Goal: Transaction & Acquisition: Purchase product/service

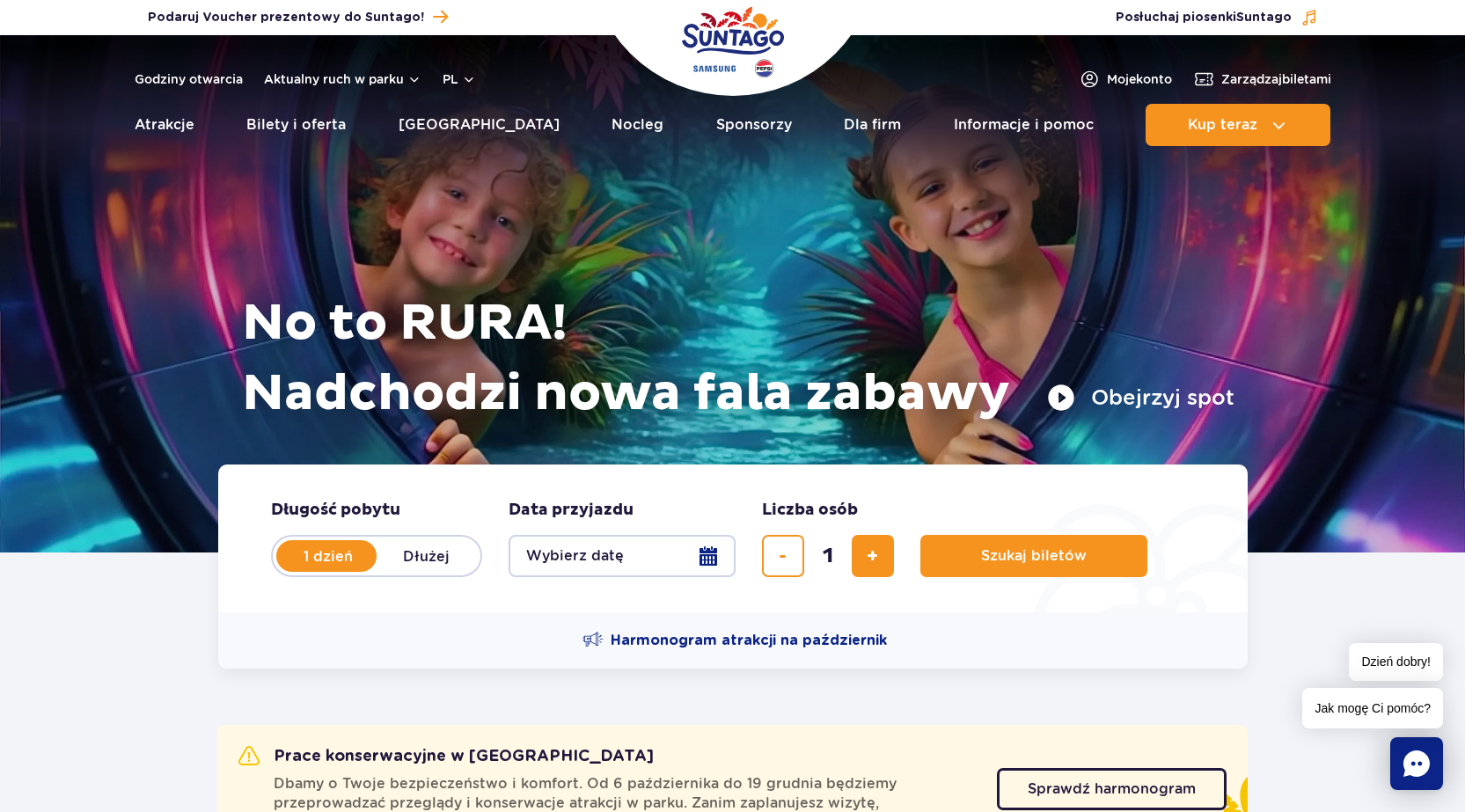
click at [336, 558] on label "1 dzień" at bounding box center [327, 555] width 100 height 37
click at [298, 570] on input "1 dzień" at bounding box center [287, 572] width 19 height 4
click at [717, 554] on button "Wybierz datę" at bounding box center [622, 555] width 227 height 42
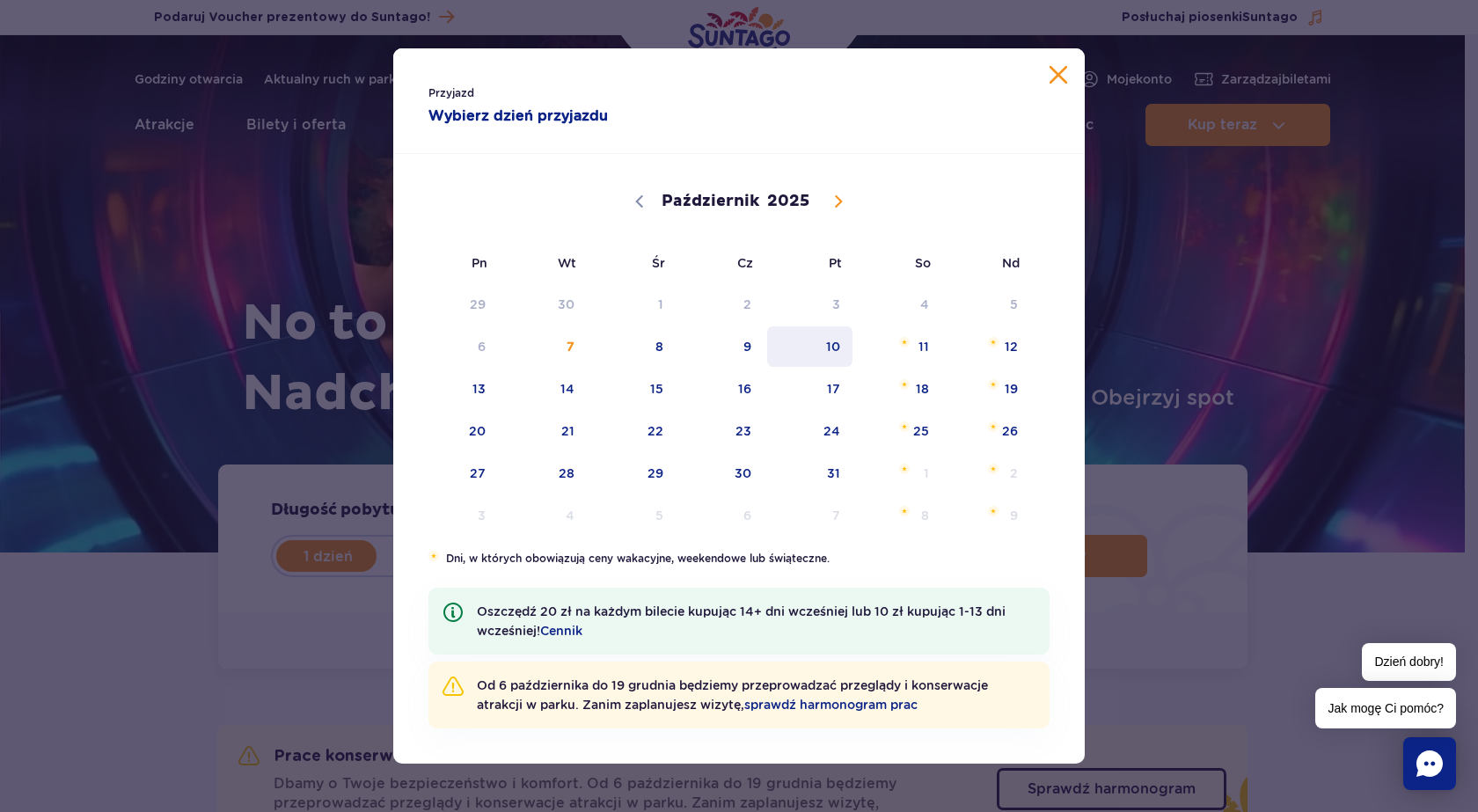
click at [837, 348] on span "10" at bounding box center [809, 346] width 89 height 41
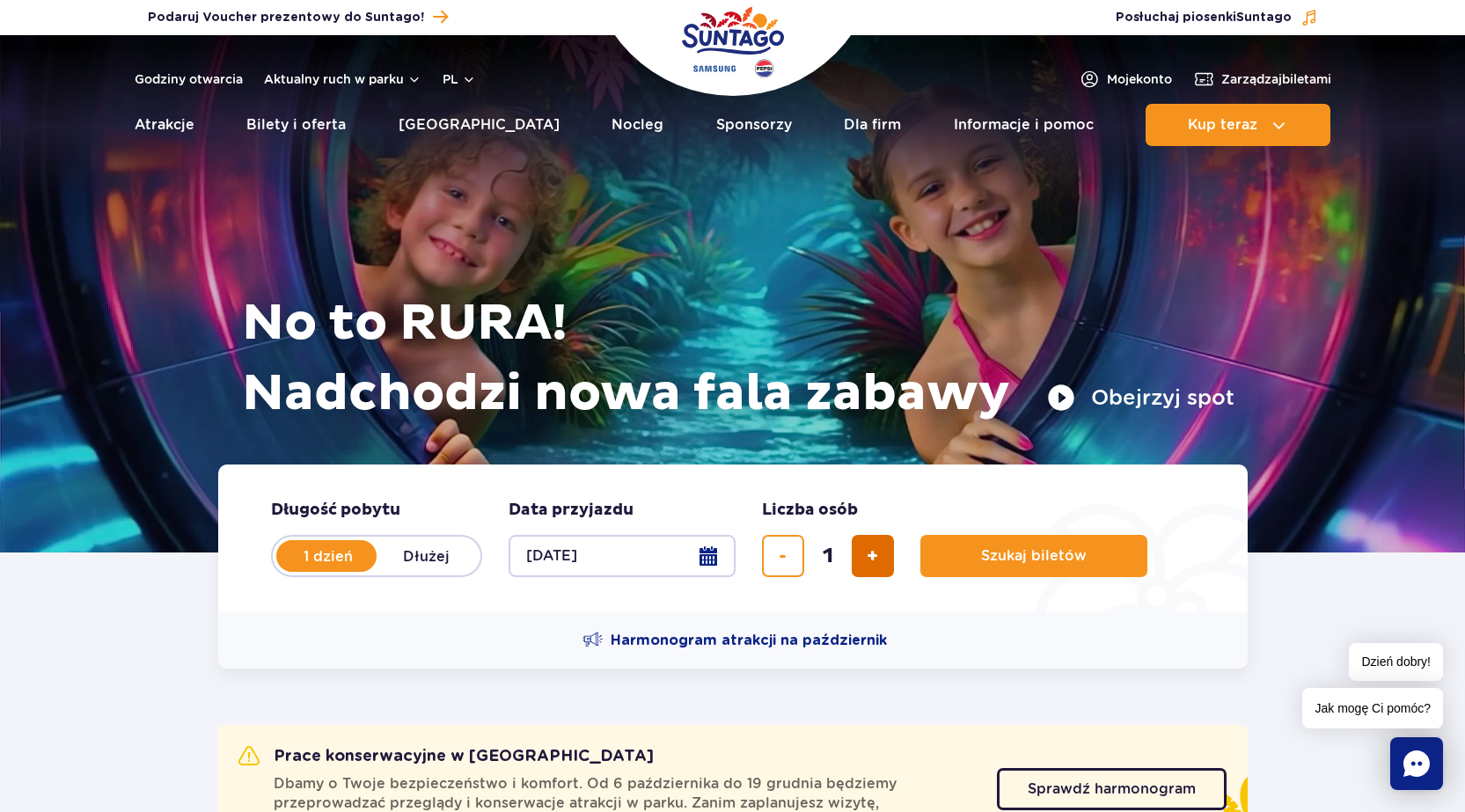
click at [864, 560] on button "dodaj bilet" at bounding box center [873, 555] width 42 height 42
type input "2"
click at [1060, 559] on span "Szukaj biletów" at bounding box center [1026, 556] width 105 height 16
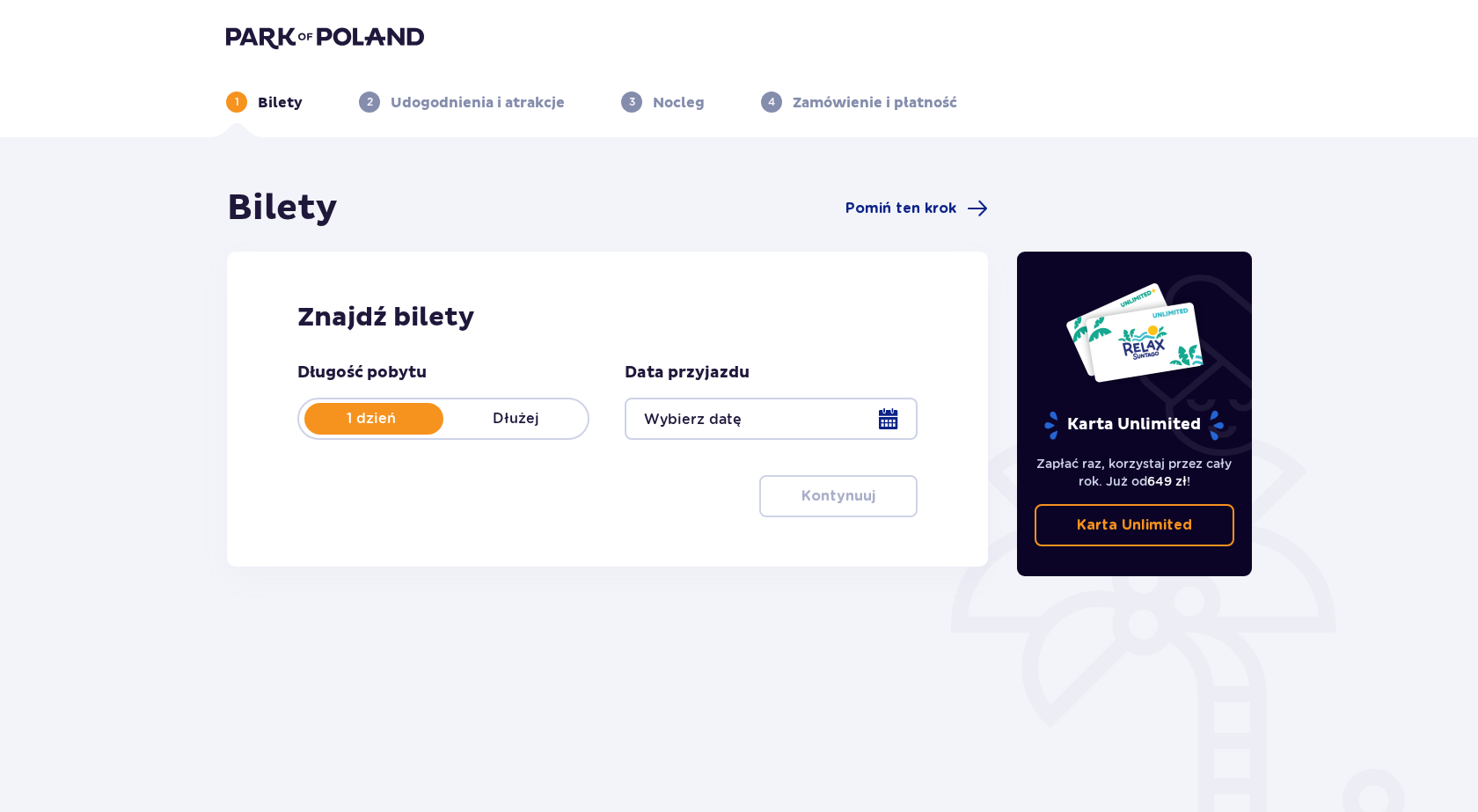
type input "[DATE]"
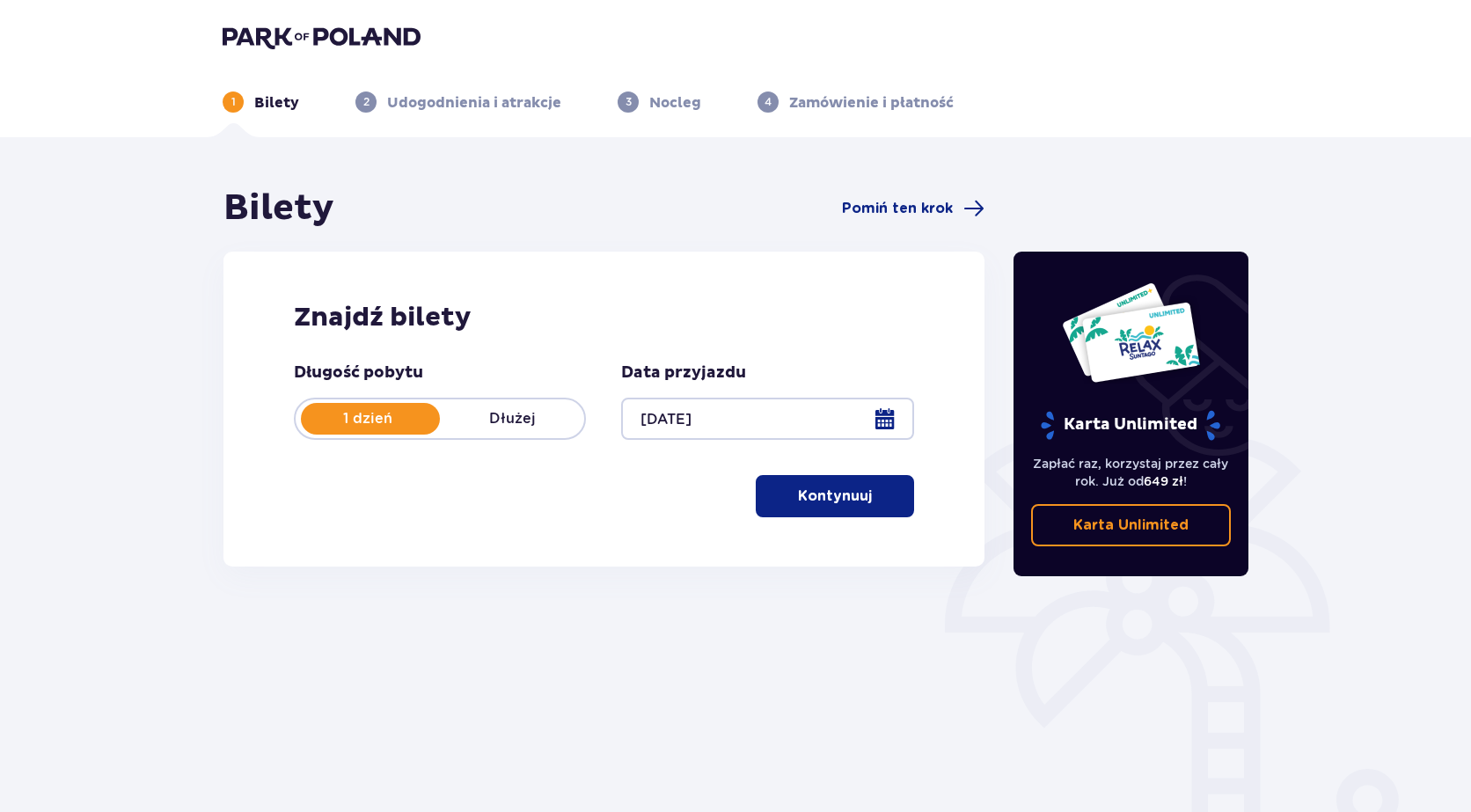
click at [876, 497] on span "button" at bounding box center [874, 496] width 21 height 21
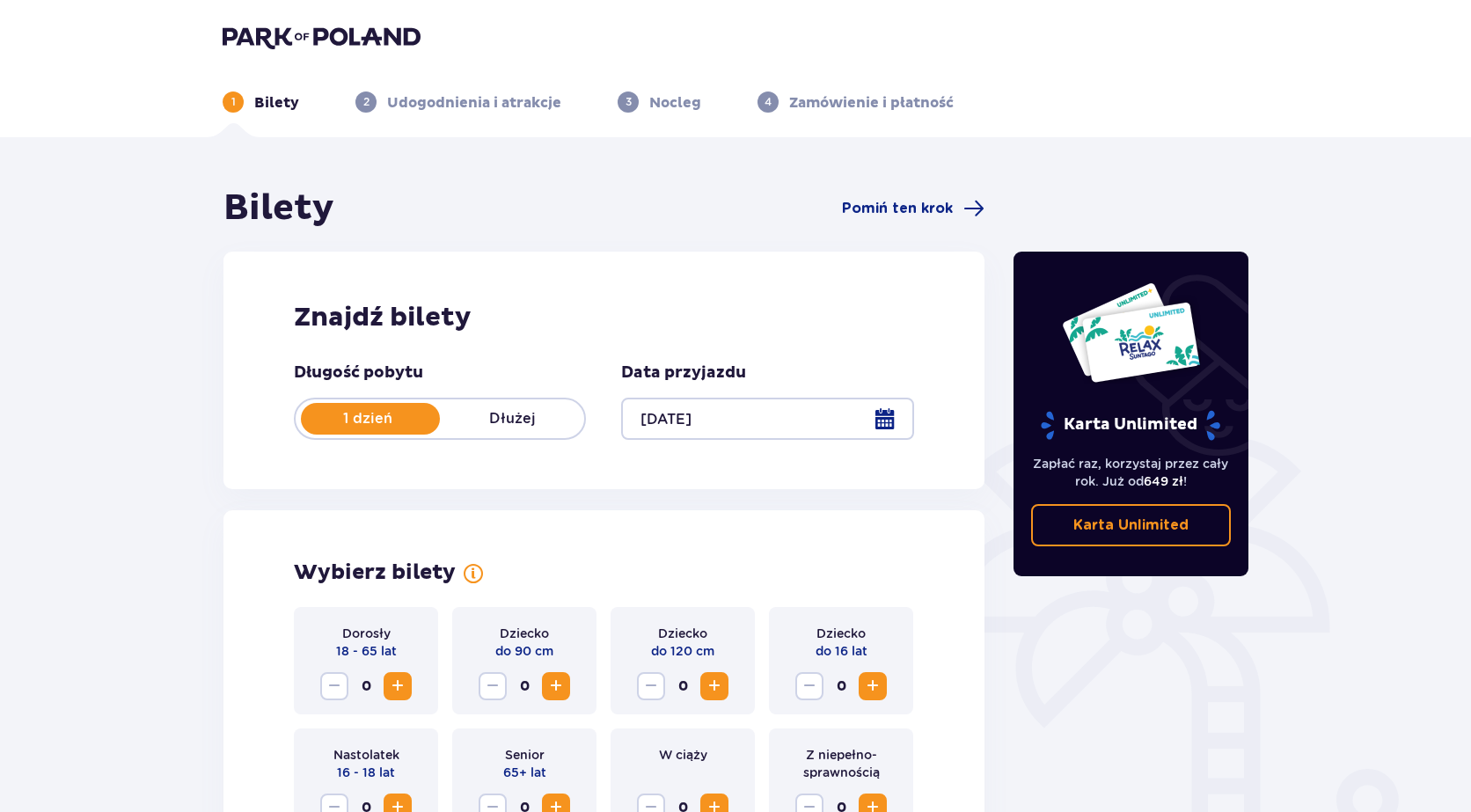
scroll to position [354, 0]
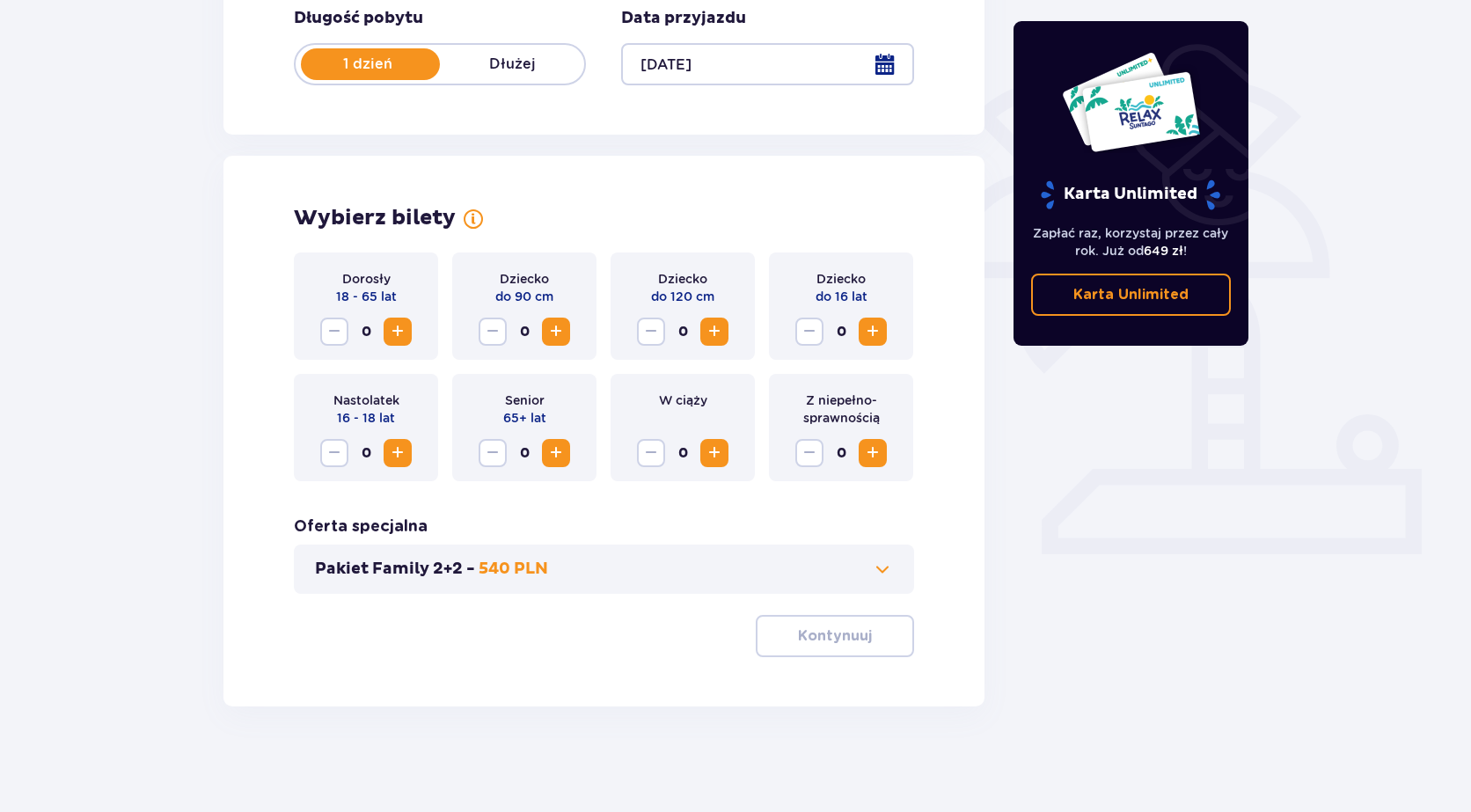
click at [397, 324] on span "Zwiększ" at bounding box center [397, 331] width 21 height 21
click at [828, 624] on button "Kontynuuj" at bounding box center [835, 635] width 159 height 42
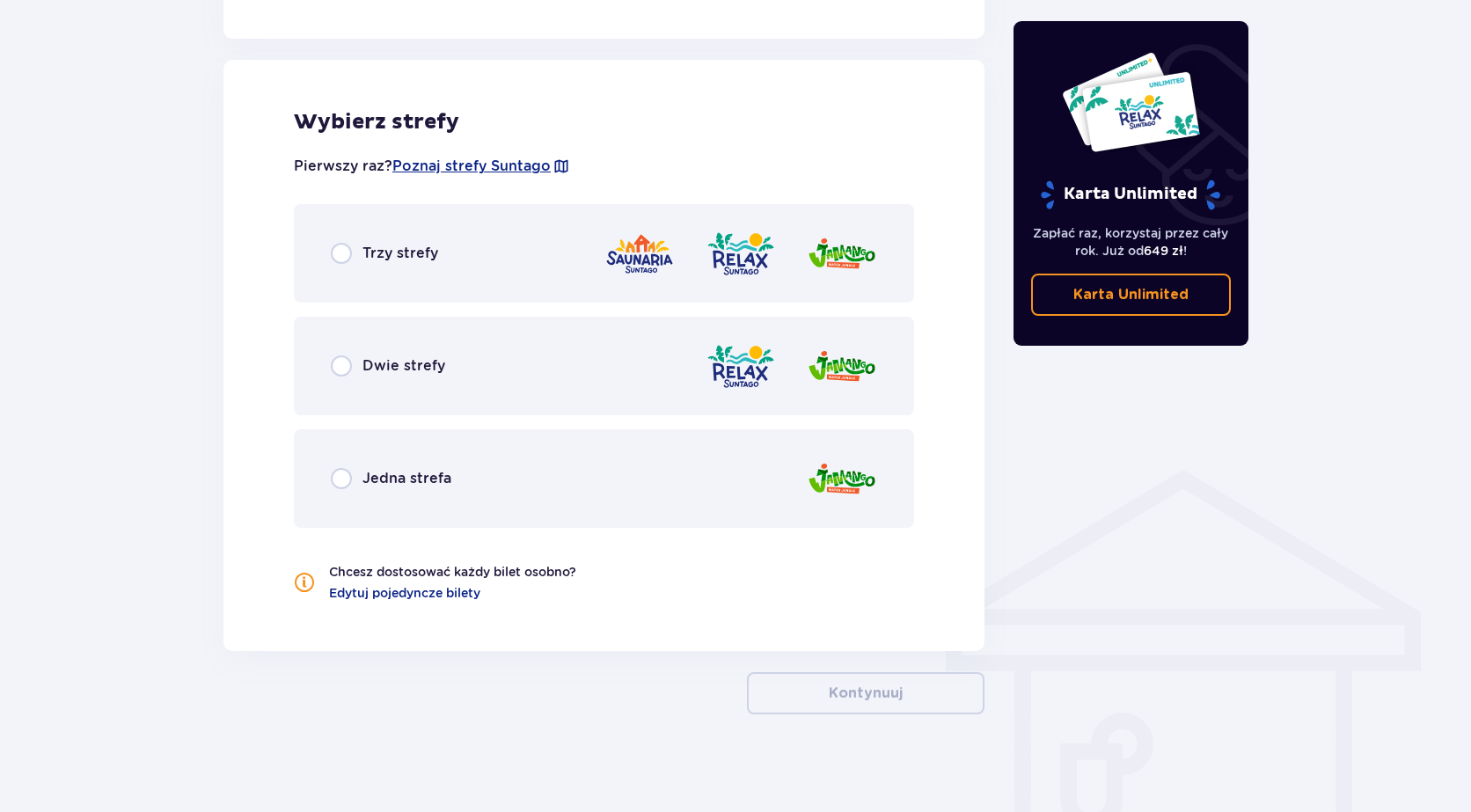
scroll to position [967, 0]
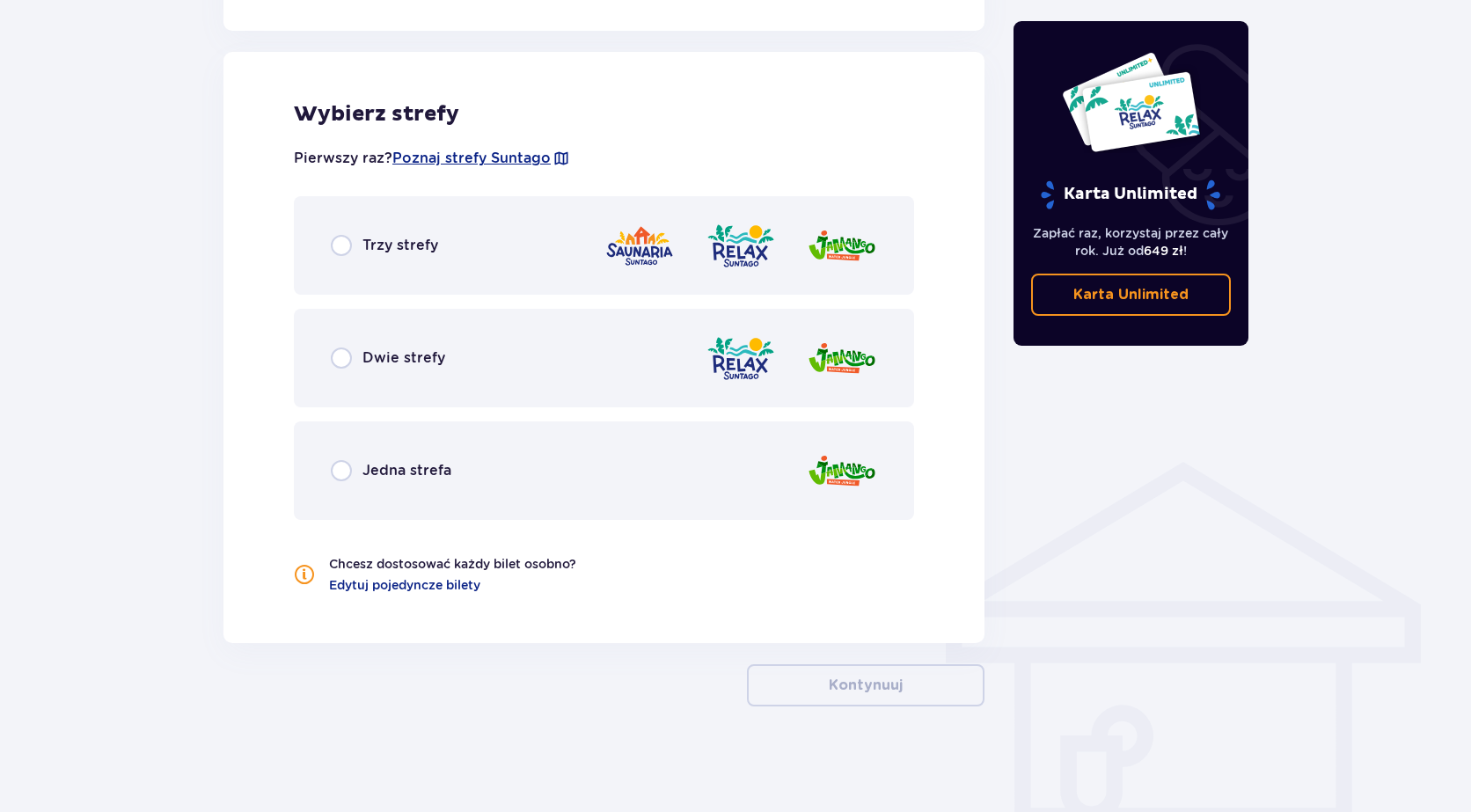
click at [339, 242] on input "radio" at bounding box center [341, 245] width 21 height 21
radio input "true"
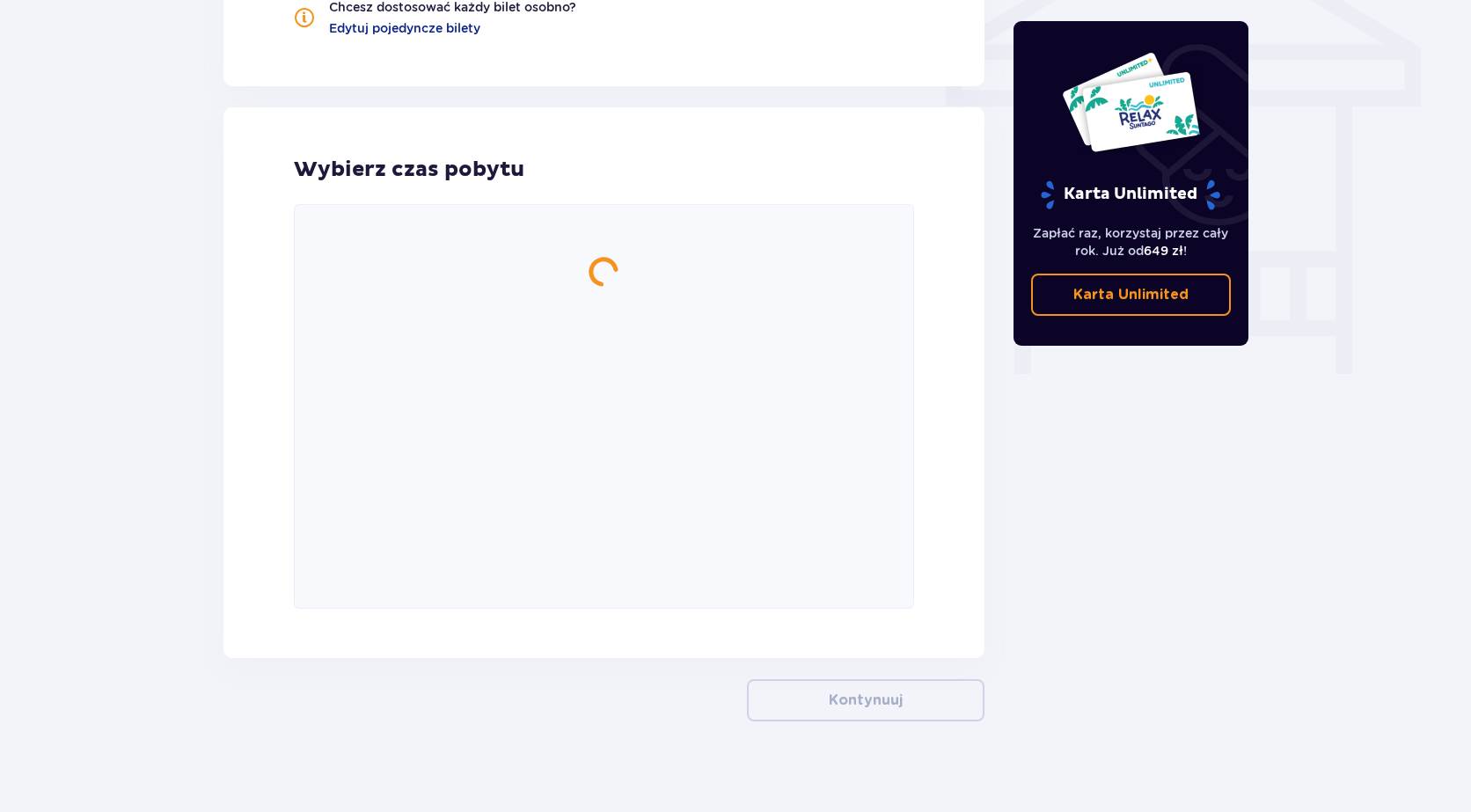
scroll to position [1540, 0]
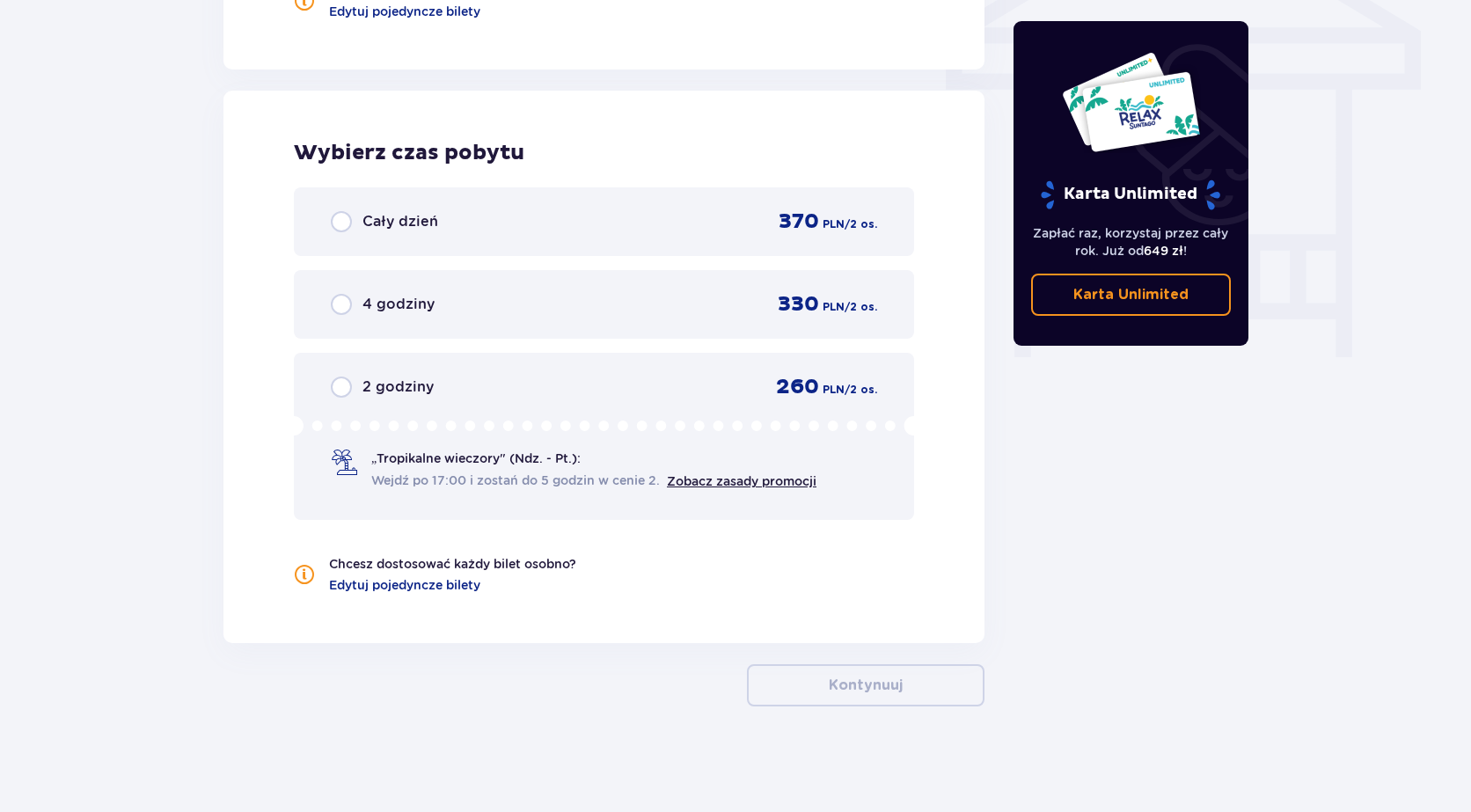
click at [342, 388] on input "radio" at bounding box center [341, 387] width 21 height 21
radio input "true"
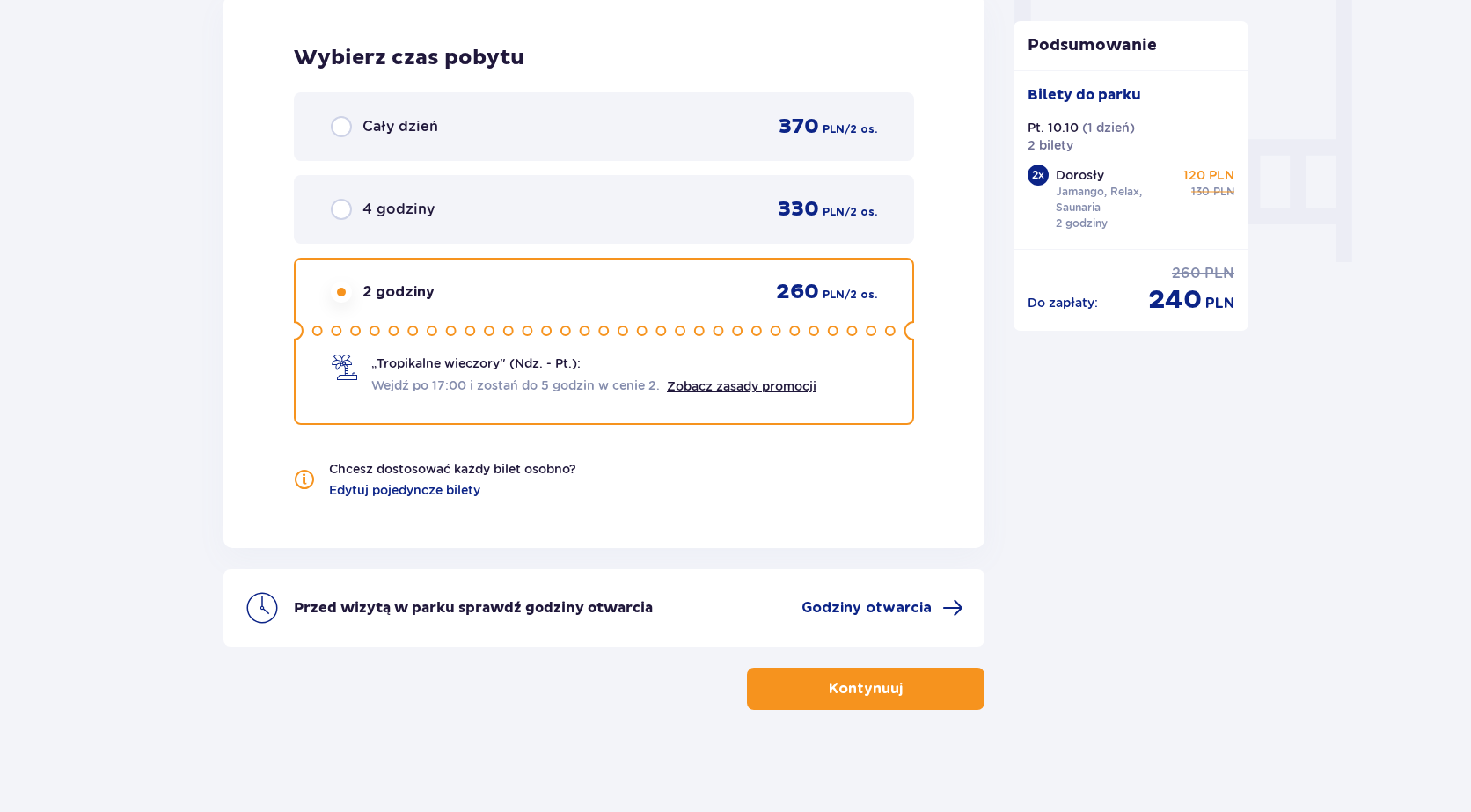
scroll to position [1638, 0]
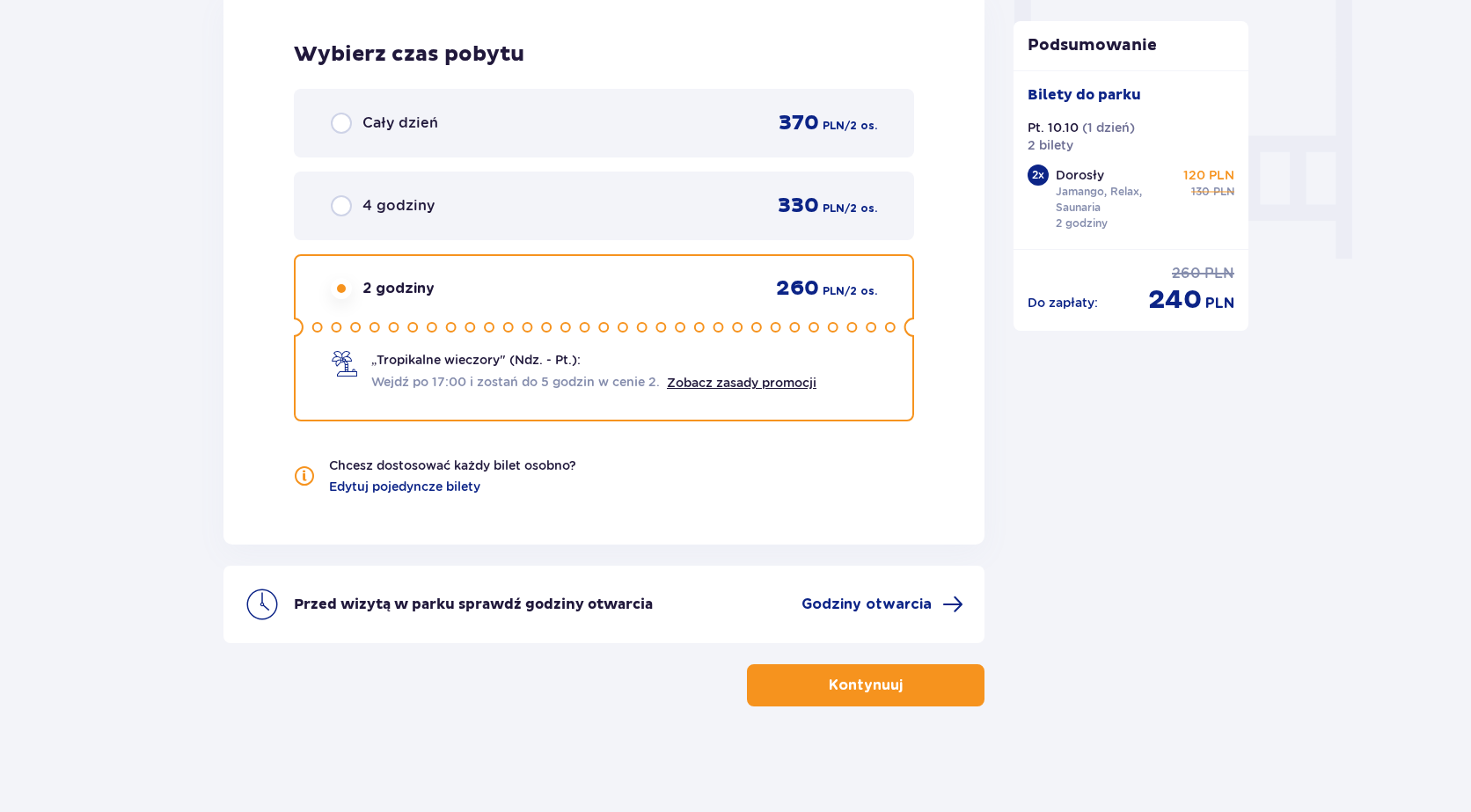
click at [856, 690] on p "Kontynuuj" at bounding box center [865, 685] width 74 height 19
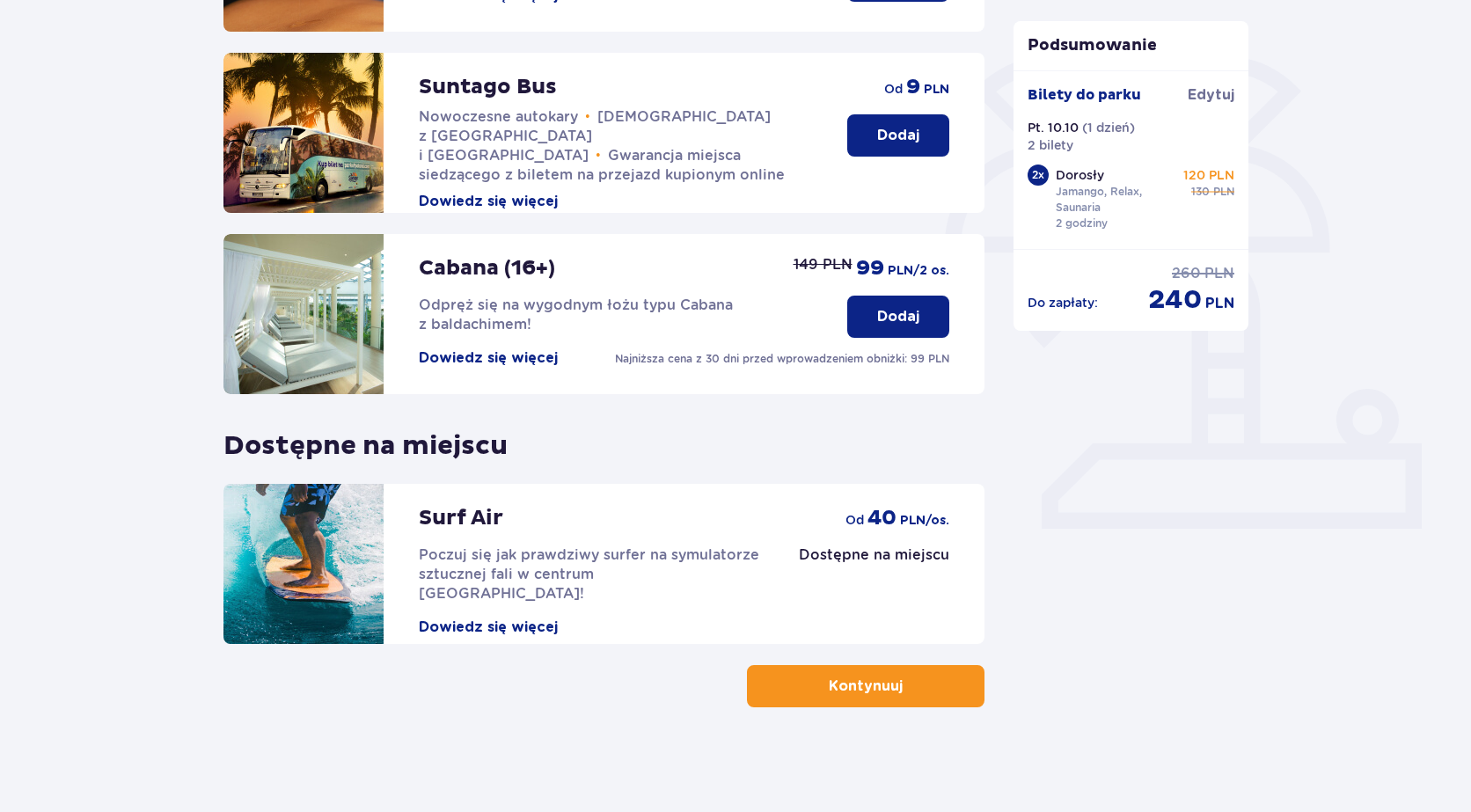
scroll to position [381, 0]
click at [902, 688] on span "button" at bounding box center [906, 685] width 21 height 21
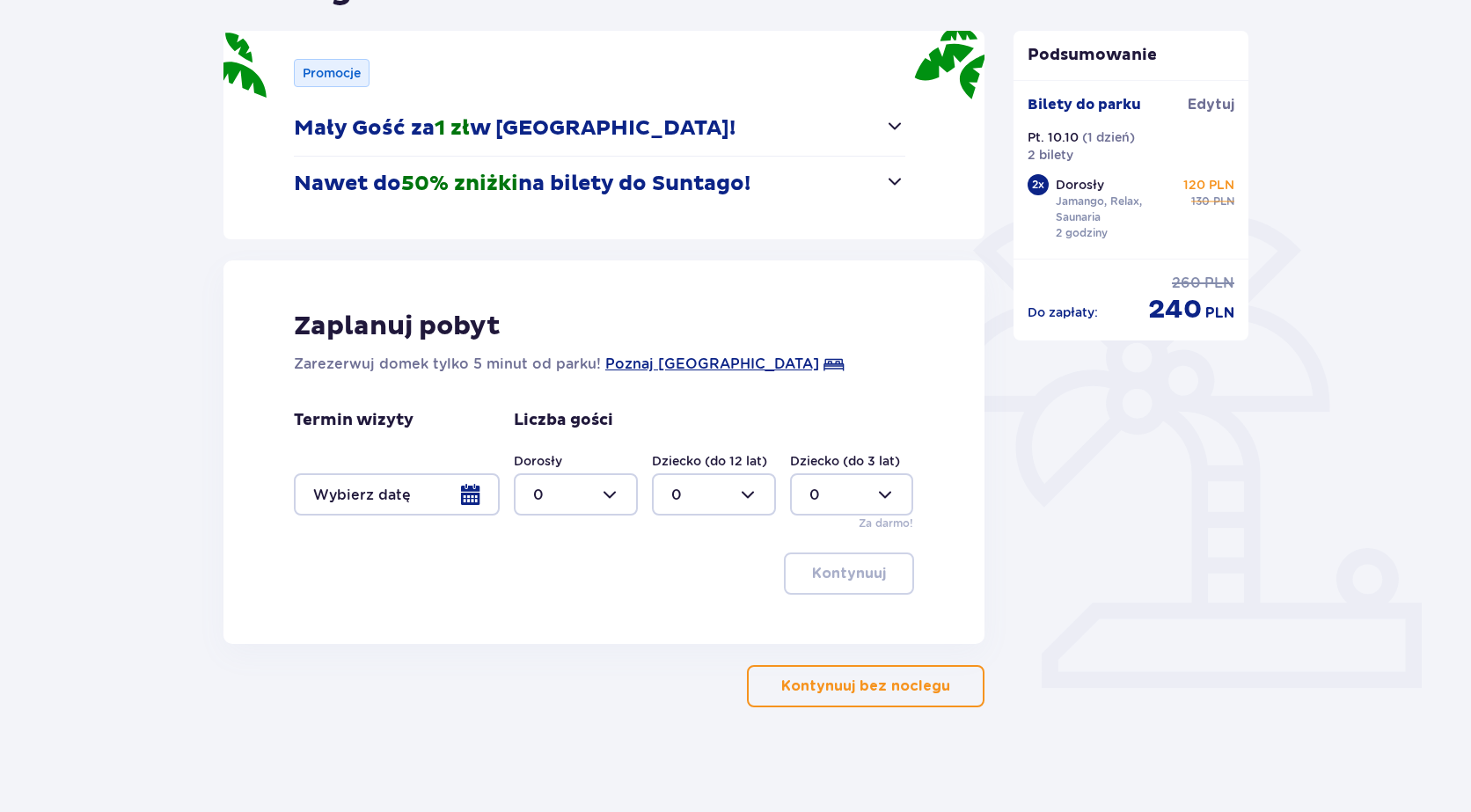
scroll to position [222, 0]
click at [836, 690] on p "Kontynuuj bez noclegu" at bounding box center [865, 685] width 169 height 19
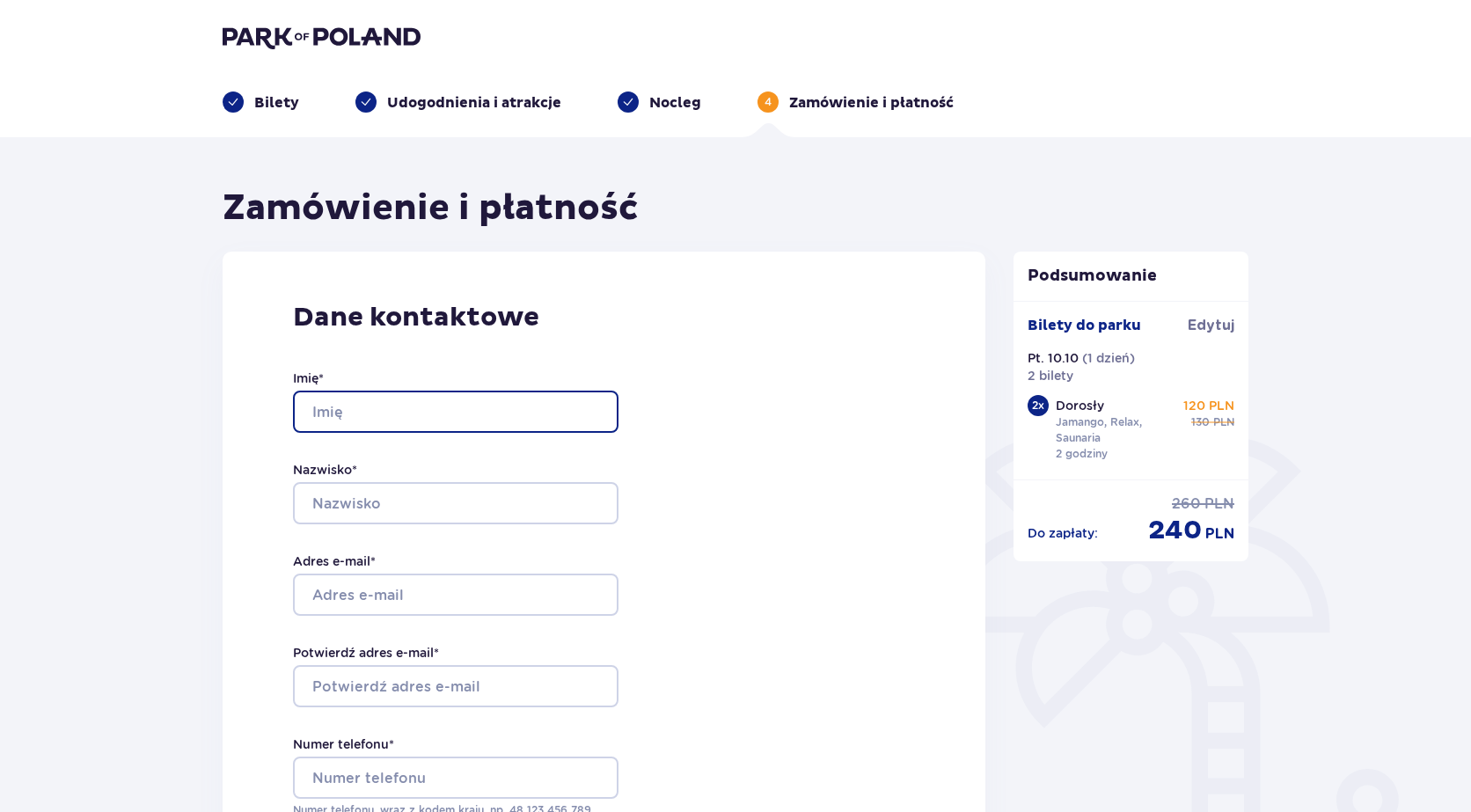
click at [422, 413] on input "Imię *" at bounding box center [455, 411] width 325 height 42
type input "Łukasz"
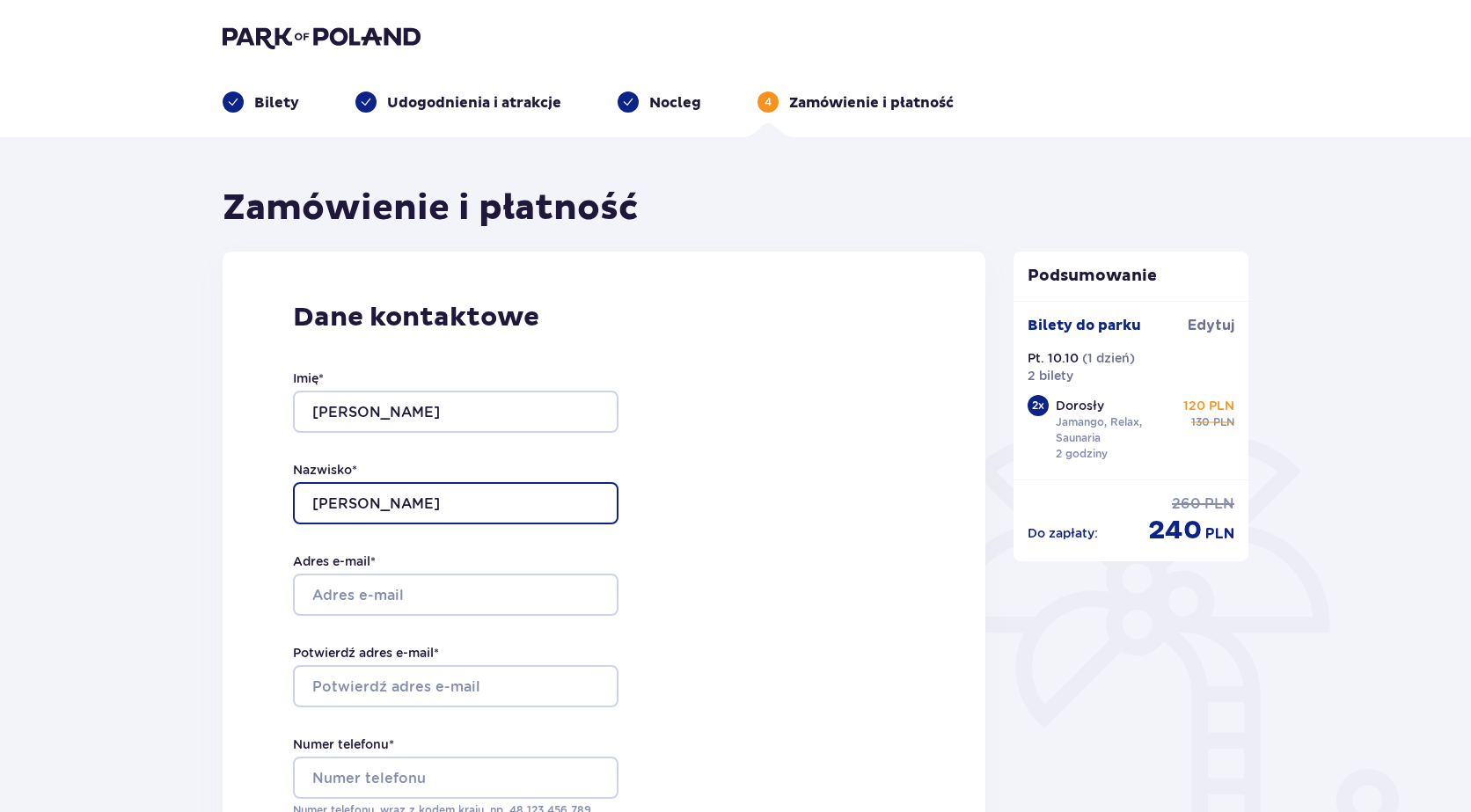
type input "Milczarek"
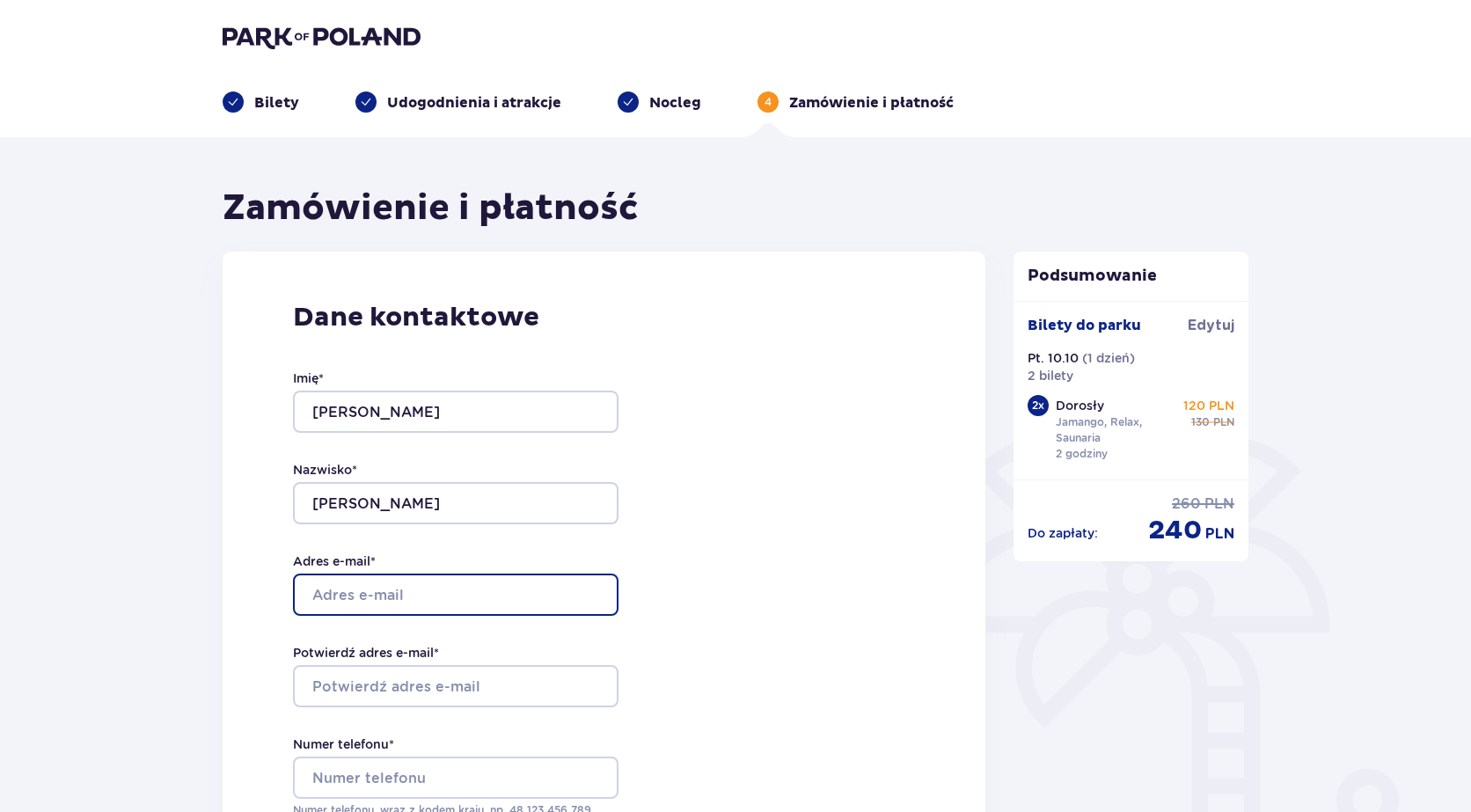
click at [365, 592] on input "Adres e-mail *" at bounding box center [455, 594] width 325 height 42
paste input "lukaszm2023@gmail.com"
type input "lukaszm2023@gmail.com"
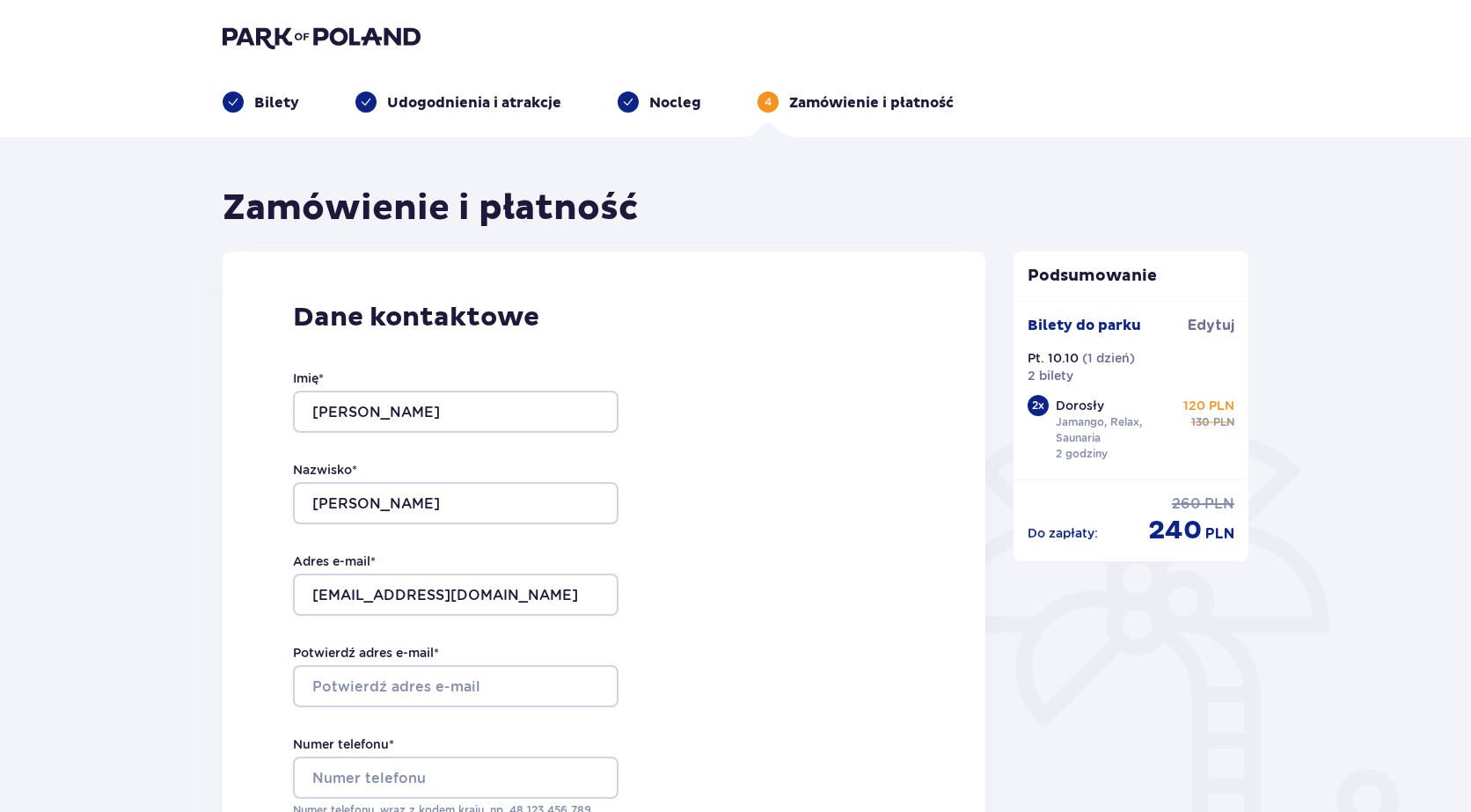
click at [863, 424] on div "Dane kontaktowe Imię * Łukasz Nazwisko * Milczarek Adres e-mail * lukaszm2023@g…" at bounding box center [604, 621] width 763 height 739
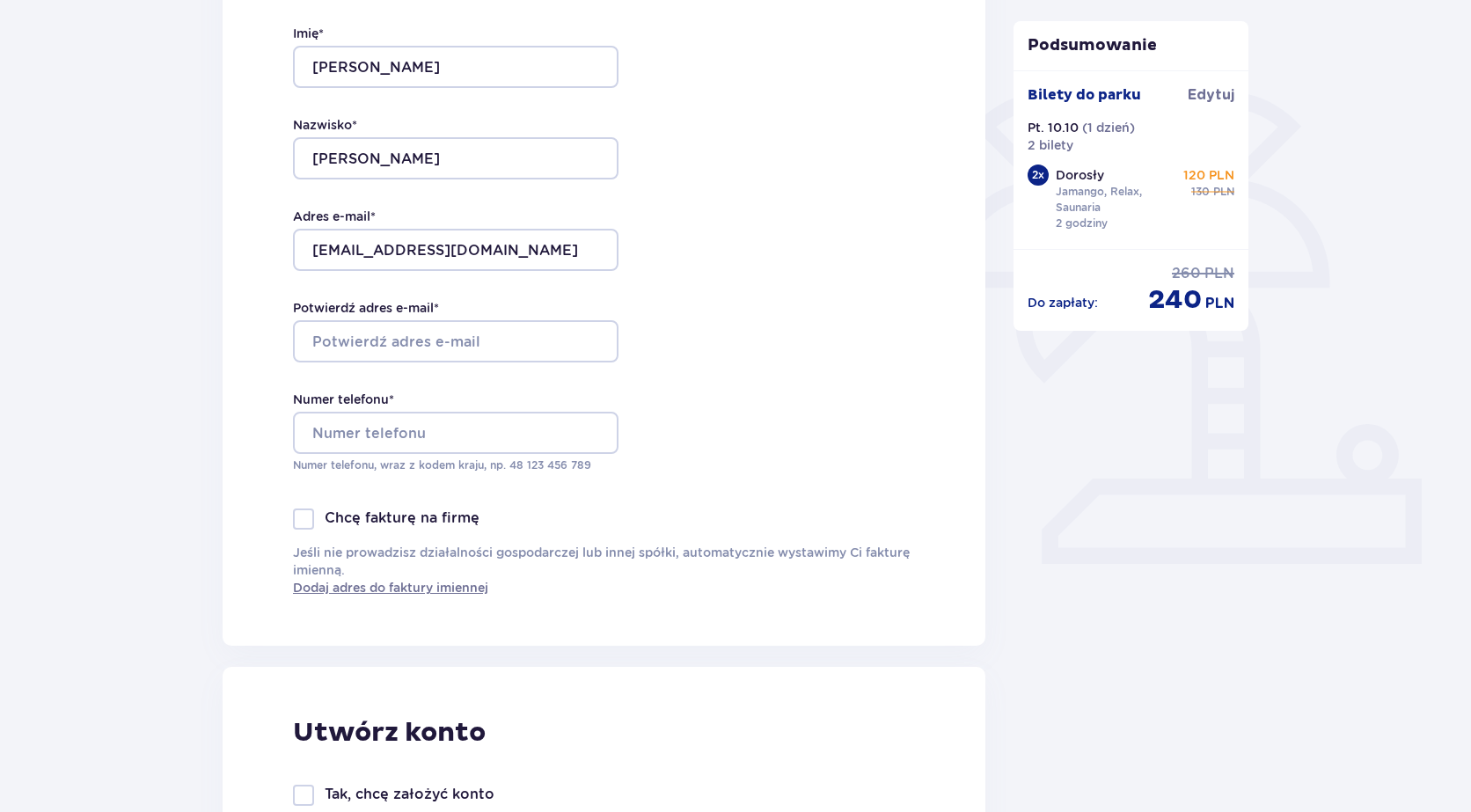
scroll to position [351, 0]
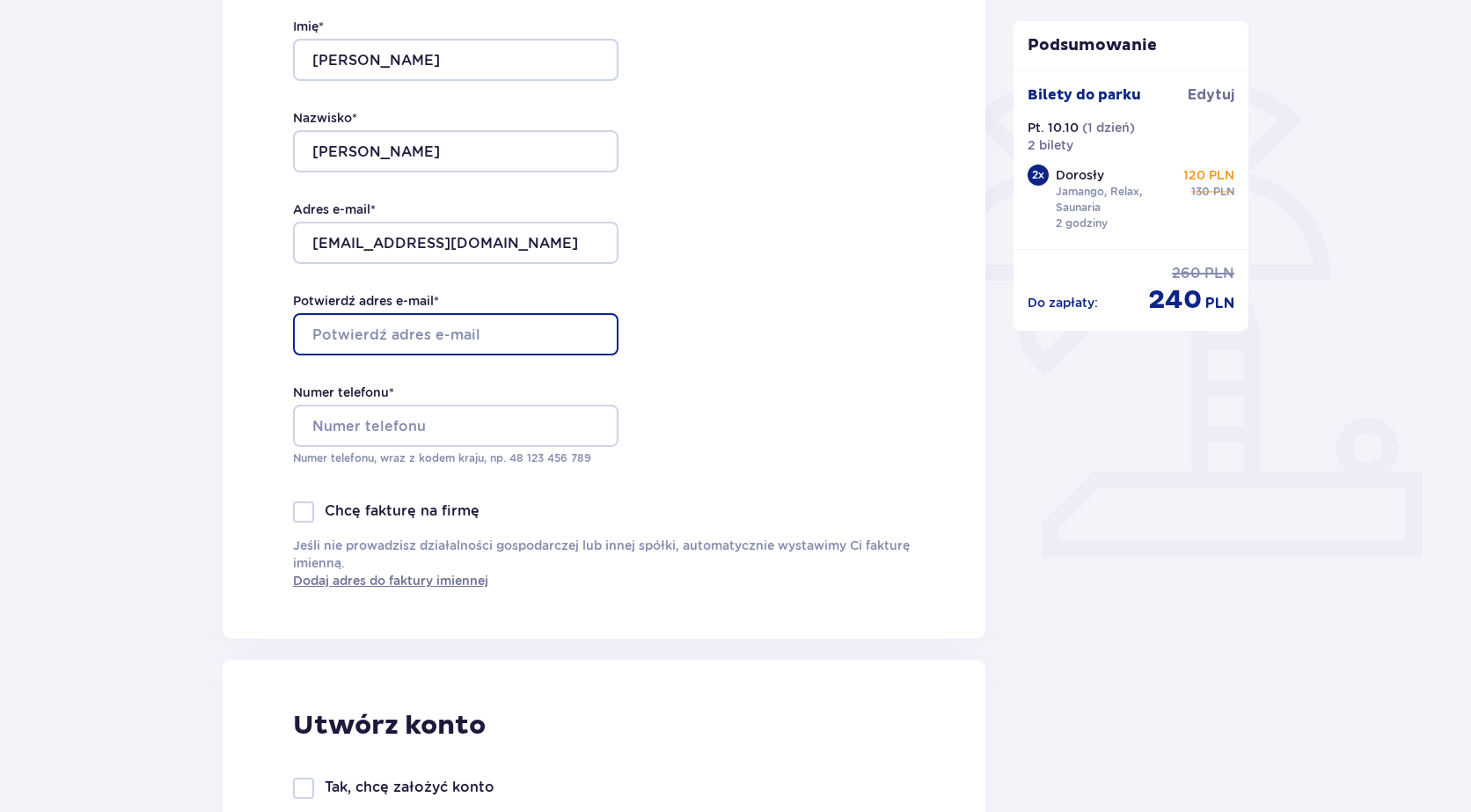
click at [425, 336] on input "Potwierdź adres e-mail *" at bounding box center [455, 333] width 325 height 42
paste input "lukaszm2023@gmail.com"
type input "lukaszm2023@gmail.com"
click at [789, 322] on div "Dane kontaktowe Imię * Łukasz Nazwisko * Milczarek Adres e-mail * lukaszm2023@g…" at bounding box center [604, 269] width 763 height 739
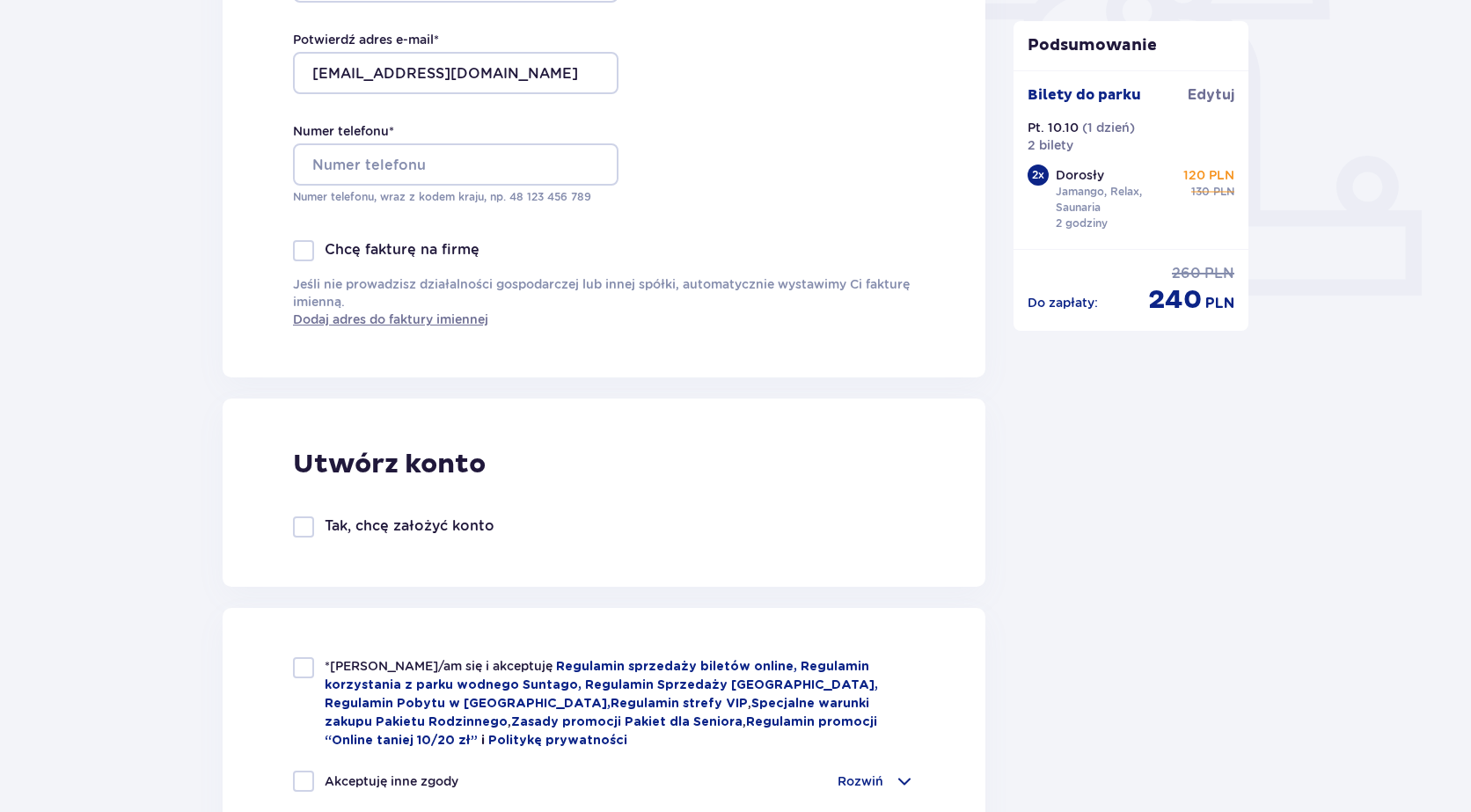
scroll to position [616, 0]
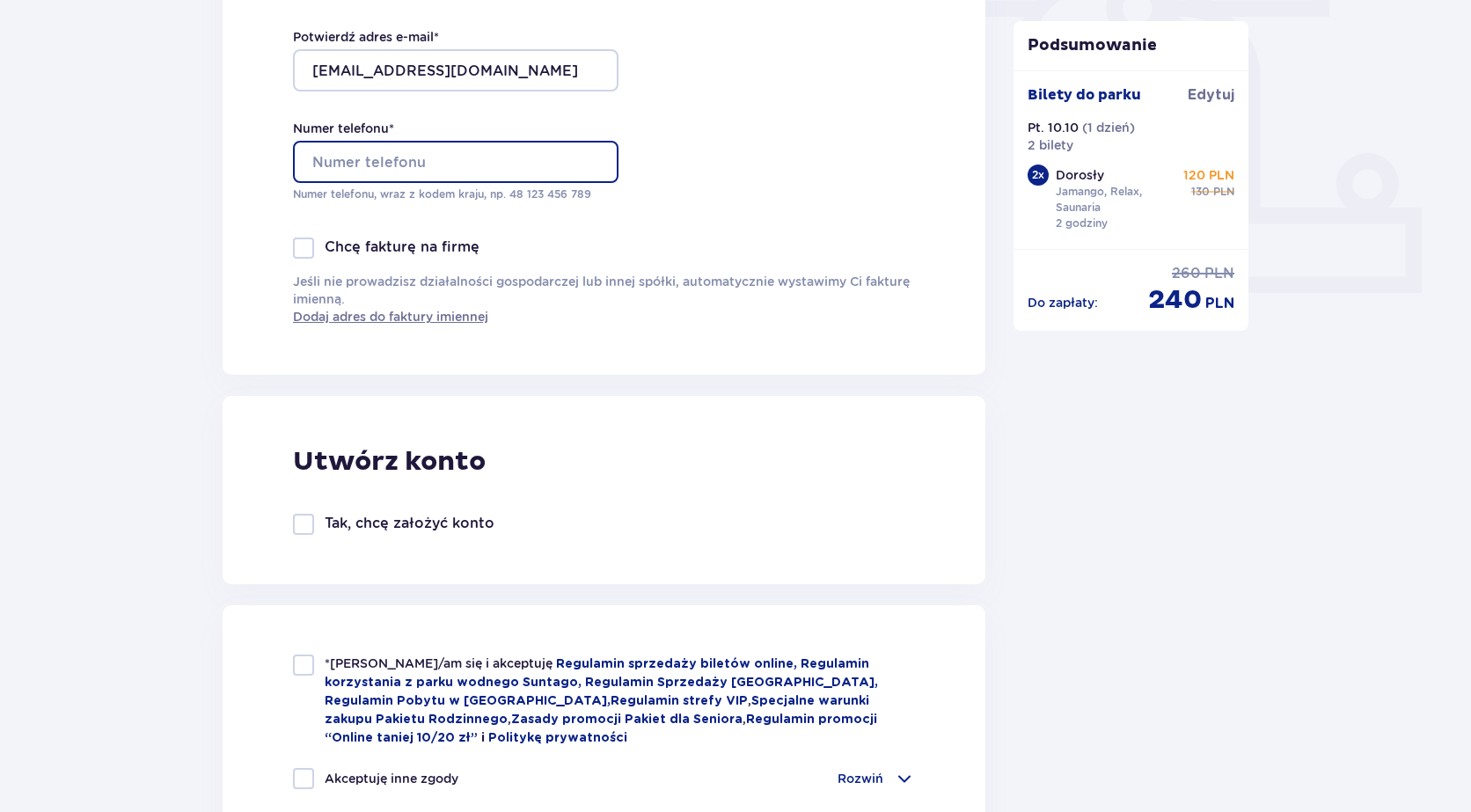
drag, startPoint x: 471, startPoint y: 160, endPoint x: 538, endPoint y: 160, distance: 67.0
click at [471, 160] on input "Numer telefonu *" at bounding box center [455, 161] width 325 height 42
type input "697277771"
click at [809, 161] on div "Dane kontaktowe Imię * Łukasz Nazwisko * Milczarek Adres e-mail * lukaszm2023@g…" at bounding box center [604, 5] width 763 height 739
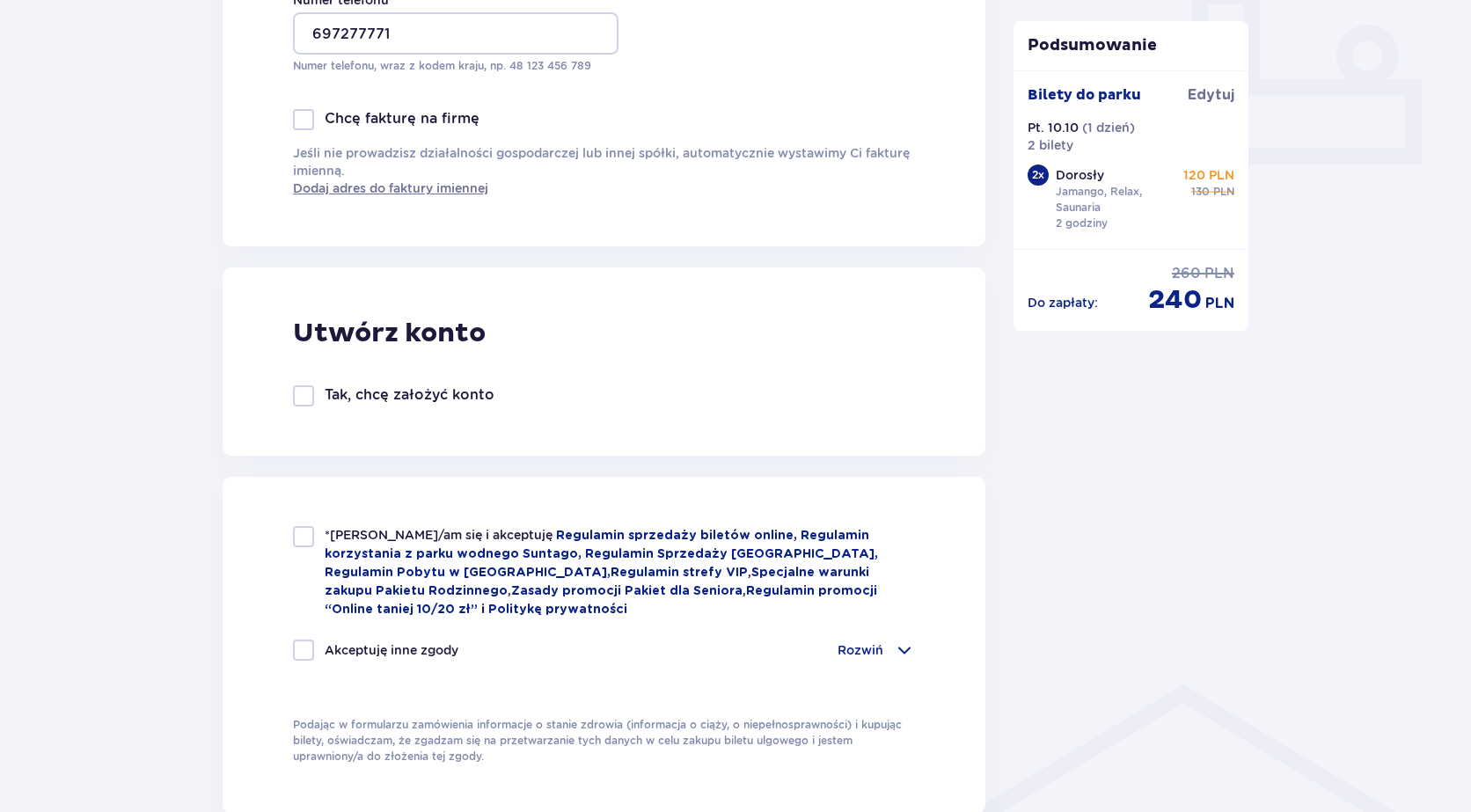
scroll to position [791, 0]
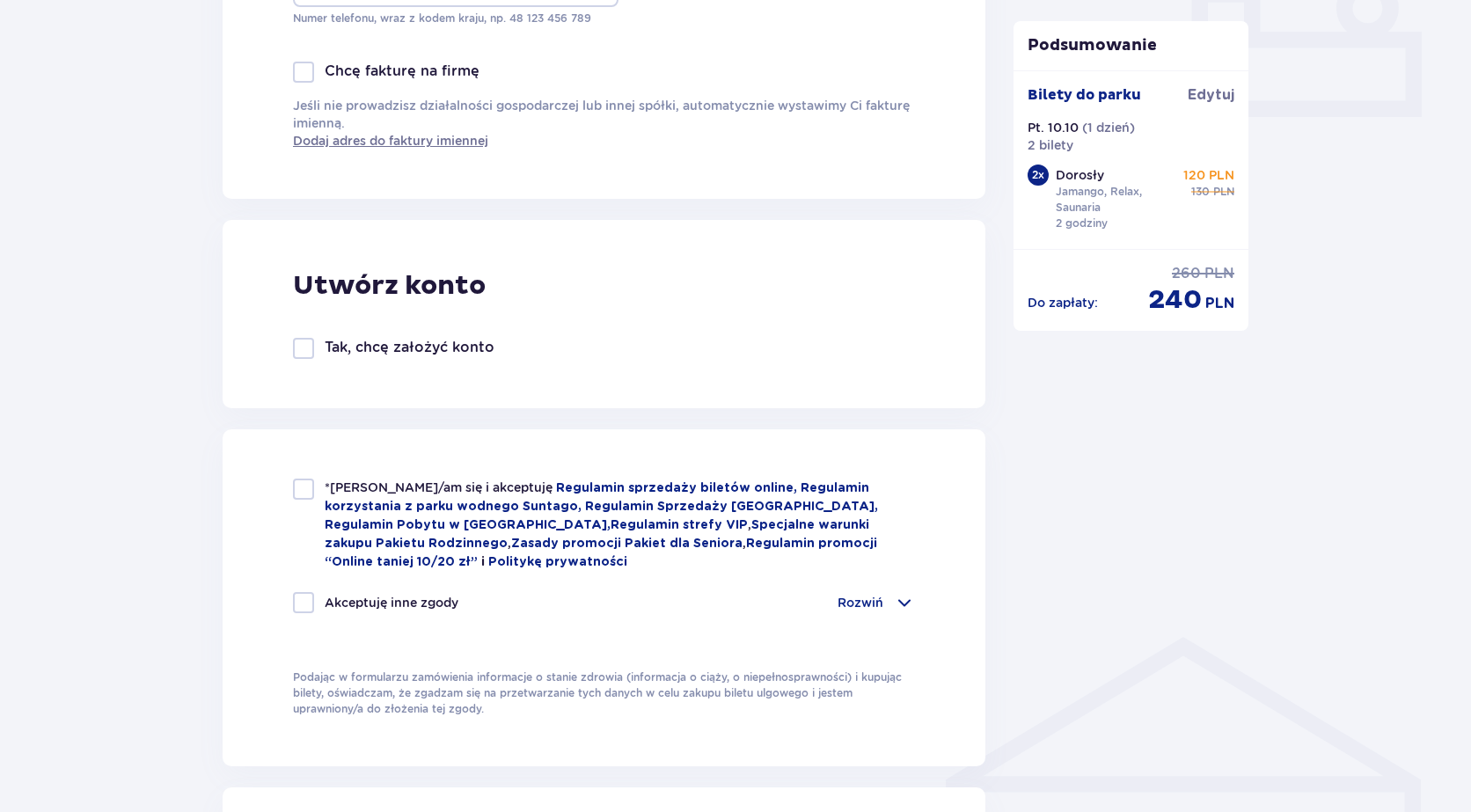
click at [310, 490] on div at bounding box center [303, 488] width 21 height 21
checkbox input "true"
click at [299, 600] on div at bounding box center [303, 602] width 21 height 21
checkbox input "true"
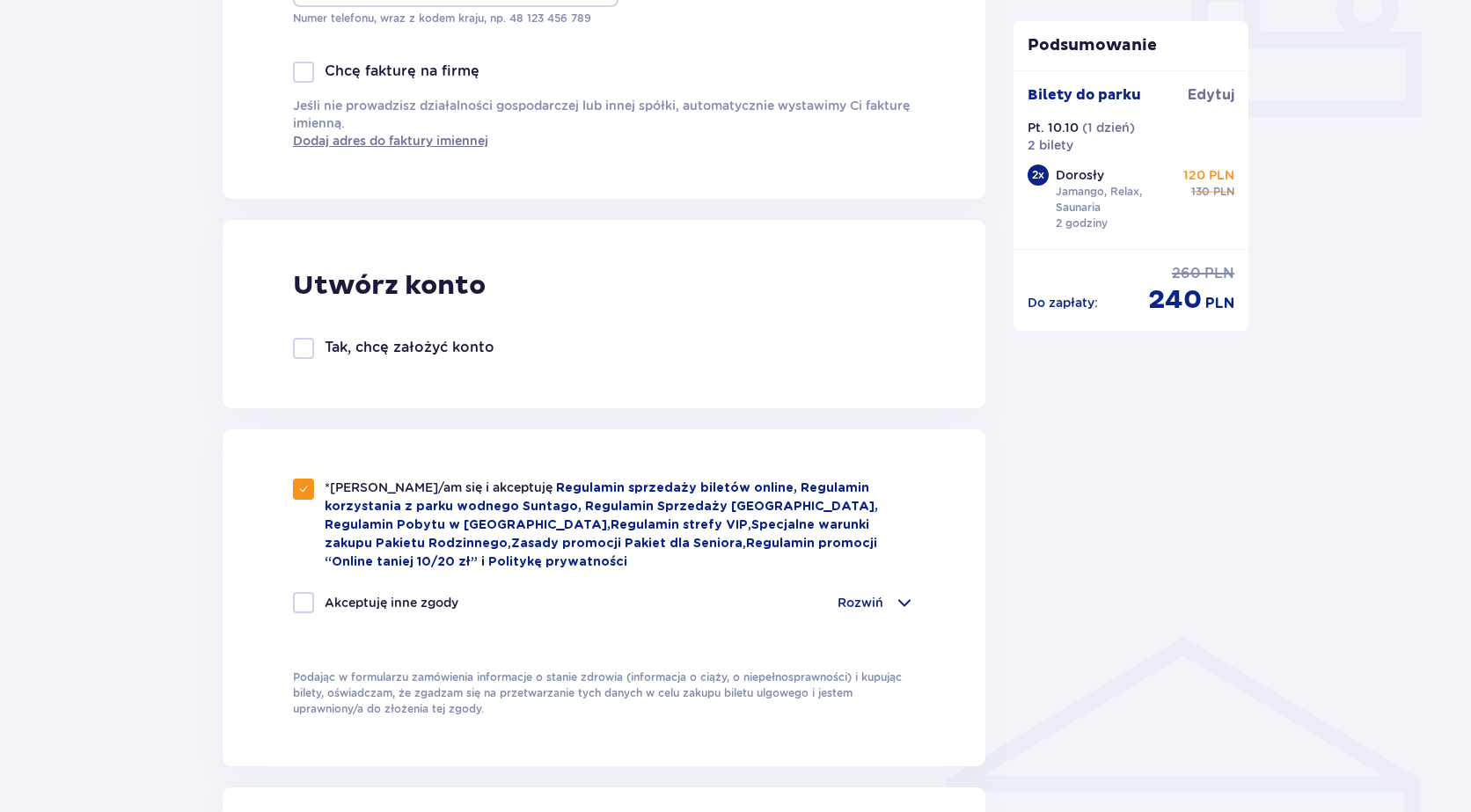
checkbox input "true"
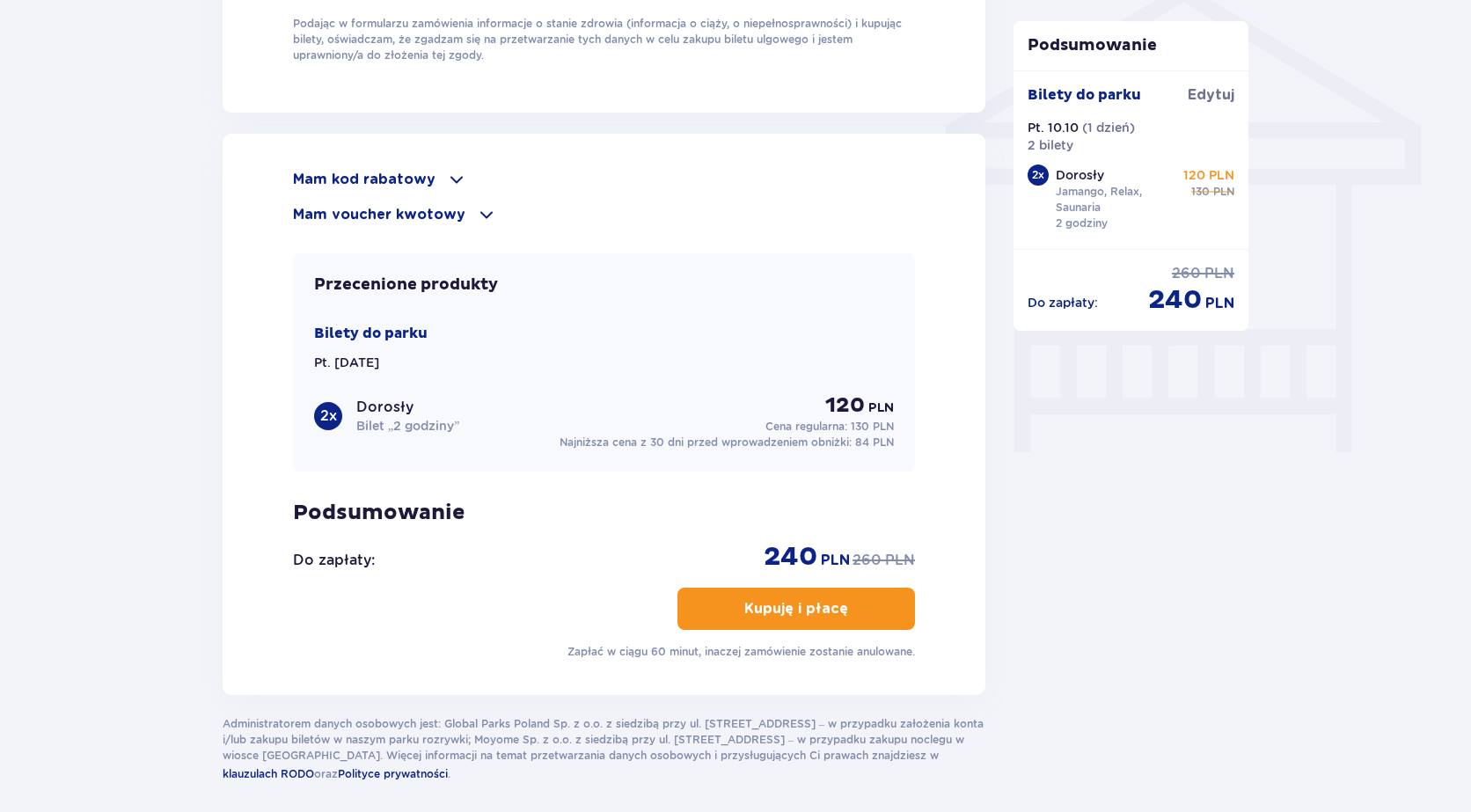
scroll to position [1495, 0]
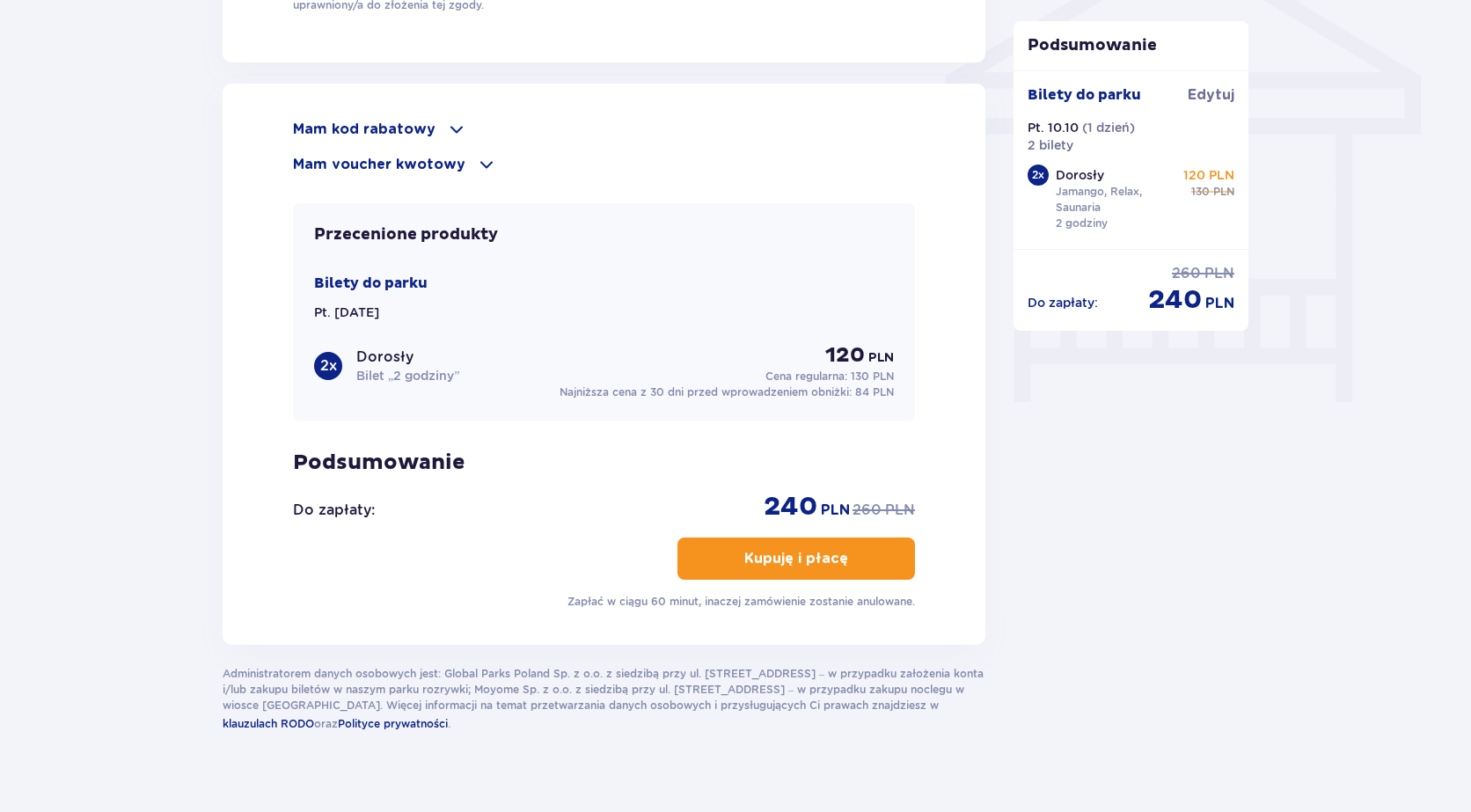
click at [370, 126] on p "Mam kod rabatowy" at bounding box center [364, 129] width 142 height 19
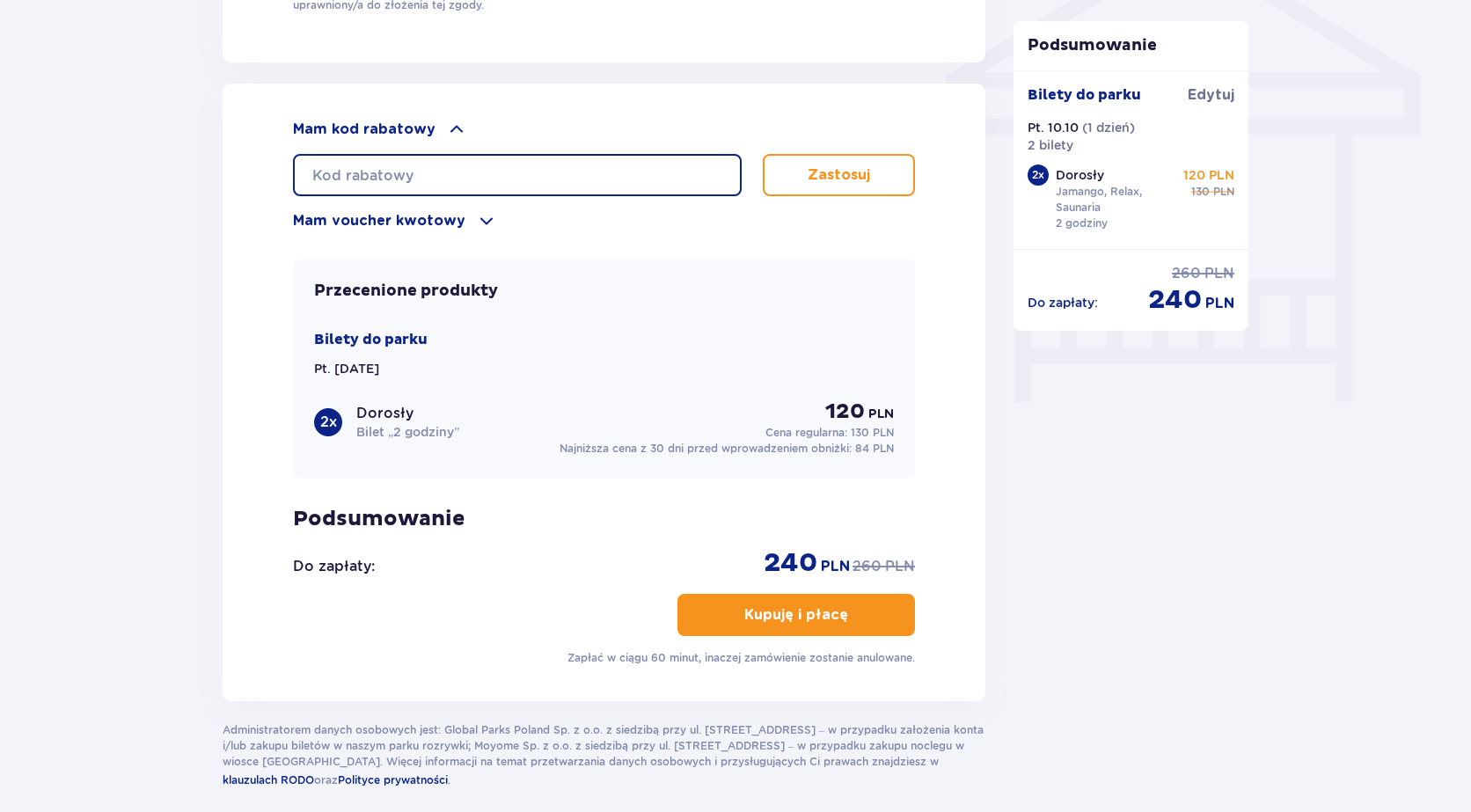
click at [426, 168] on input "text" at bounding box center [517, 175] width 449 height 42
paste input "LDDUZ2JRQOBU63"
type input "LDDUZ2JRQOBU63"
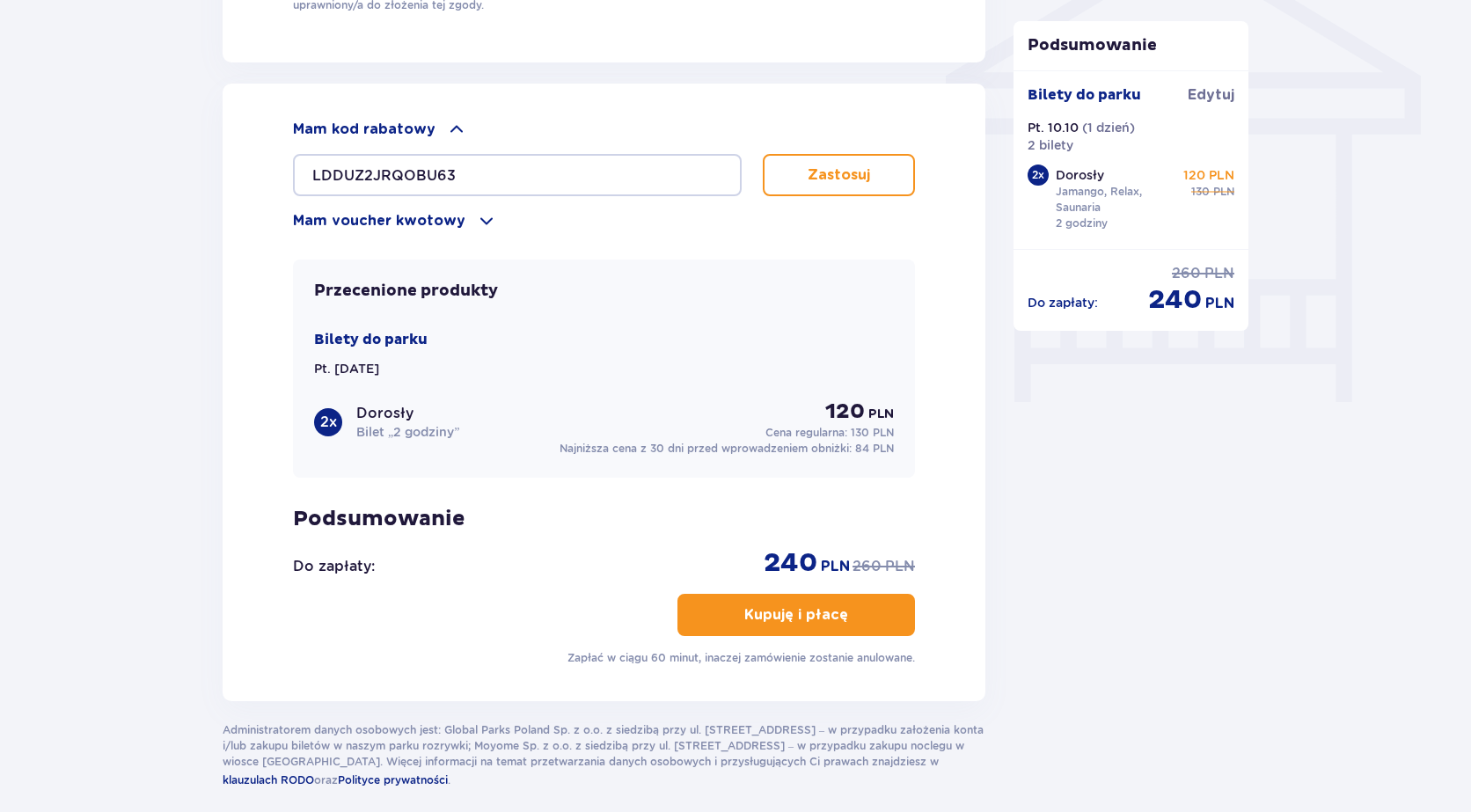
click at [852, 174] on p "Zastosuj" at bounding box center [838, 174] width 62 height 19
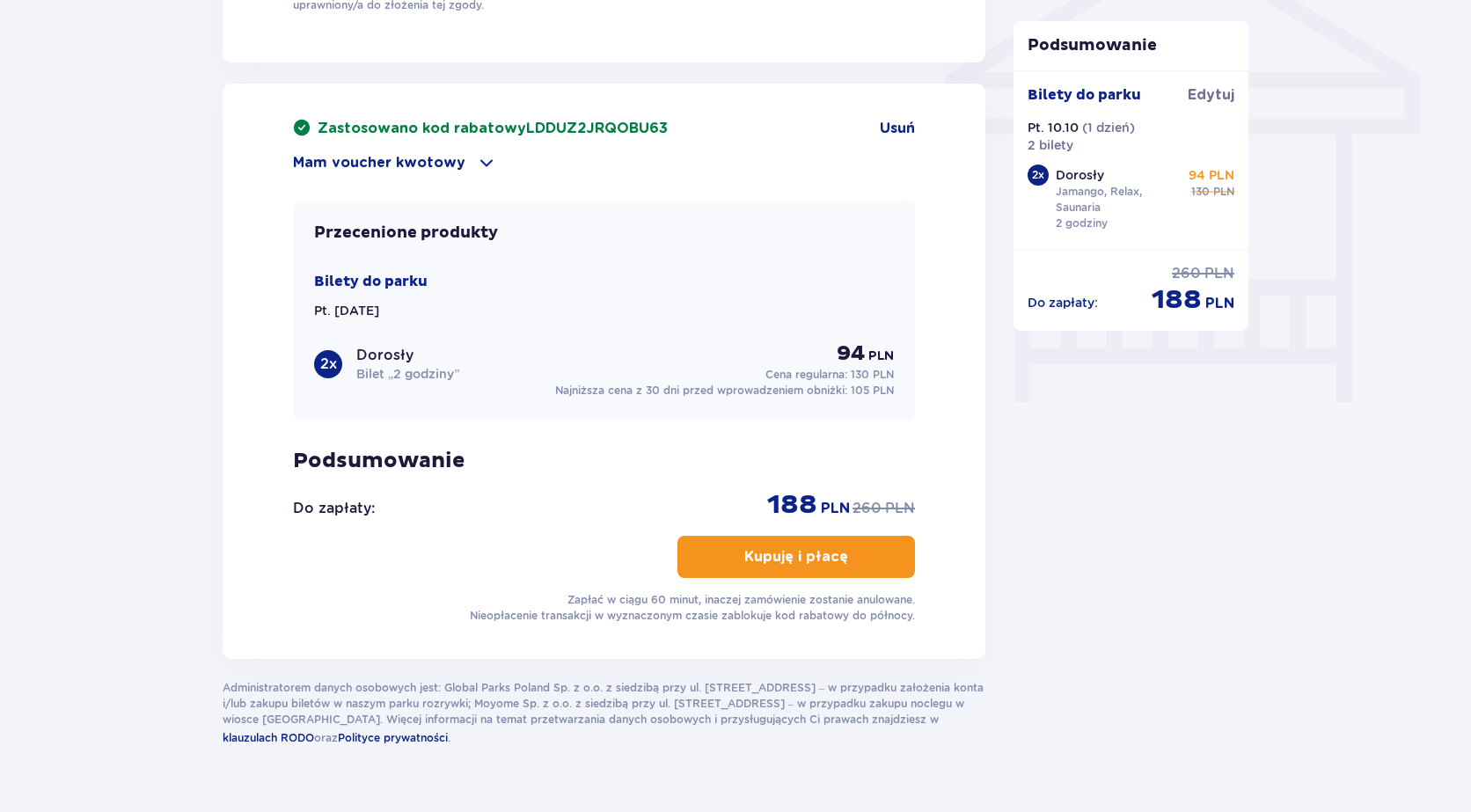
click at [780, 555] on p "Kupuję i płacę" at bounding box center [796, 556] width 104 height 19
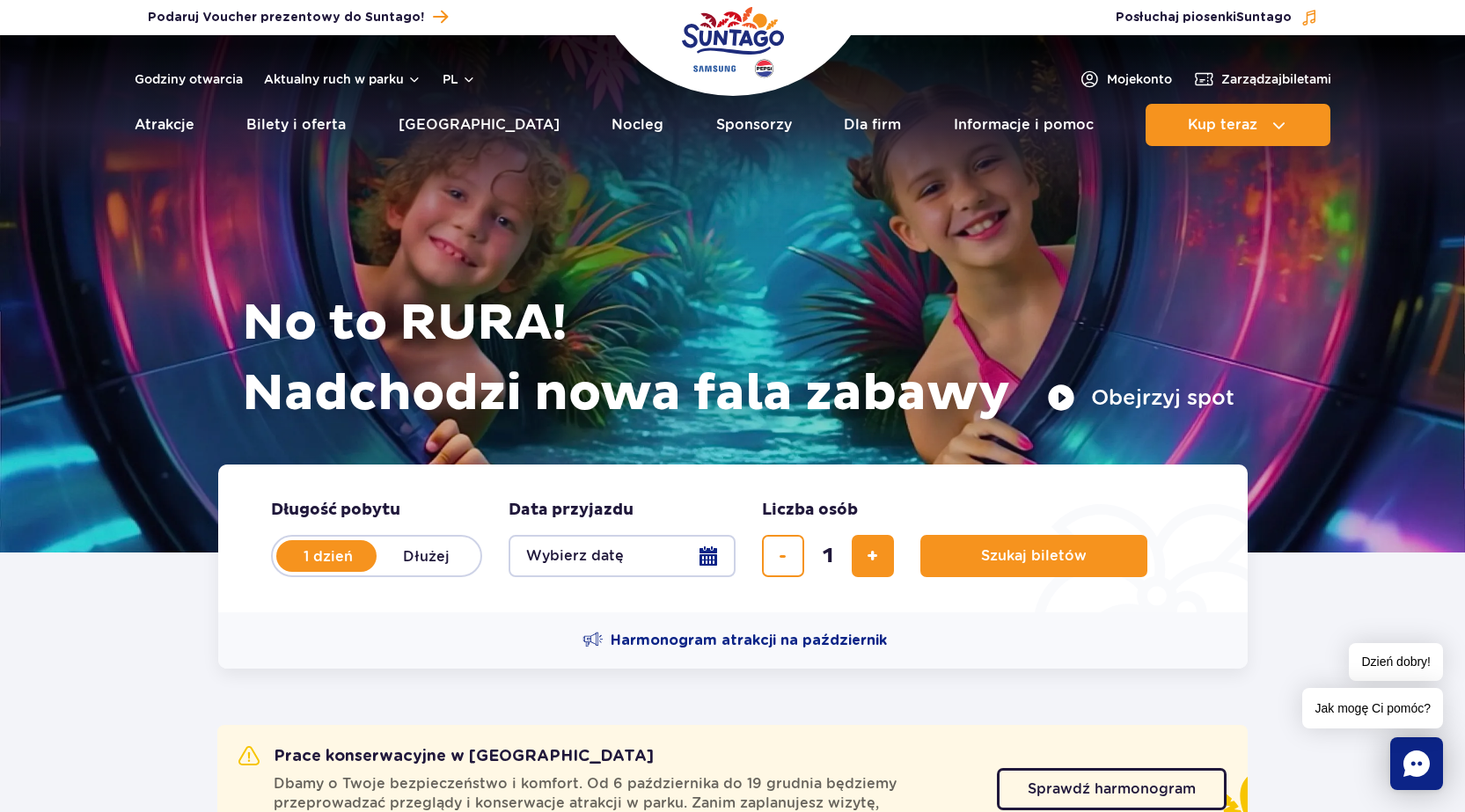
click at [710, 563] on button "Wybierz datę" at bounding box center [622, 555] width 227 height 42
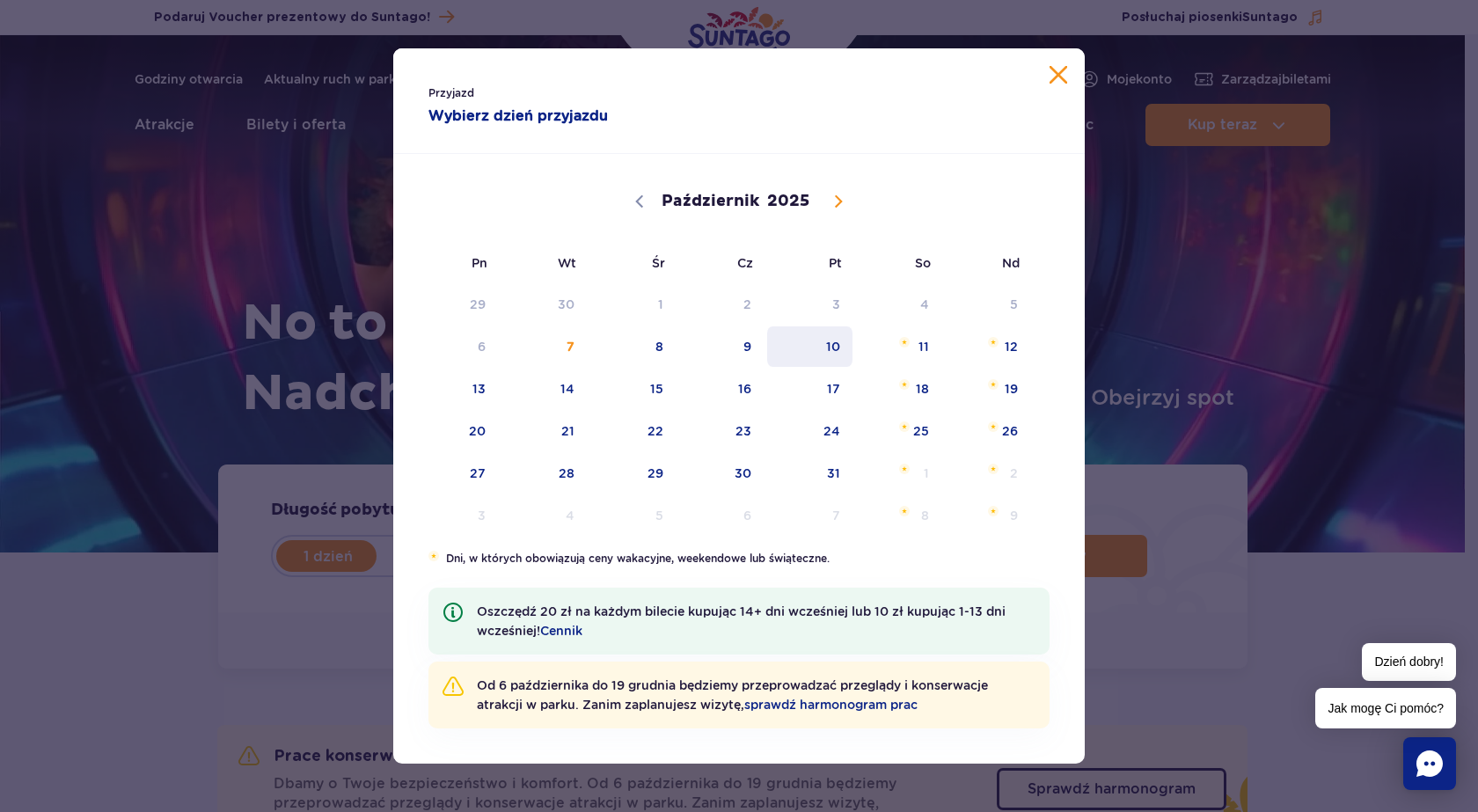
click at [839, 348] on span "10" at bounding box center [809, 346] width 89 height 41
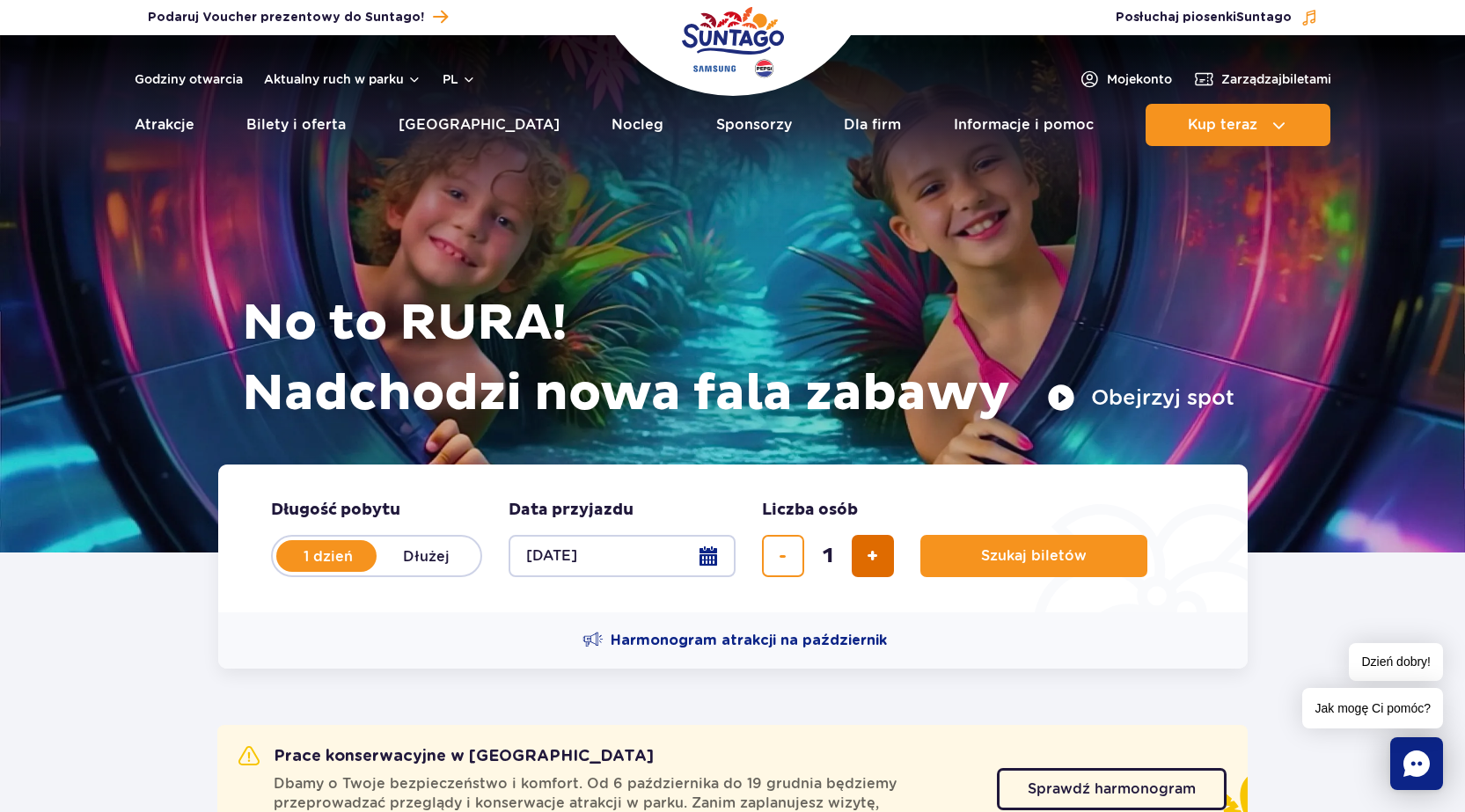
click at [885, 565] on button "dodaj bilet" at bounding box center [873, 555] width 42 height 42
type input "2"
click at [1010, 561] on span "Szukaj biletów" at bounding box center [1026, 556] width 105 height 16
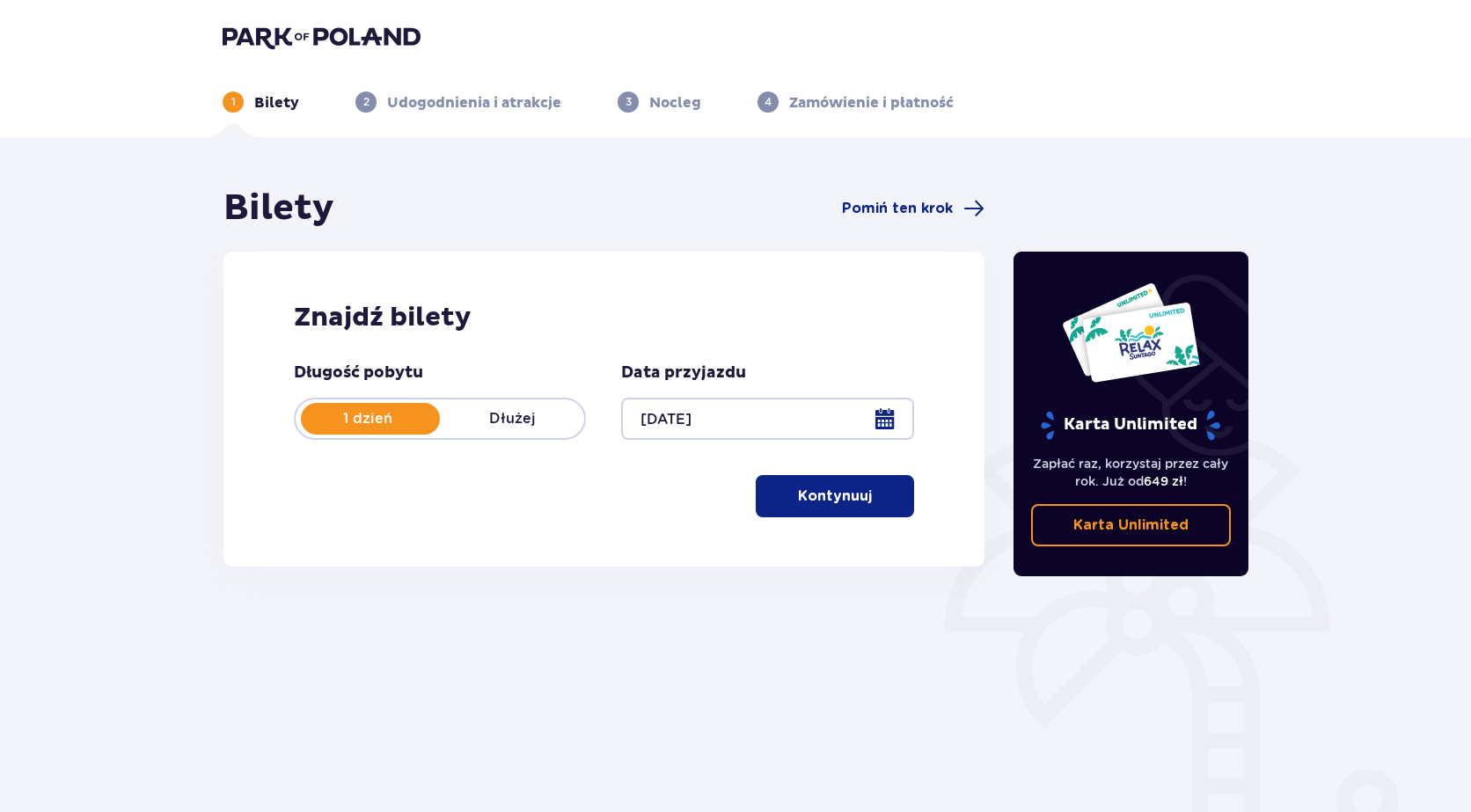
click at [854, 499] on p "Kontynuuj" at bounding box center [835, 496] width 74 height 19
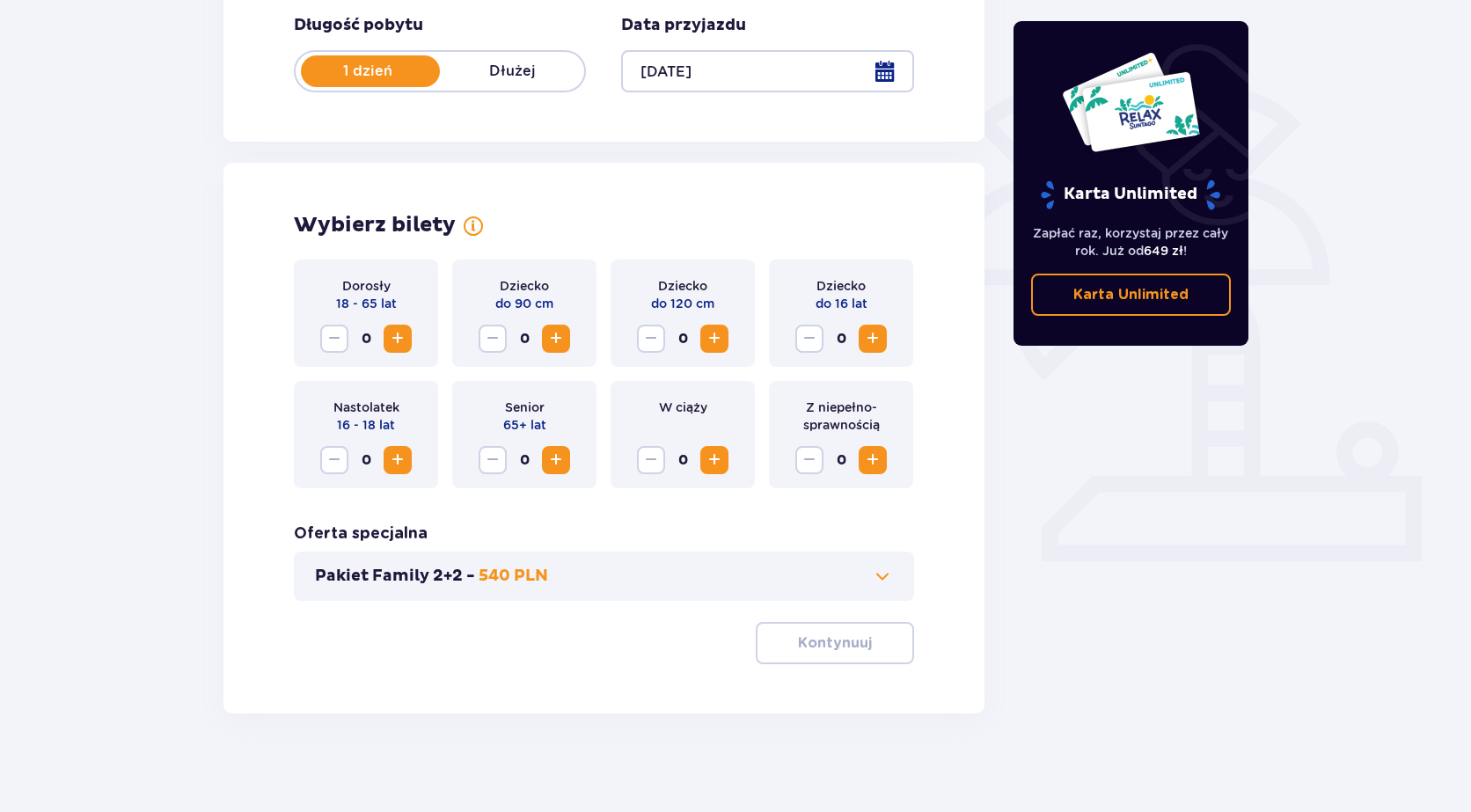
scroll to position [354, 0]
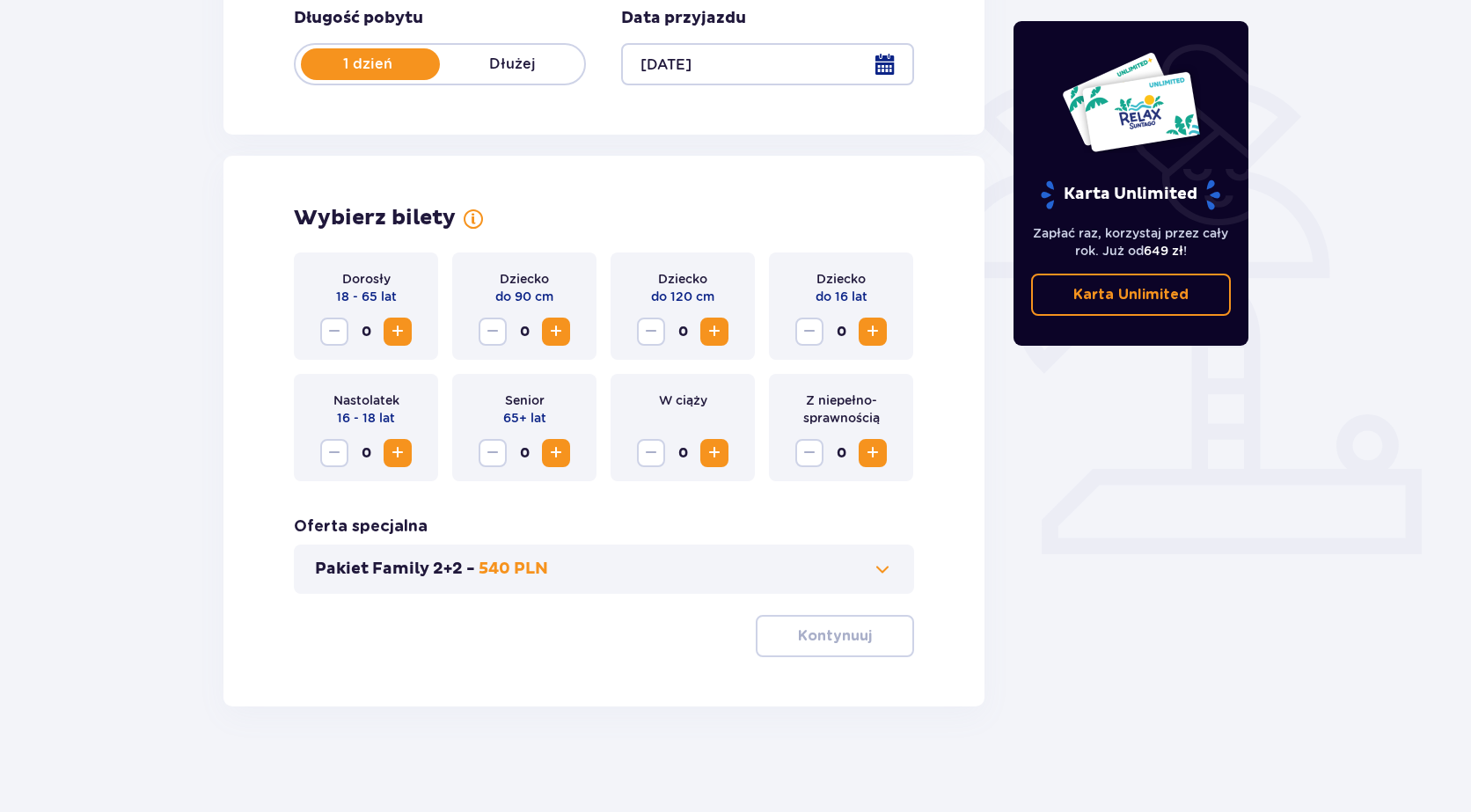
click at [391, 336] on span "Zwiększ" at bounding box center [397, 331] width 21 height 21
click at [846, 627] on p "Kontynuuj" at bounding box center [835, 635] width 74 height 19
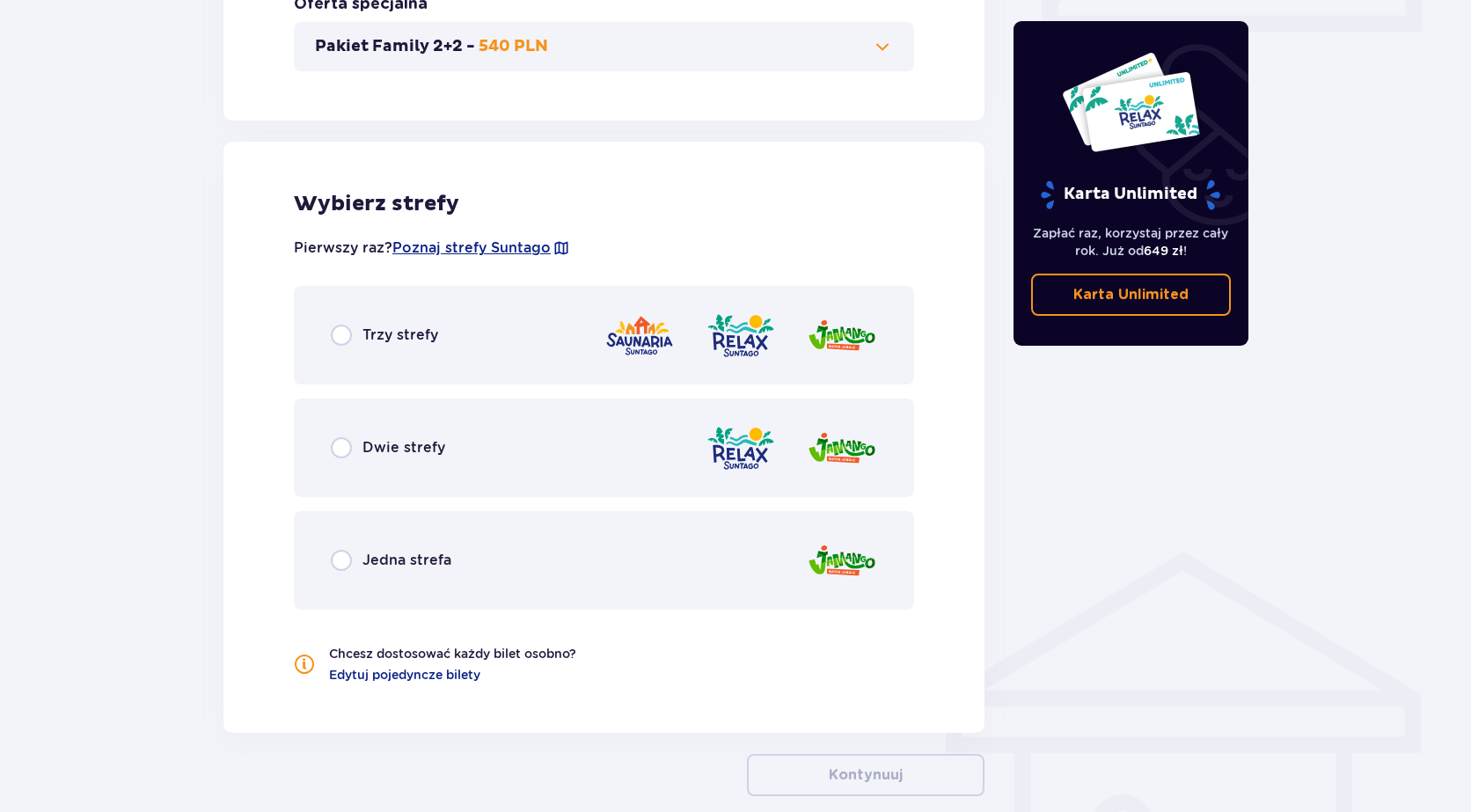
scroll to position [967, 0]
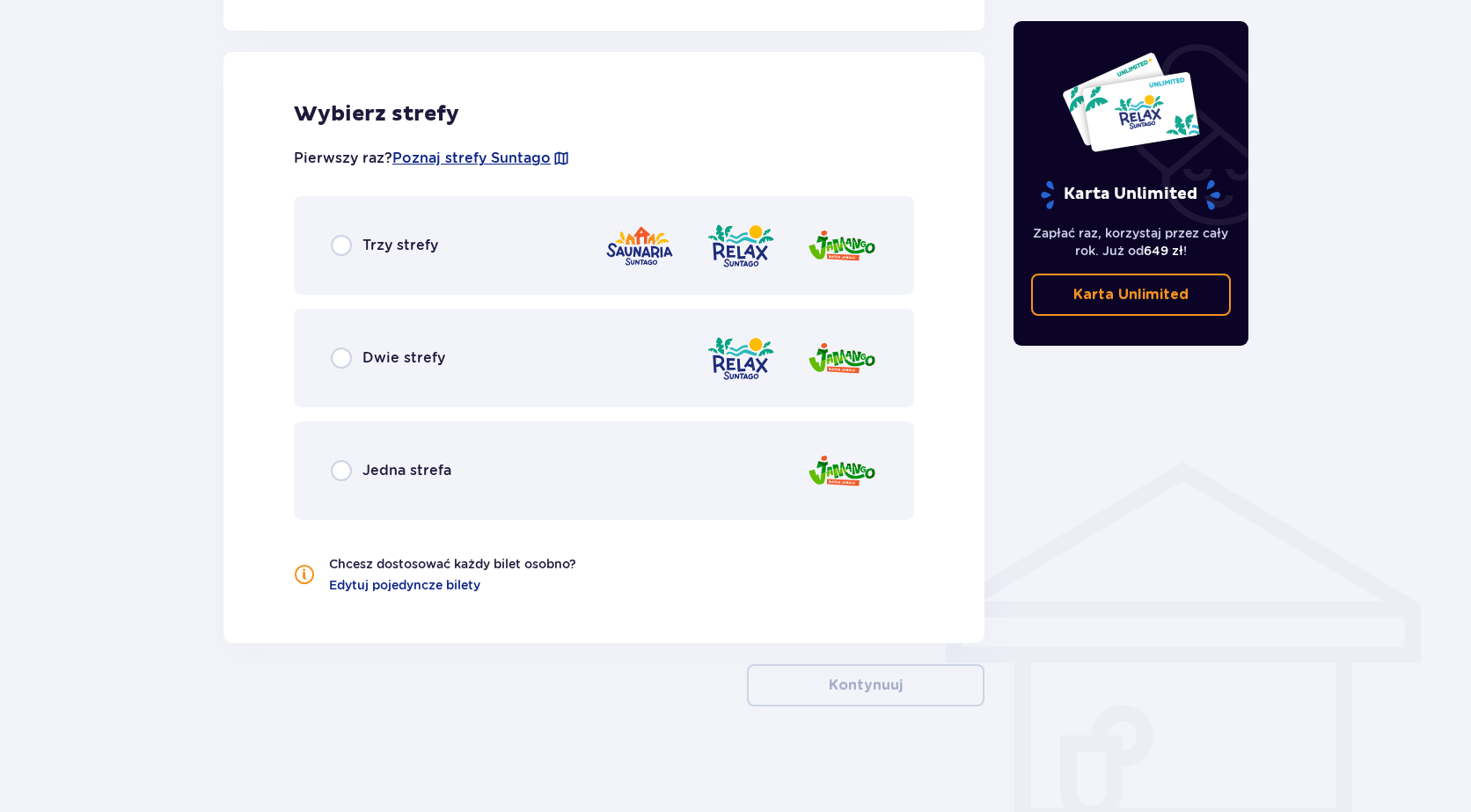
click at [343, 236] on input "radio" at bounding box center [341, 245] width 21 height 21
radio input "true"
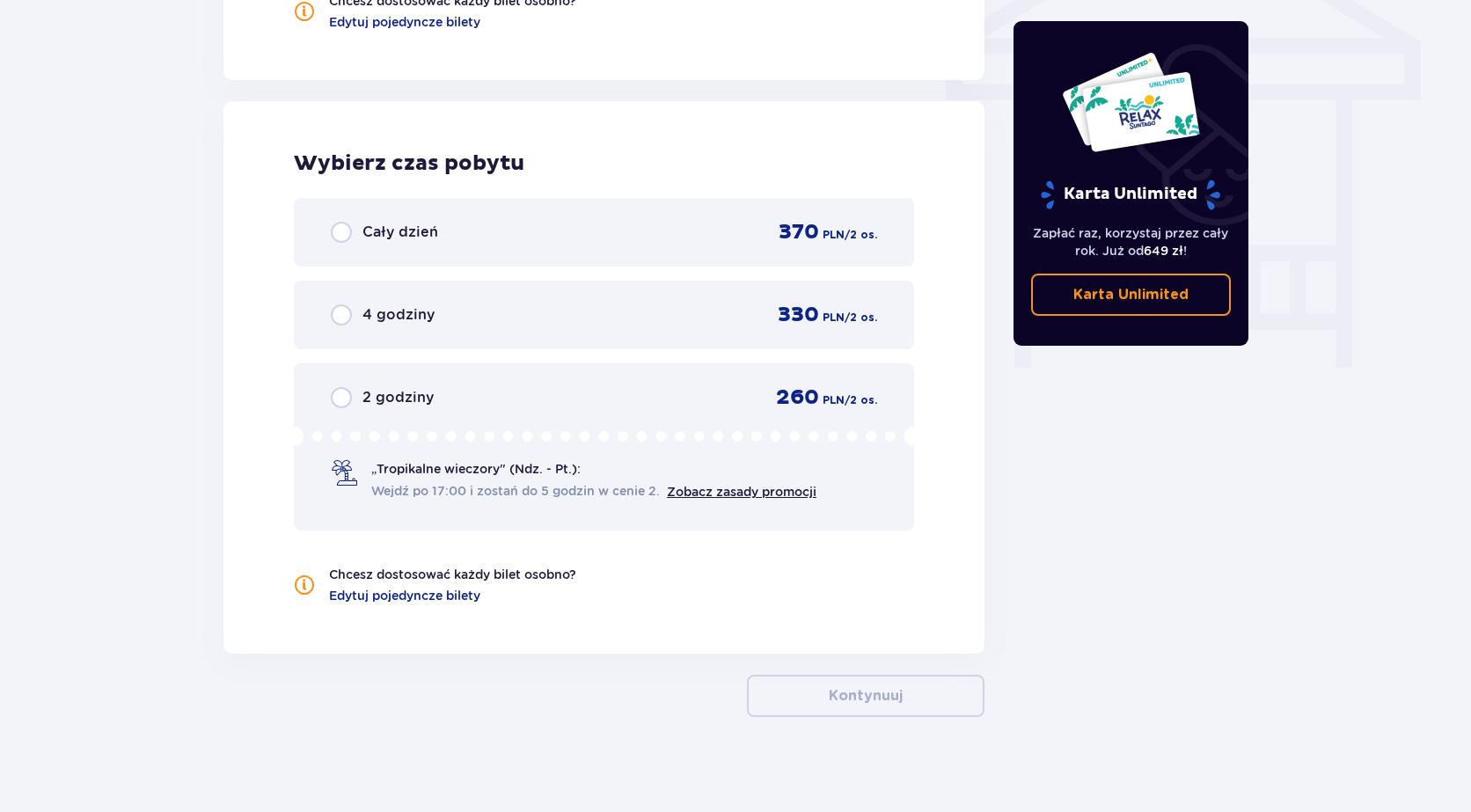
scroll to position [1540, 0]
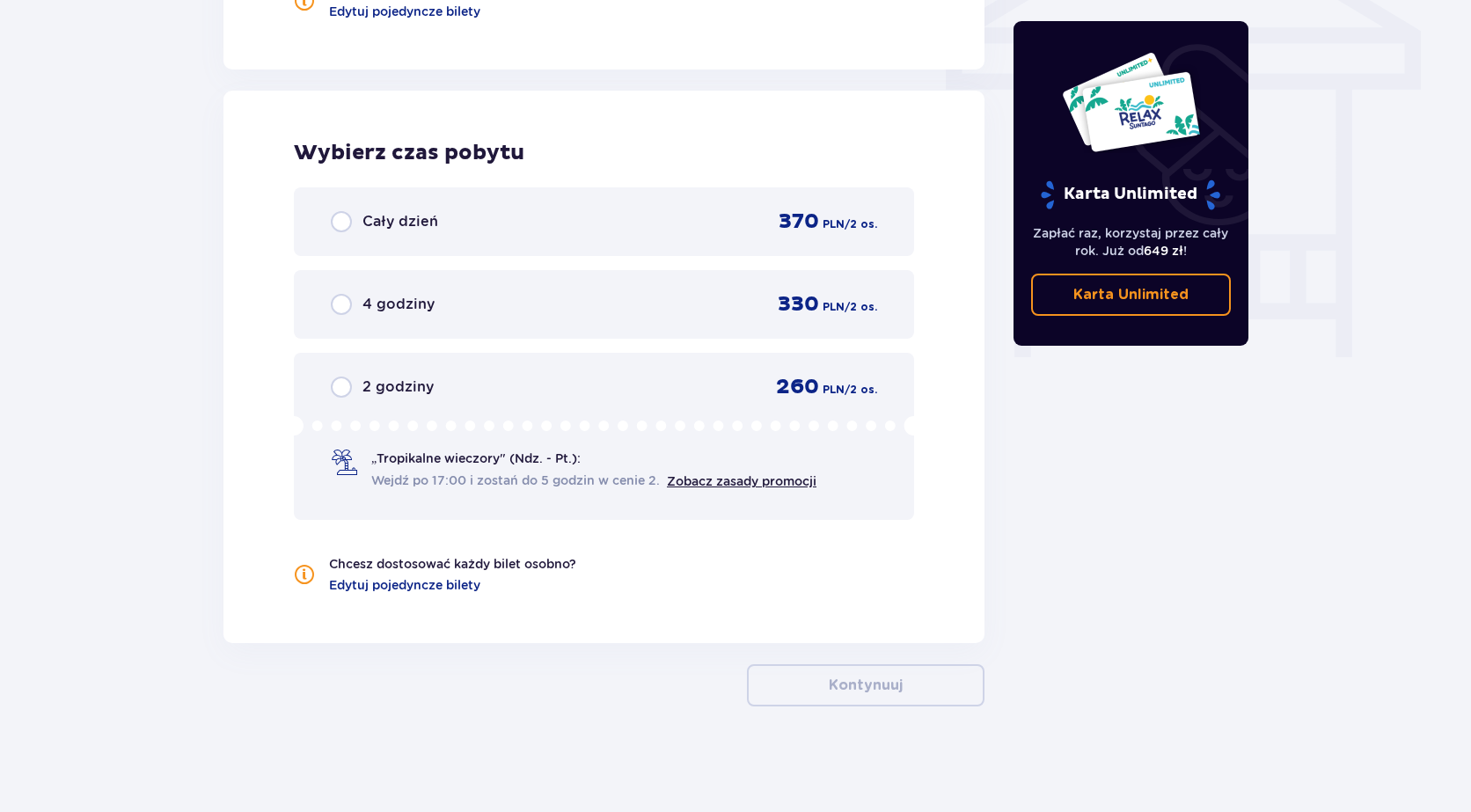
click at [346, 387] on input "radio" at bounding box center [341, 387] width 21 height 21
radio input "true"
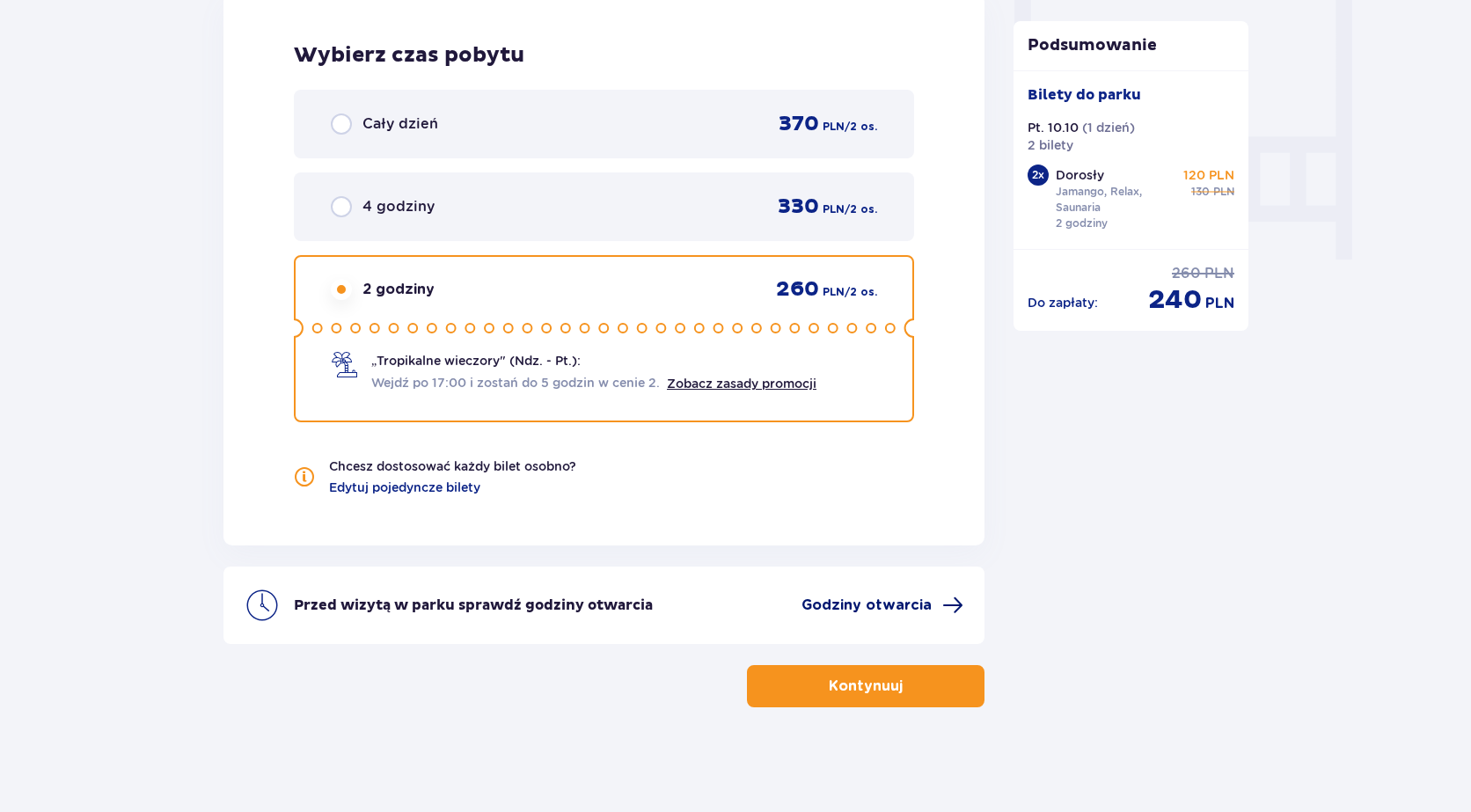
scroll to position [1638, 0]
click at [864, 690] on p "Kontynuuj" at bounding box center [865, 685] width 74 height 19
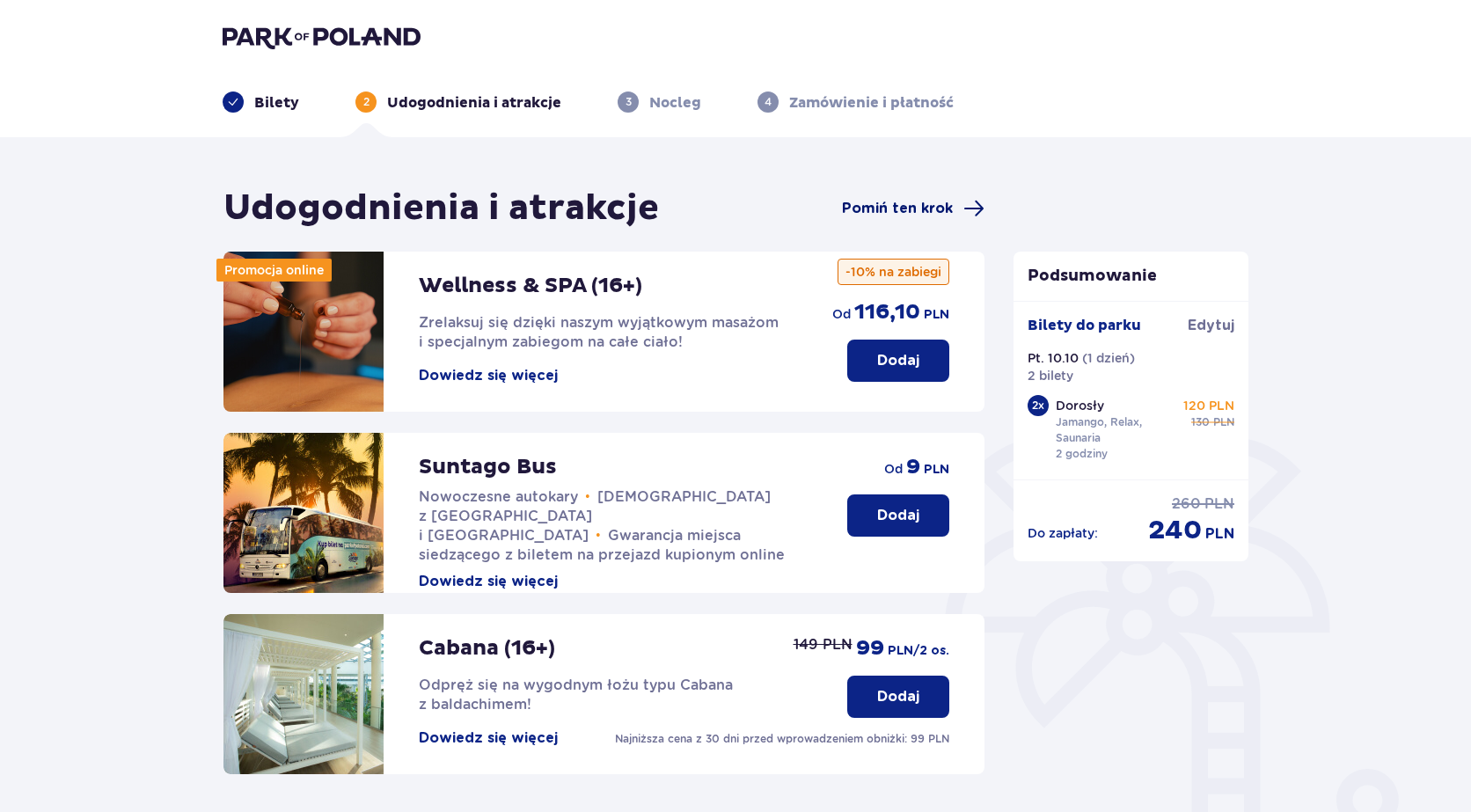
click at [909, 206] on span "Pomiń ten krok" at bounding box center [897, 208] width 111 height 19
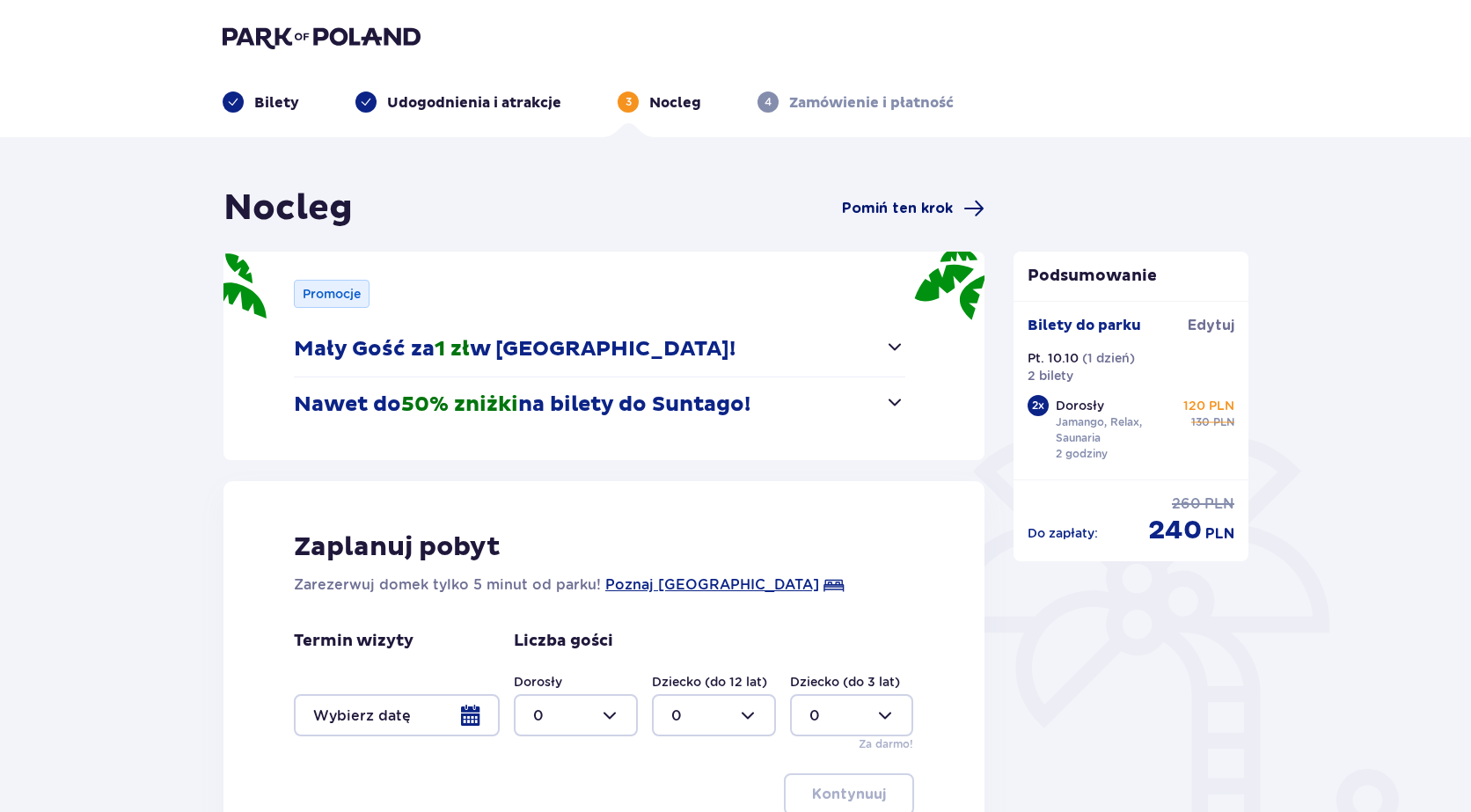
click at [898, 208] on span "Pomiń ten krok" at bounding box center [897, 208] width 111 height 19
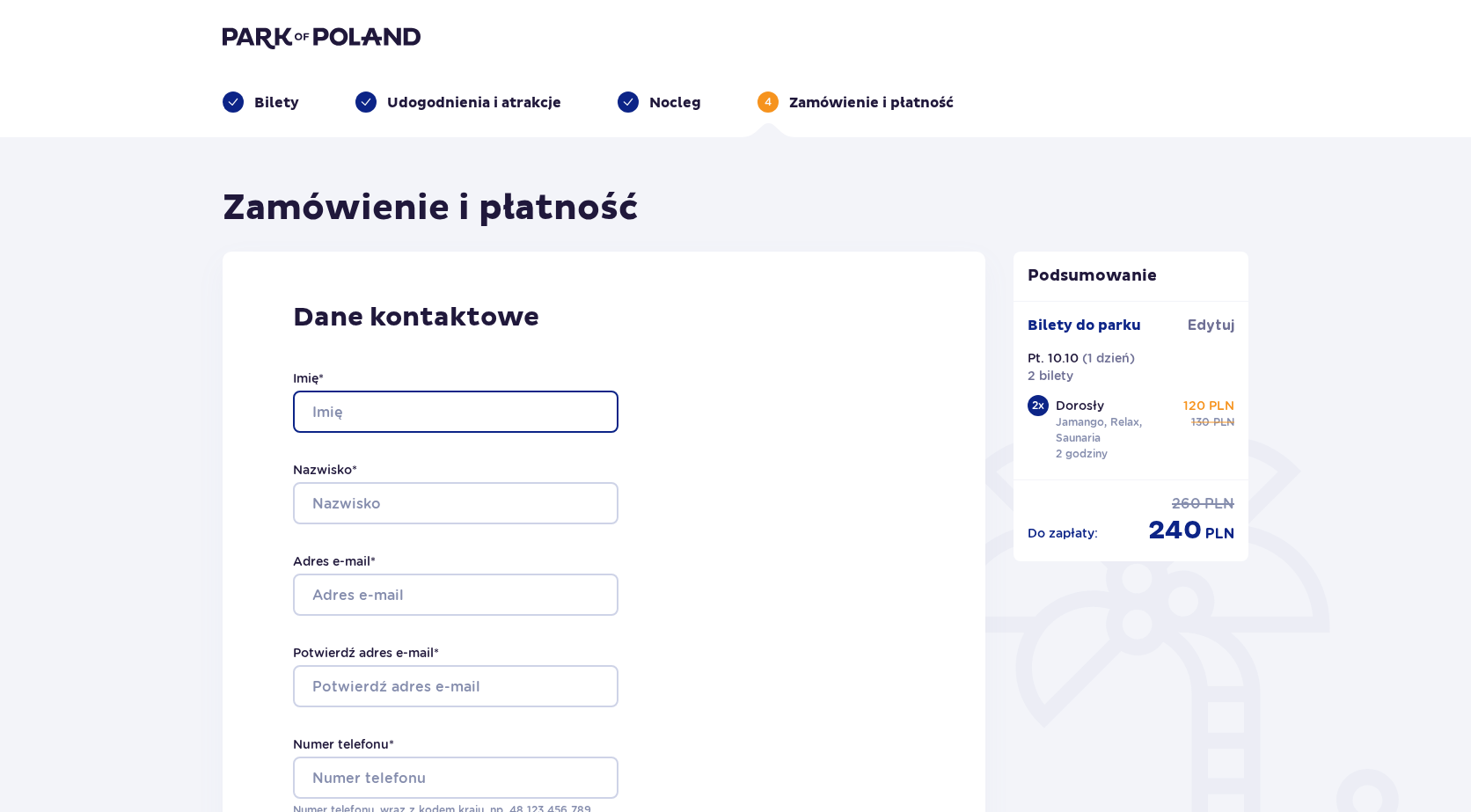
drag, startPoint x: 452, startPoint y: 412, endPoint x: 605, endPoint y: 412, distance: 153.0
click at [452, 412] on input "Imię *" at bounding box center [455, 411] width 325 height 42
type input "Magdalena"
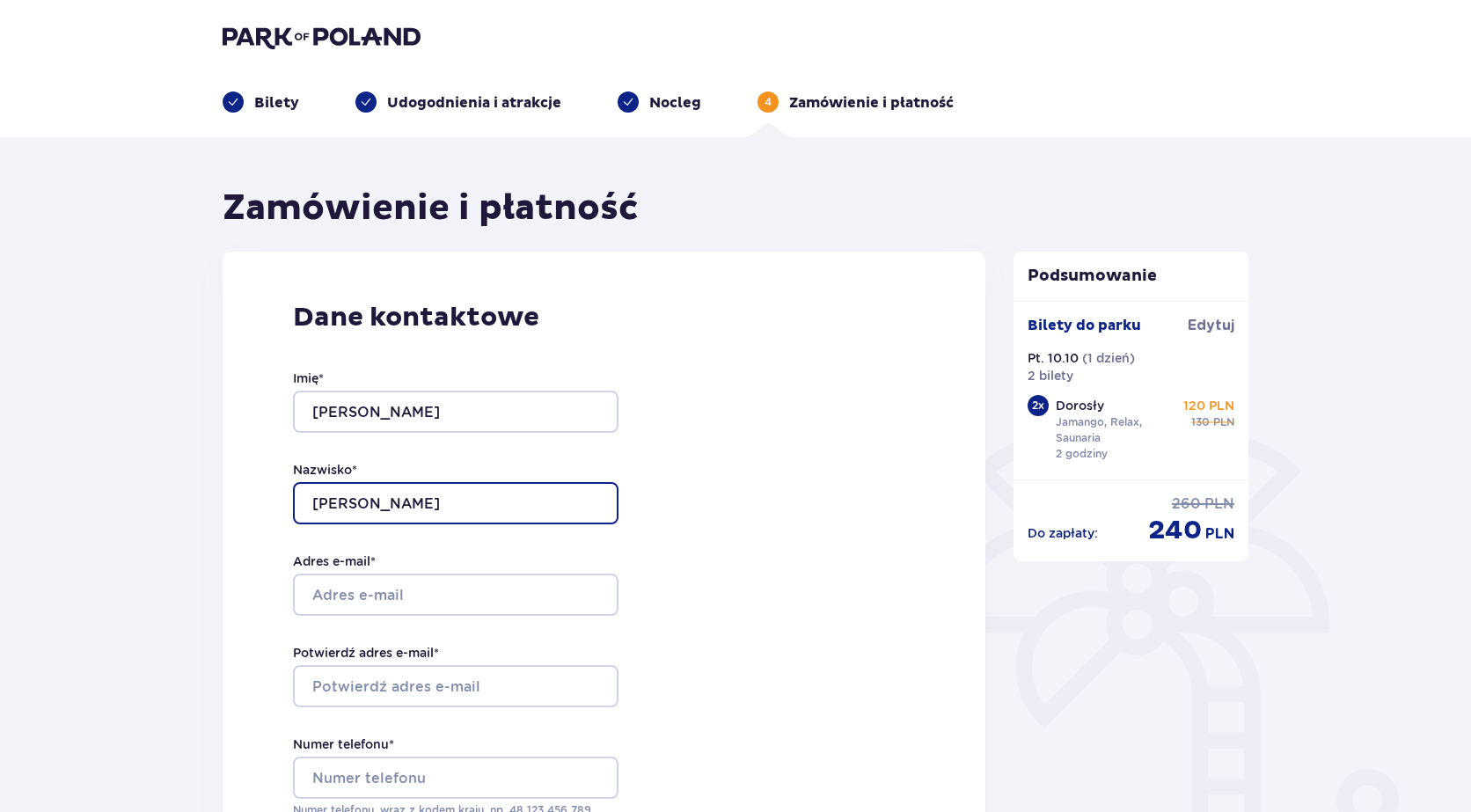
type input "Milczarek"
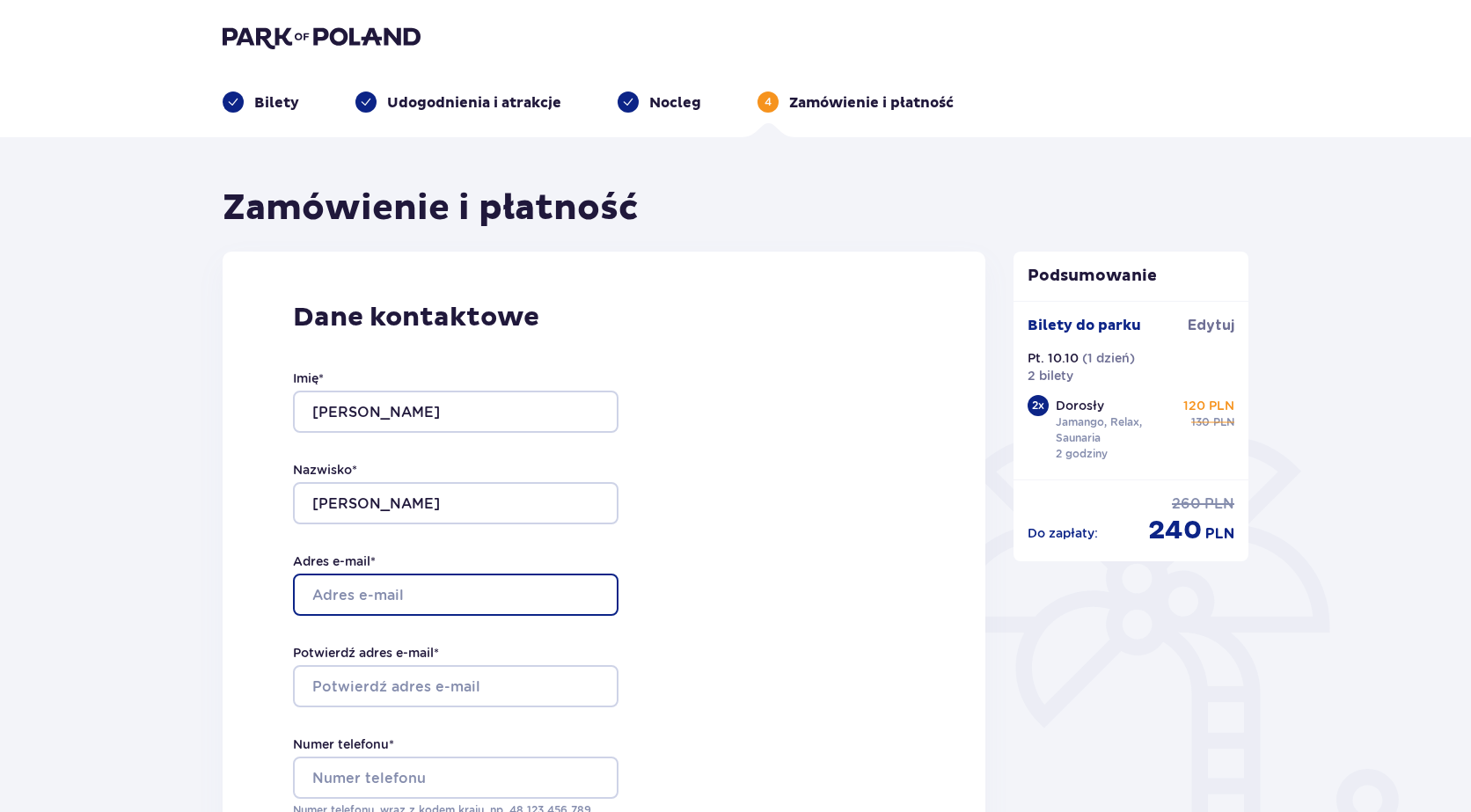
drag, startPoint x: 433, startPoint y: 599, endPoint x: 492, endPoint y: 594, distance: 59.2
click at [433, 599] on input "Adres e-mail *" at bounding box center [455, 594] width 325 height 42
type input "milczarek.magdalenaa@gmail.com"
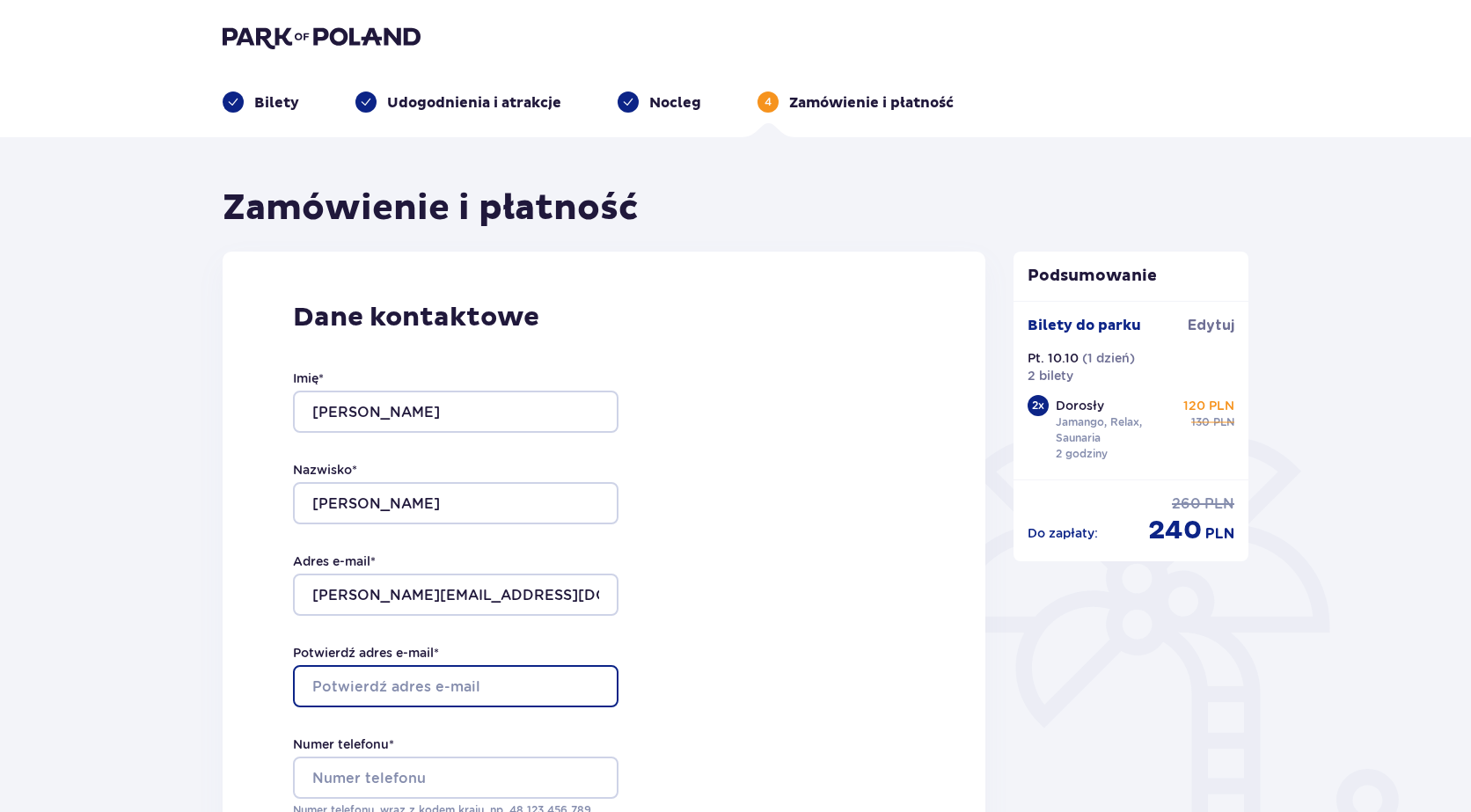
click at [468, 677] on input "Potwierdź adres e-mail *" at bounding box center [455, 686] width 325 height 42
click at [693, 579] on div "Dane kontaktowe Imię * Magdalena Nazwisko * Milczarek Adres e-mail * milczarek.…" at bounding box center [604, 621] width 763 height 739
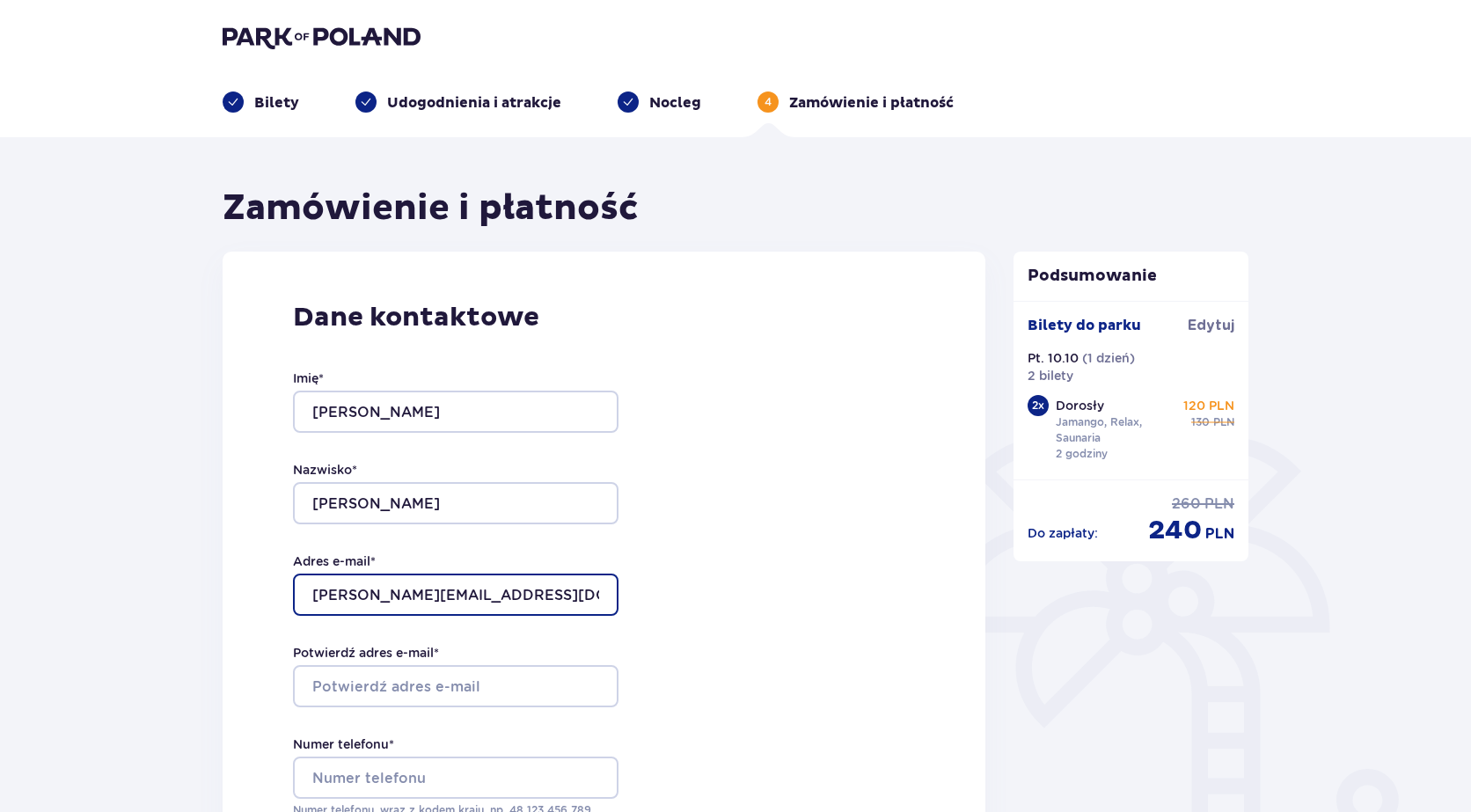
drag, startPoint x: 568, startPoint y: 601, endPoint x: 314, endPoint y: 605, distance: 254.0
click at [314, 605] on input "milczarek.magdalenaa@gmail.com" at bounding box center [455, 594] width 325 height 42
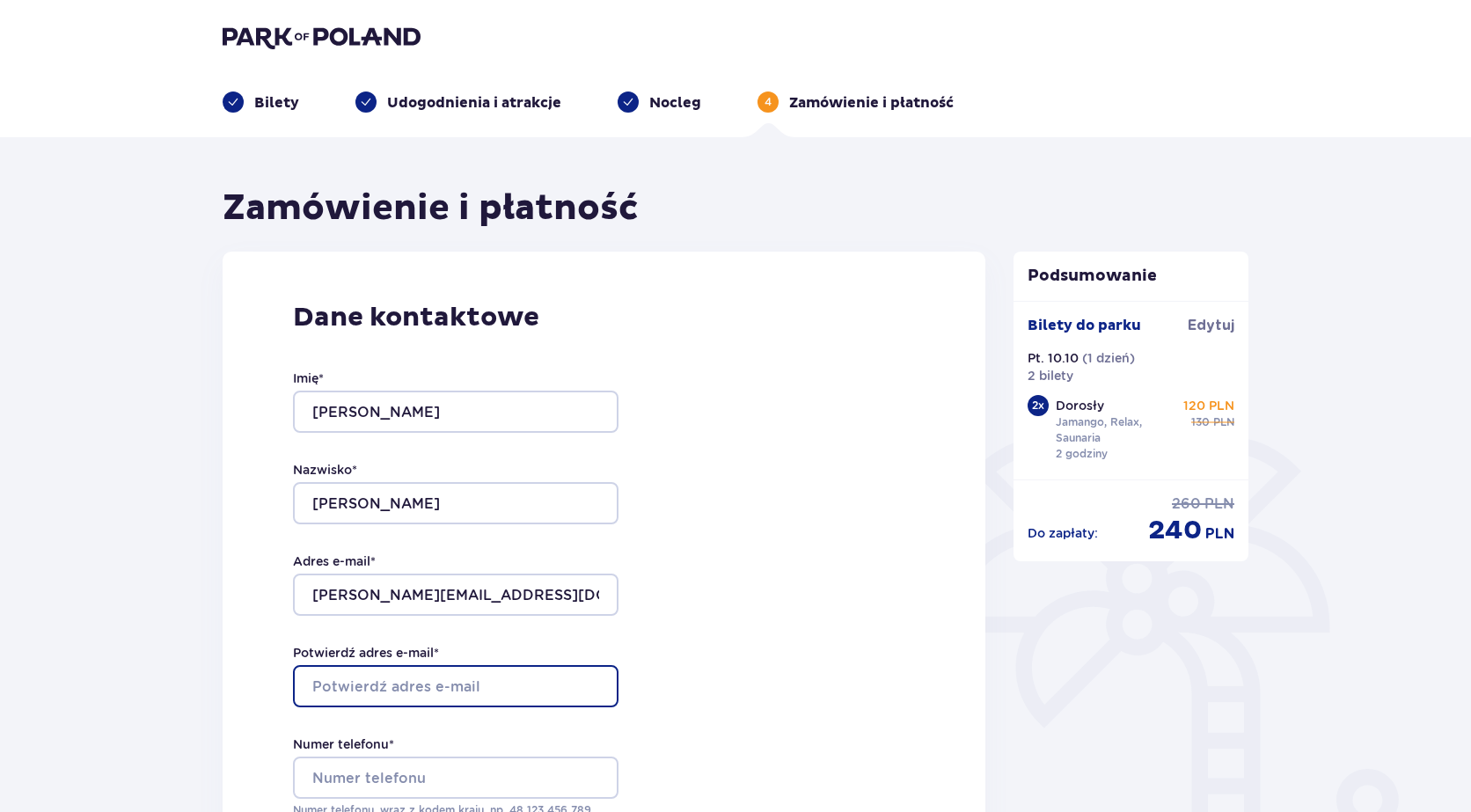
click at [405, 687] on input "Potwierdź adres e-mail *" at bounding box center [455, 686] width 325 height 42
paste input "milczarek.magdalenaa@gmail.com"
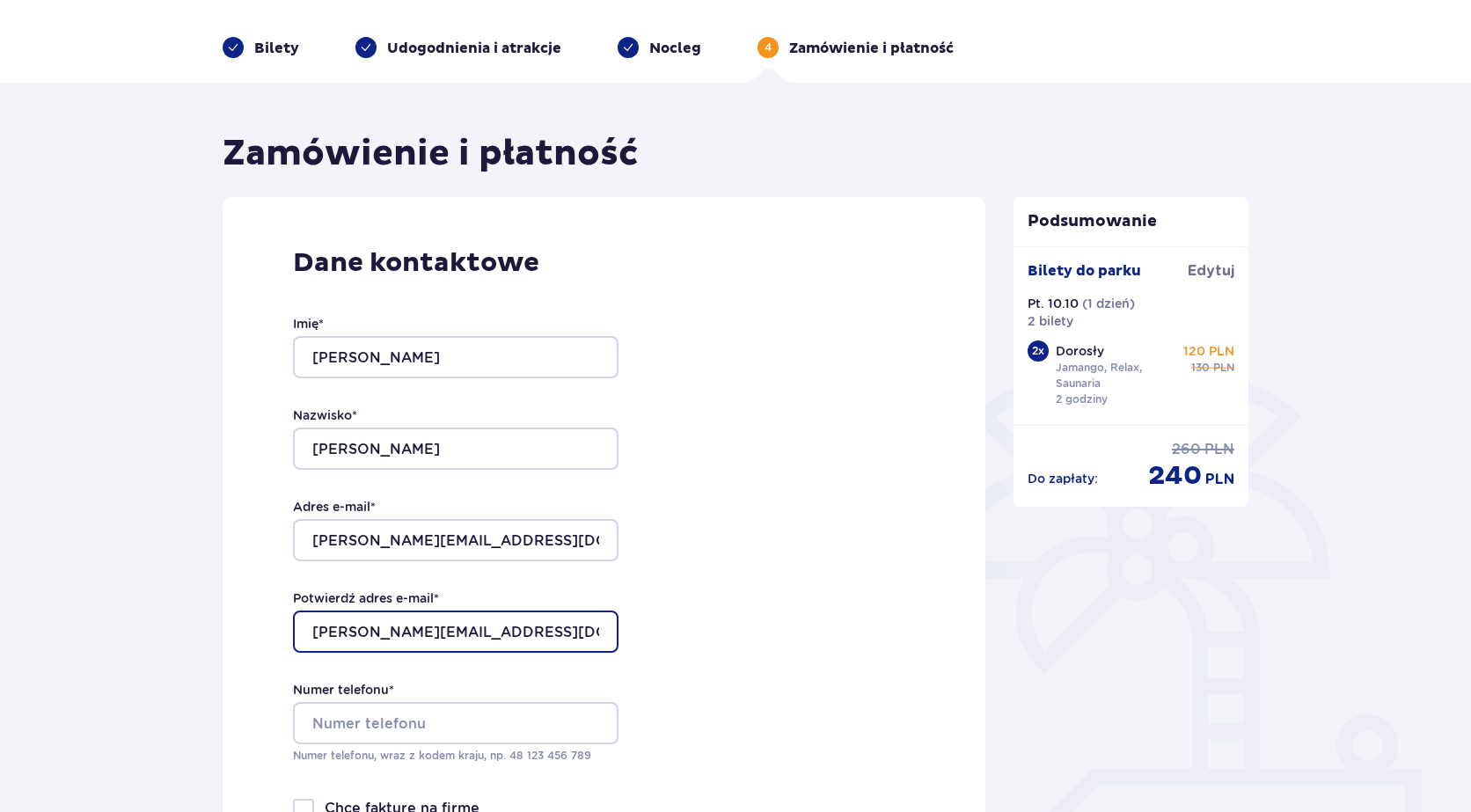
scroll to position [351, 0]
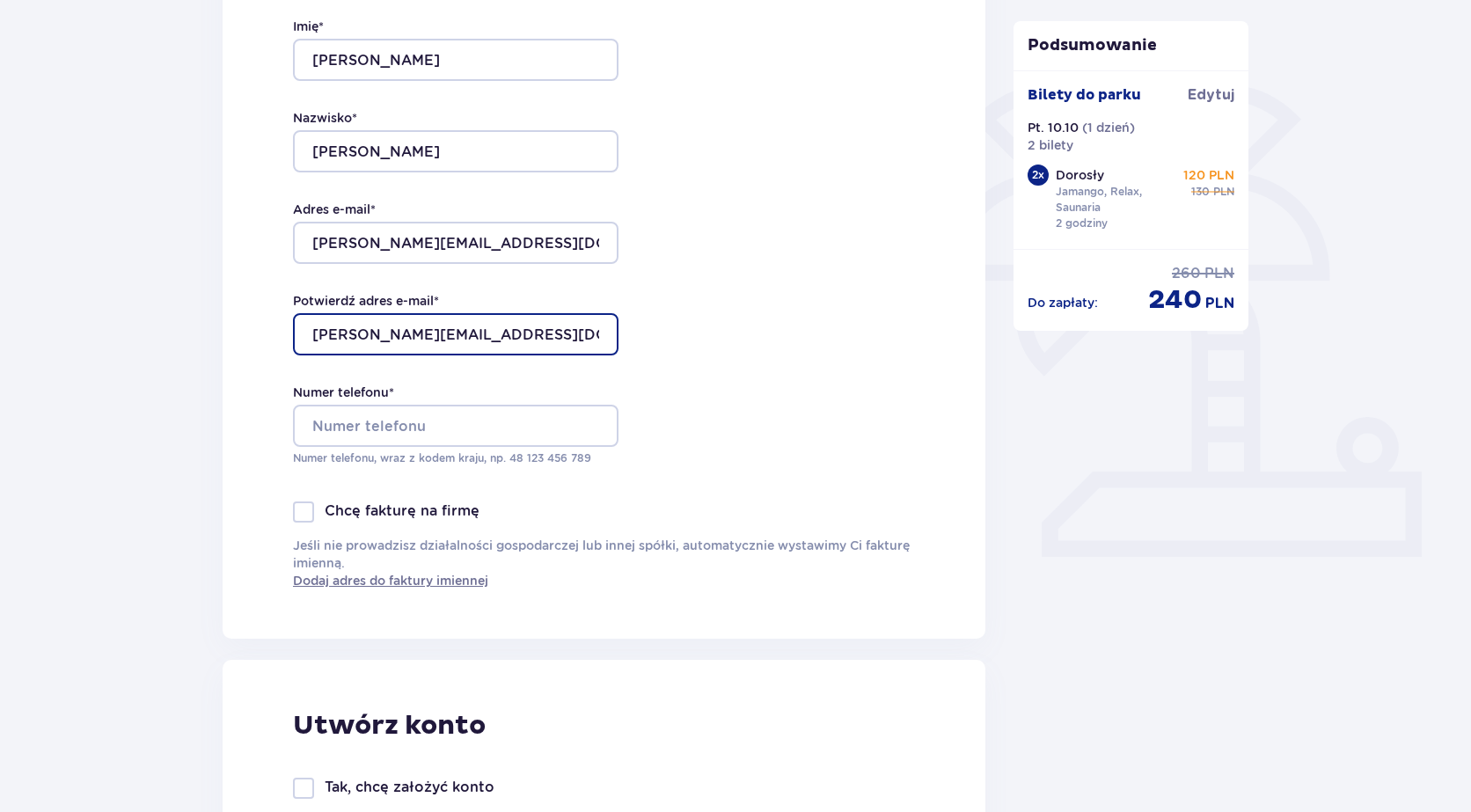
type input "milczarek.magdalenaa@gmail.com"
click at [740, 495] on div "Dane kontaktowe Imię * Magdalena Nazwisko * Milczarek Adres e-mail * milczarek.…" at bounding box center [604, 269] width 763 height 739
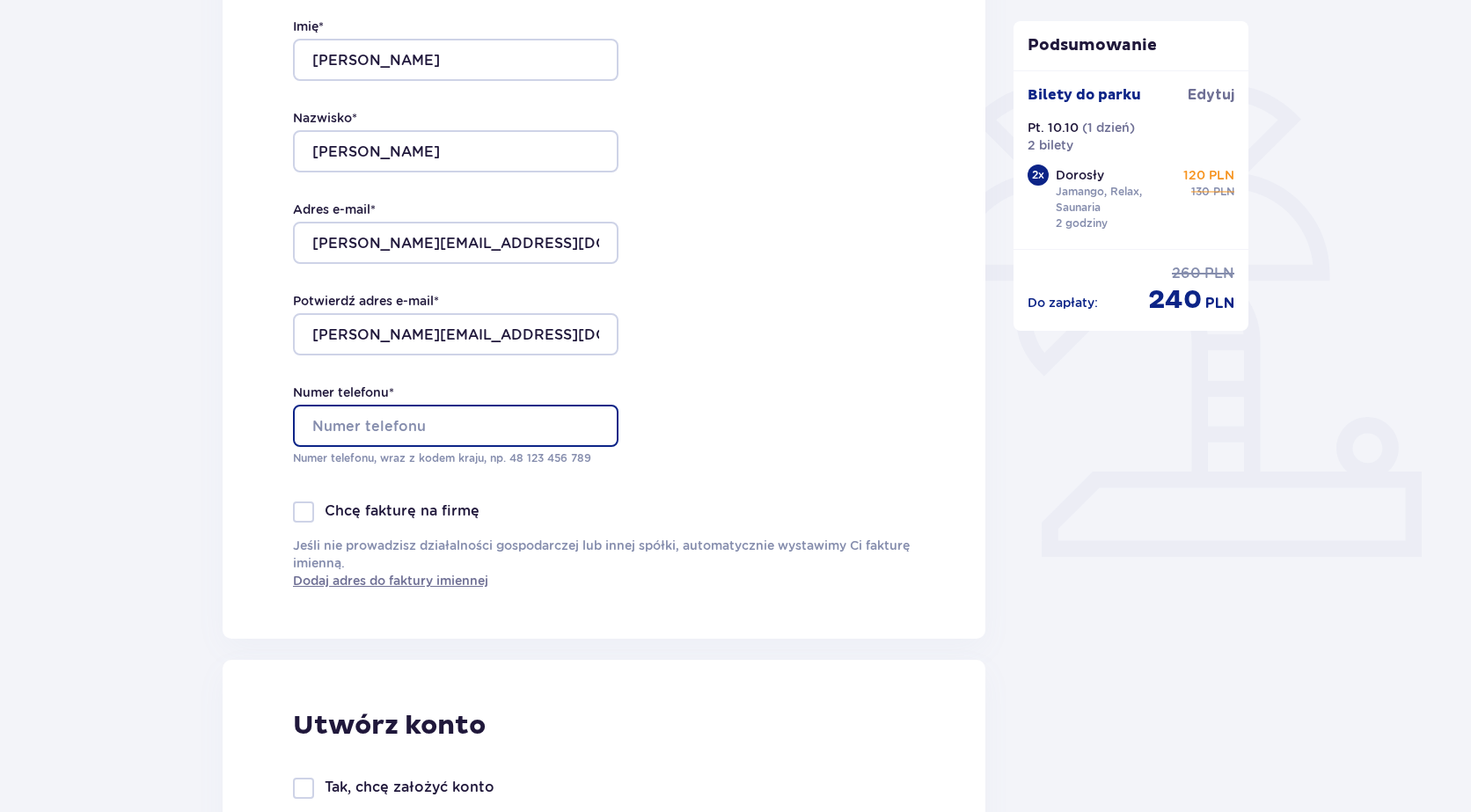
drag, startPoint x: 478, startPoint y: 433, endPoint x: 723, endPoint y: 433, distance: 245.0
click at [478, 433] on input "Numer telefonu *" at bounding box center [455, 425] width 325 height 42
type input "663045575"
click at [626, 671] on div "Utwórz konto Tak, chcę założyć konto" at bounding box center [604, 753] width 763 height 188
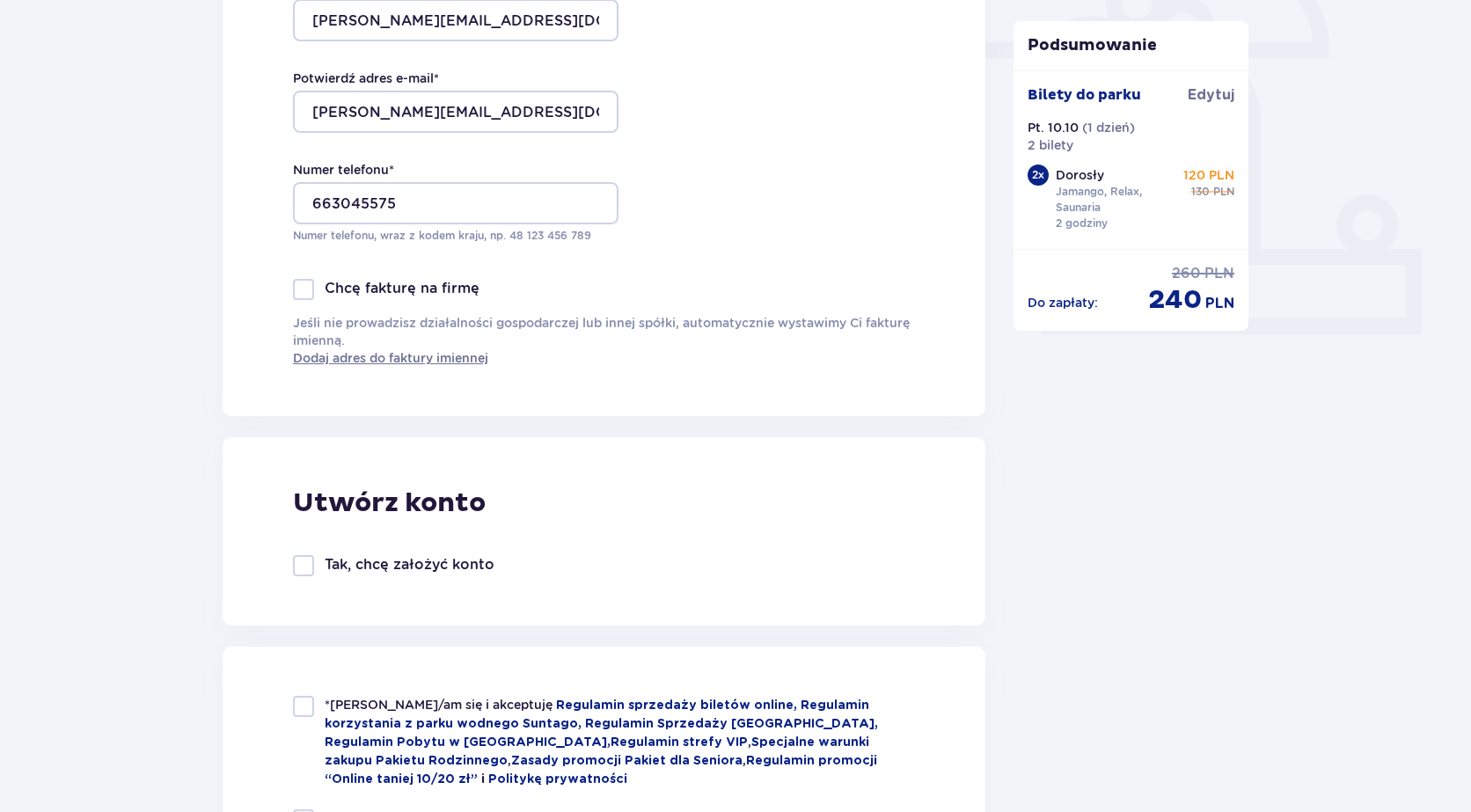
scroll to position [791, 0]
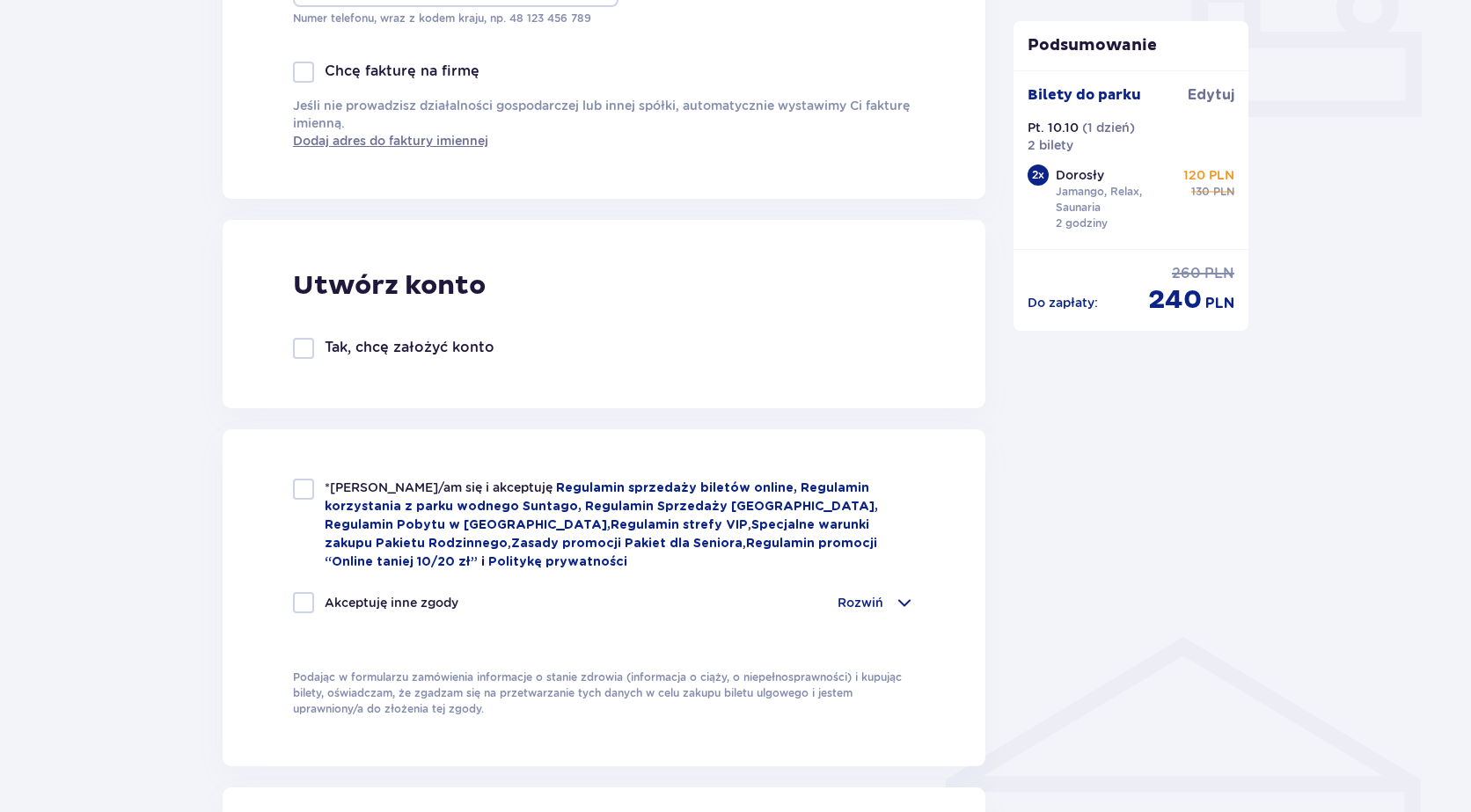
click at [303, 491] on div at bounding box center [303, 488] width 21 height 21
checkbox input "true"
click at [301, 596] on div at bounding box center [303, 602] width 21 height 21
checkbox input "true"
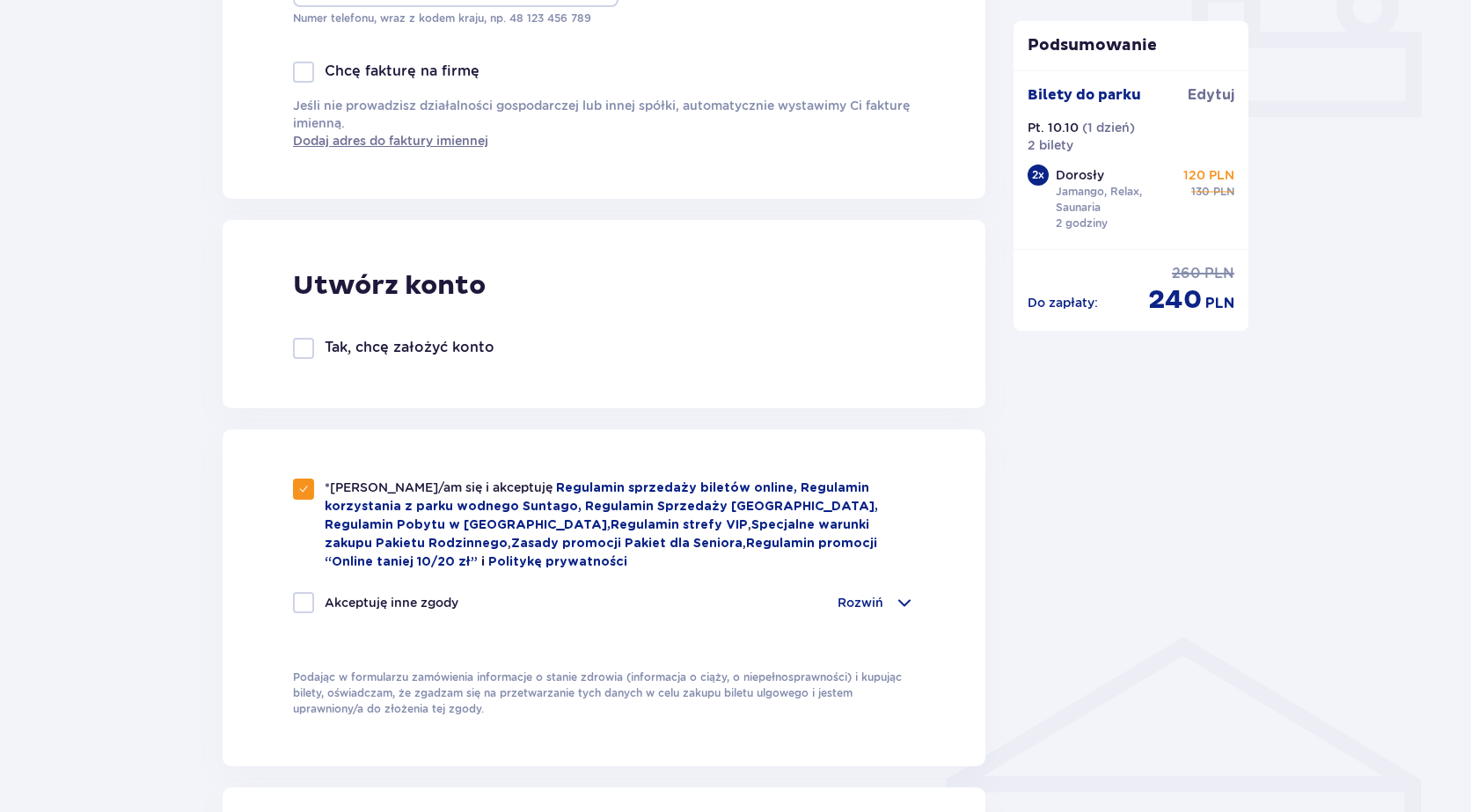
checkbox input "true"
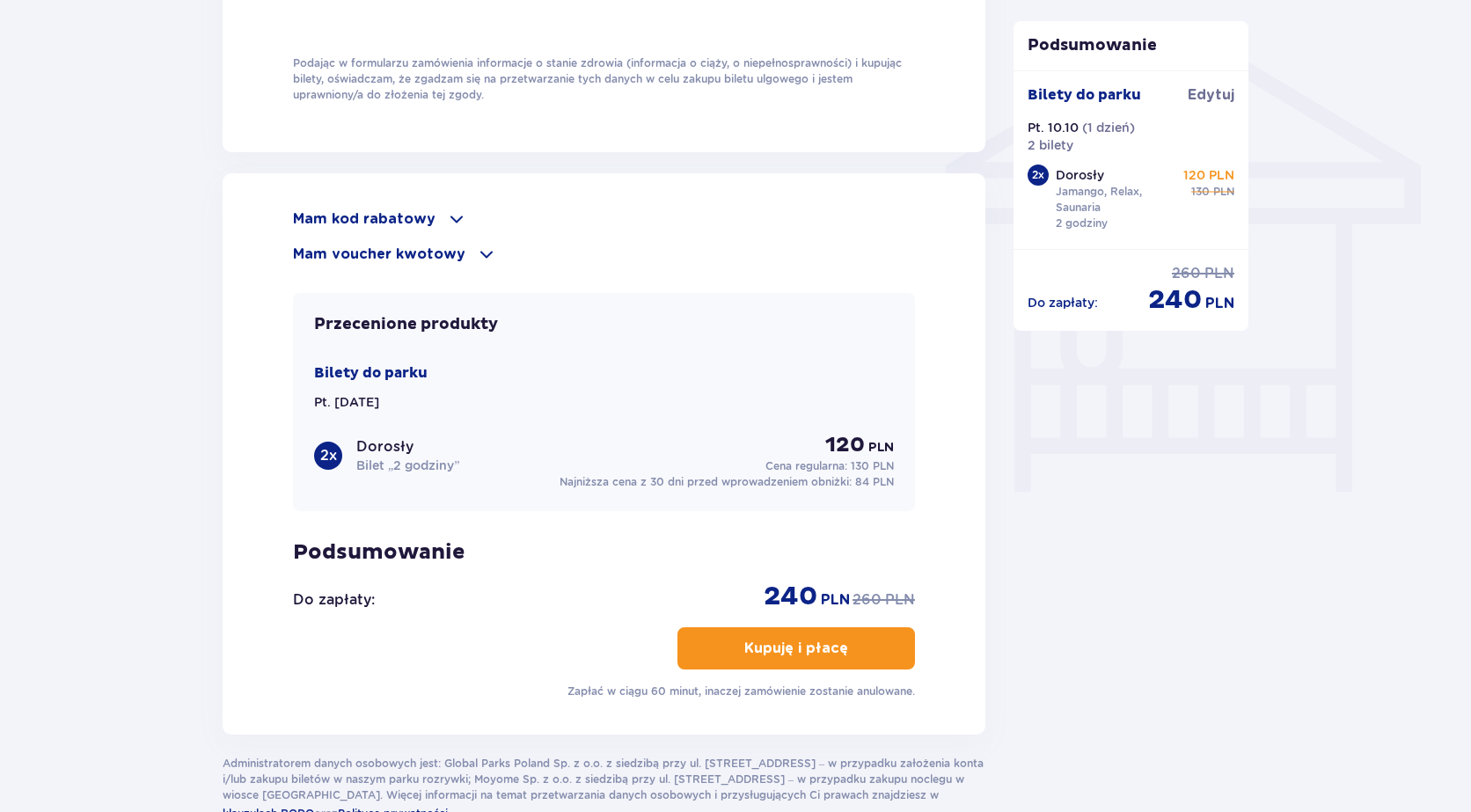
scroll to position [1408, 0]
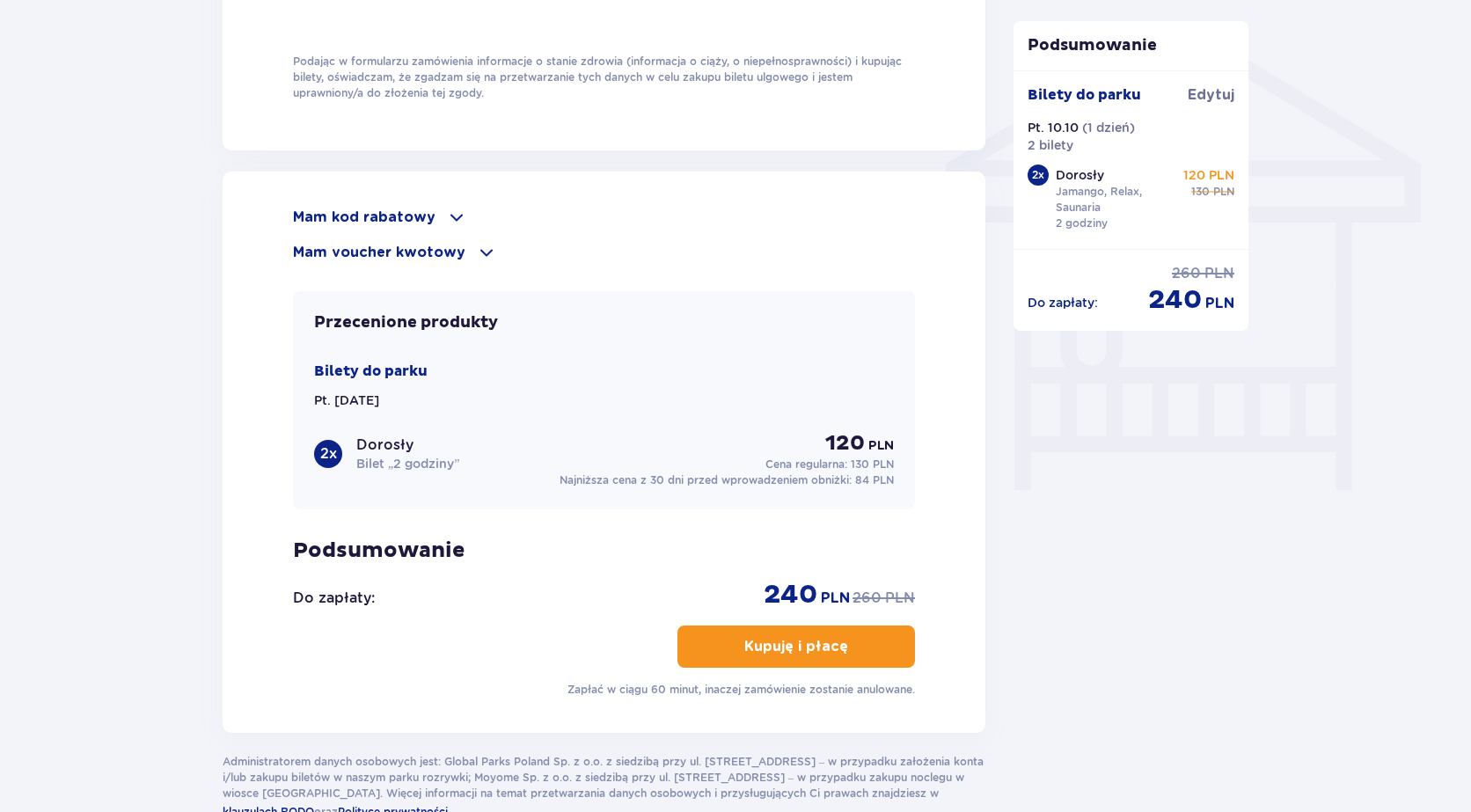
click at [390, 211] on p "Mam kod rabatowy" at bounding box center [364, 216] width 142 height 19
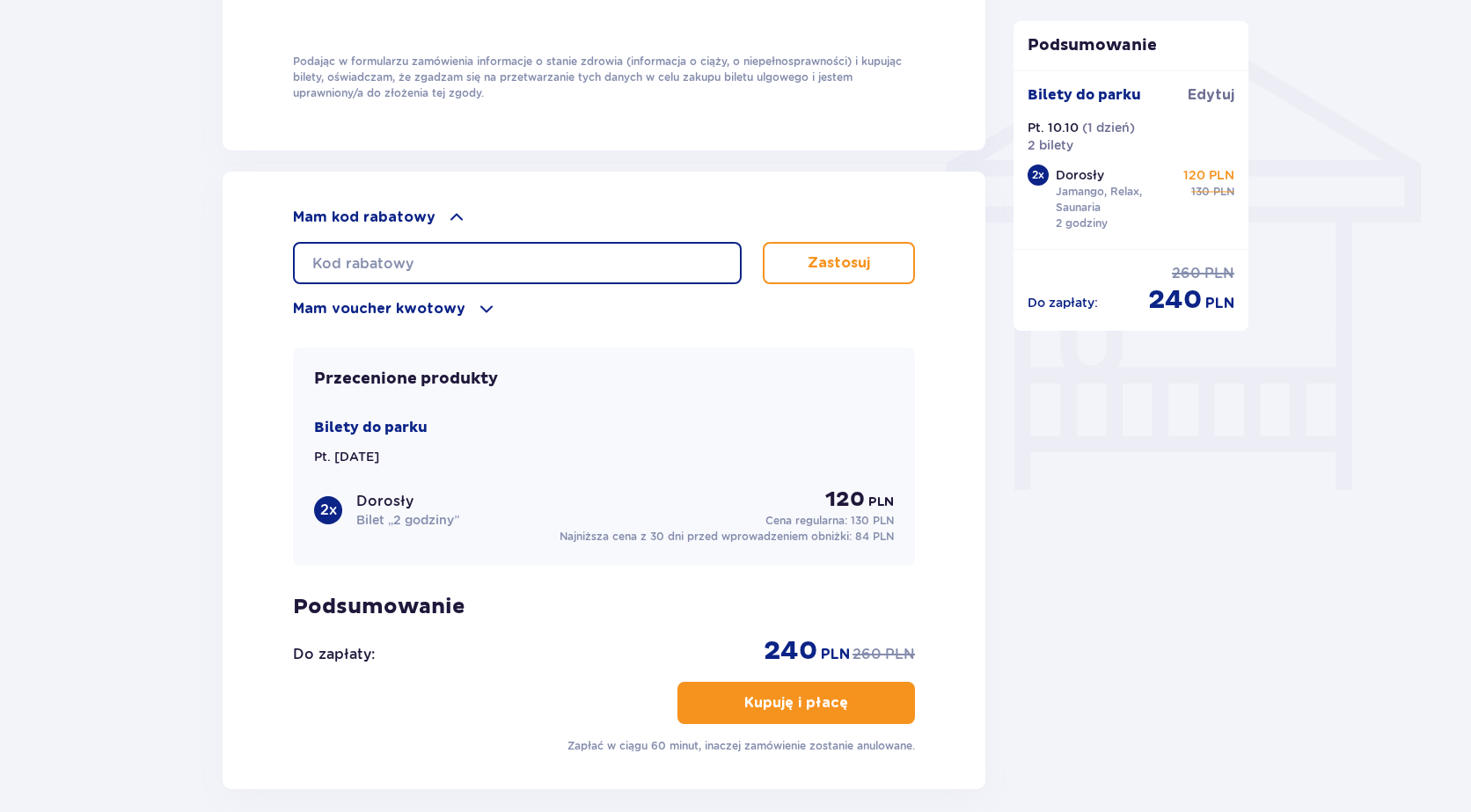
click at [419, 254] on input "text" at bounding box center [517, 262] width 449 height 42
click at [454, 251] on input "text" at bounding box center [517, 262] width 449 height 42
paste input "LDDW9IJMJ6YGZN"
type input "LDDW9IJMJ6YGZN"
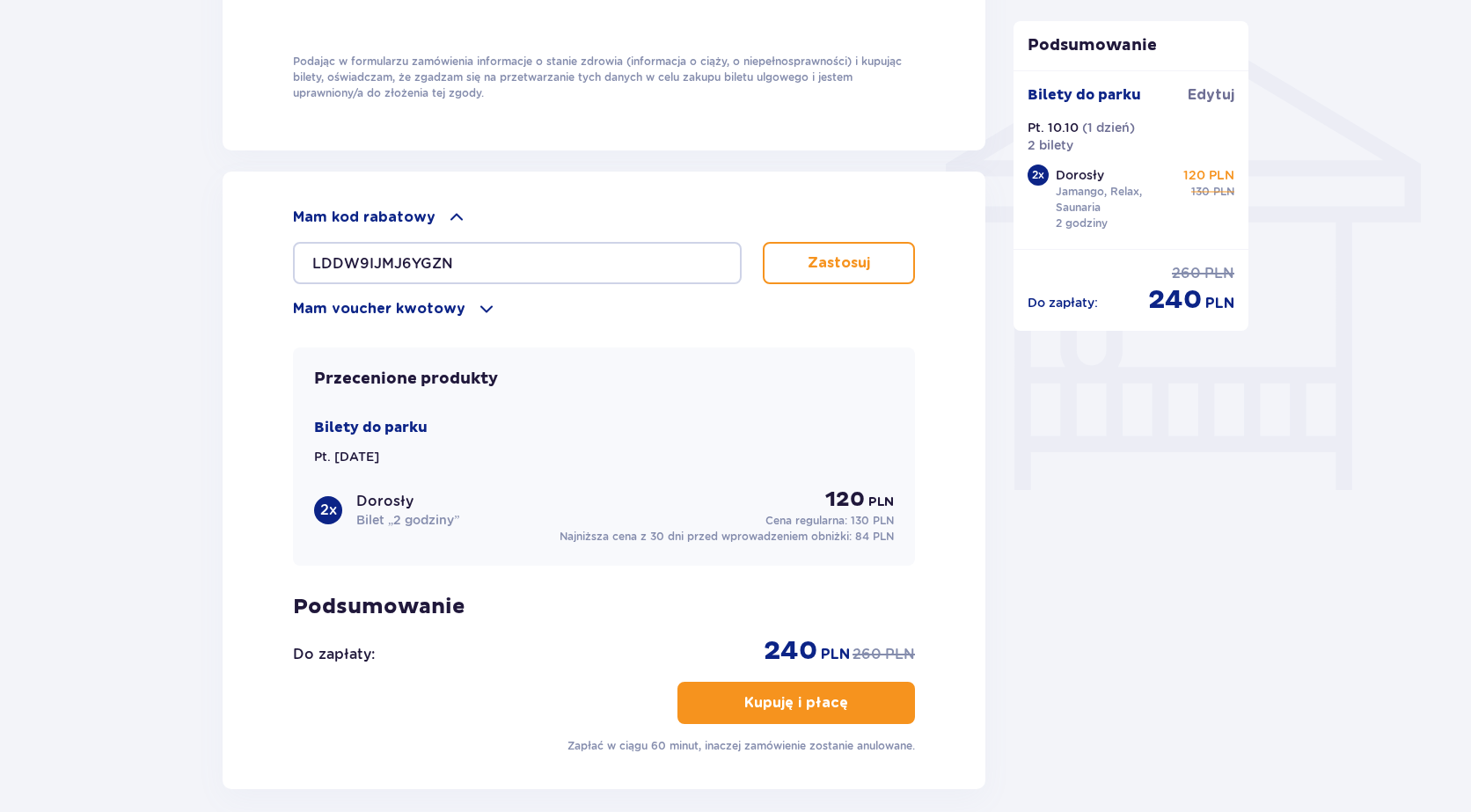
click at [836, 258] on p "Zastosuj" at bounding box center [838, 262] width 62 height 19
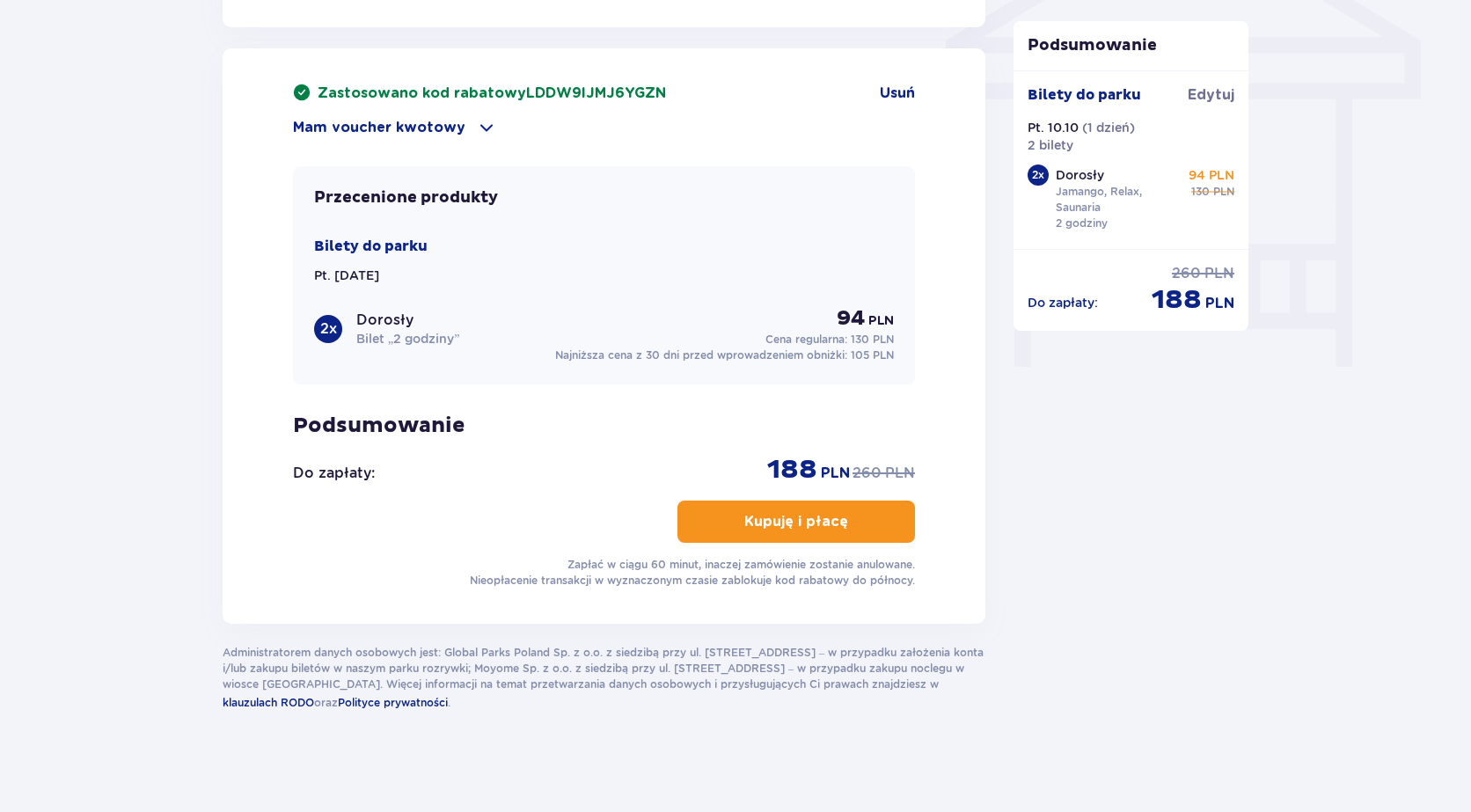
scroll to position [1531, 0]
click at [824, 523] on p "Kupuję i płacę" at bounding box center [796, 520] width 104 height 19
